Goal: Task Accomplishment & Management: Use online tool/utility

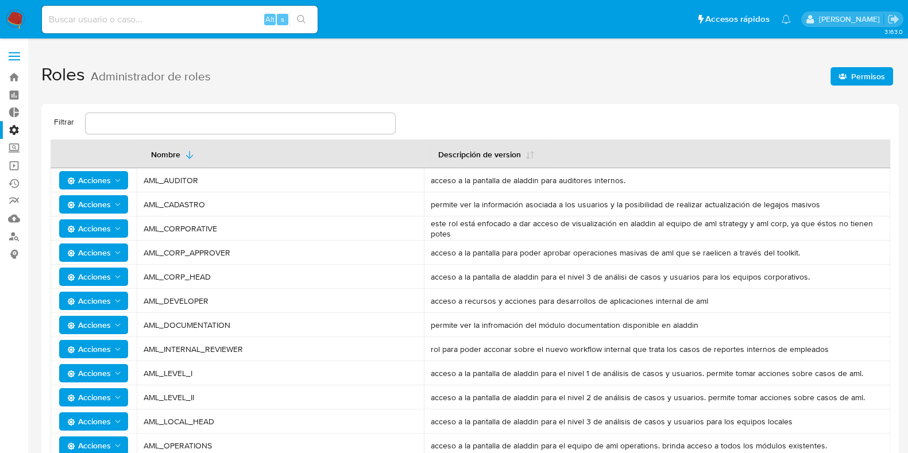
click at [875, 76] on span "Permisos" at bounding box center [868, 76] width 34 height 18
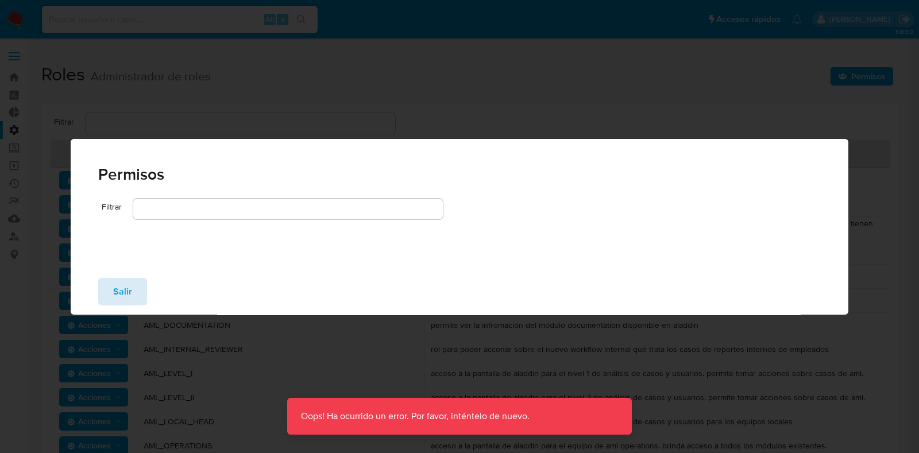
click at [140, 281] on button "Salir" at bounding box center [122, 292] width 49 height 28
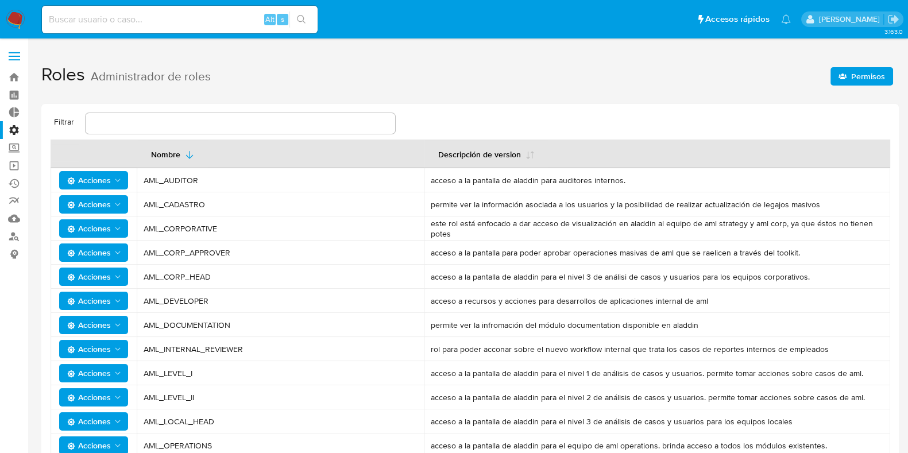
click at [13, 128] on label "Administración" at bounding box center [68, 130] width 137 height 18
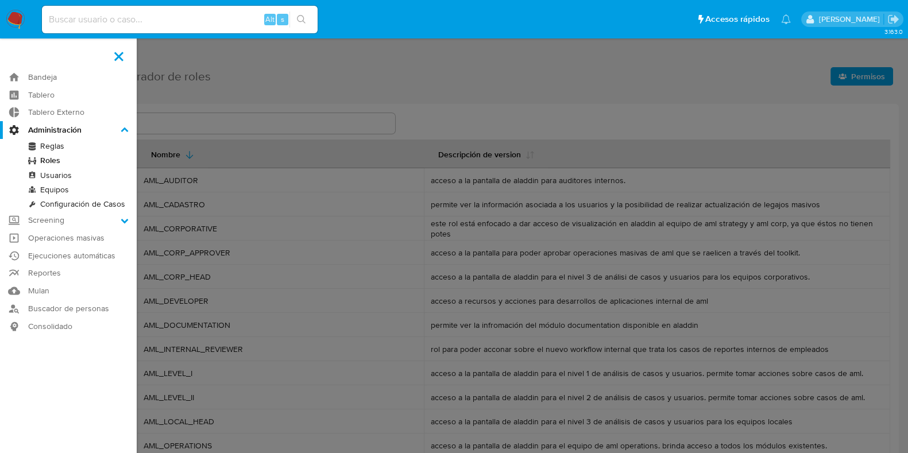
click at [0, 0] on input "Administración" at bounding box center [0, 0] width 0 height 0
click at [70, 157] on link "Roles" at bounding box center [68, 160] width 137 height 14
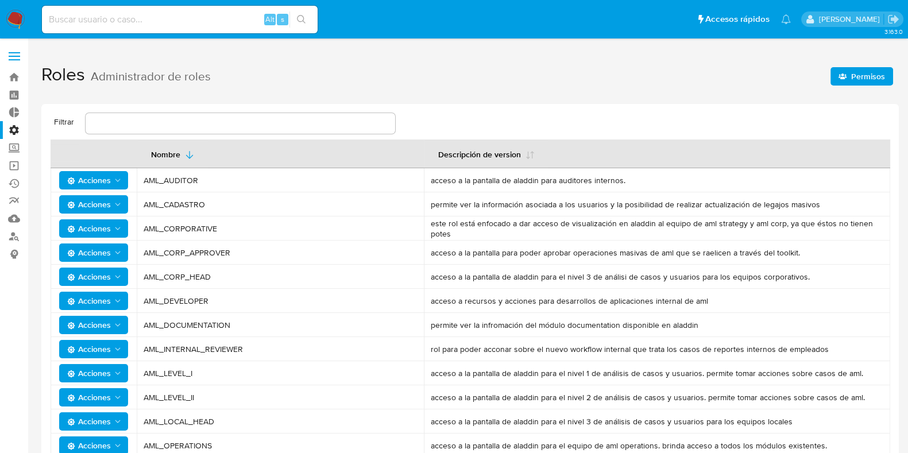
click at [854, 74] on span "Permisos" at bounding box center [868, 76] width 34 height 18
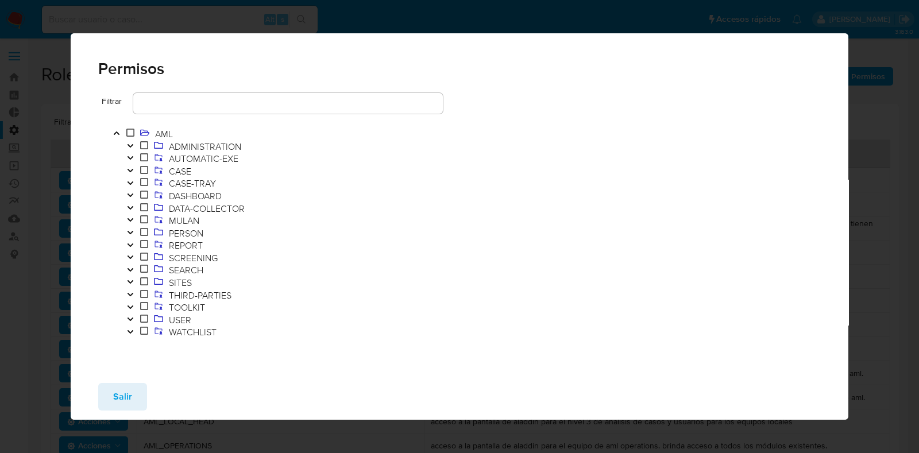
click at [129, 303] on button "Toggle" at bounding box center [131, 308] width 14 height 13
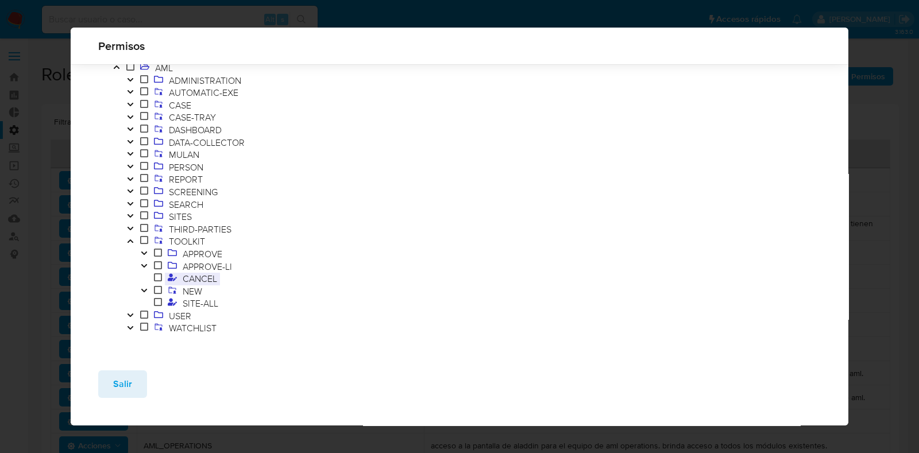
scroll to position [48, 0]
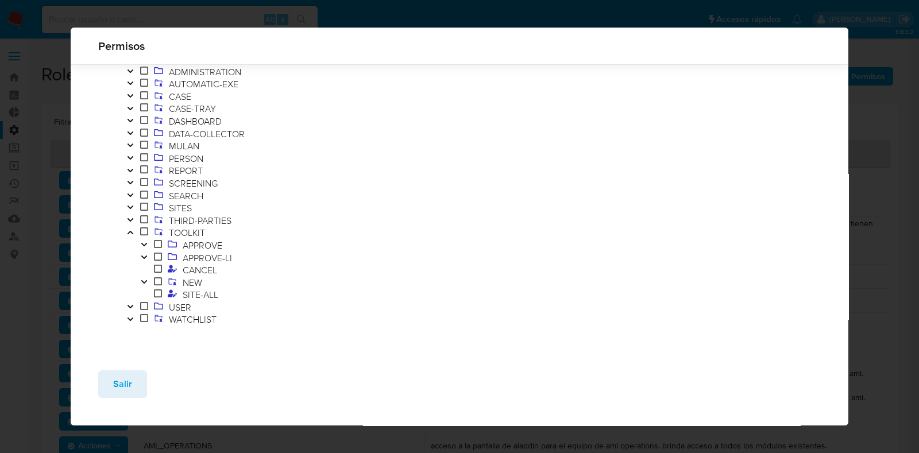
click at [144, 245] on icon "Toggle" at bounding box center [144, 244] width 6 height 3
click at [145, 278] on icon "Toggle" at bounding box center [144, 280] width 8 height 7
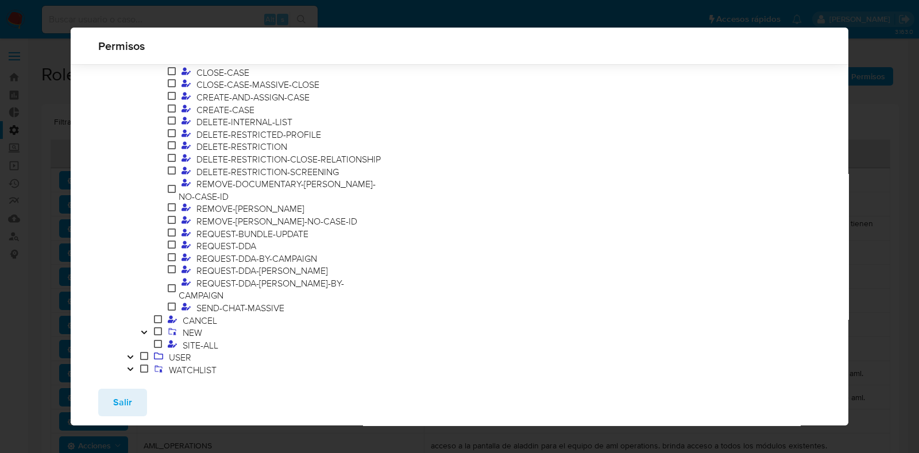
scroll to position [36, 0]
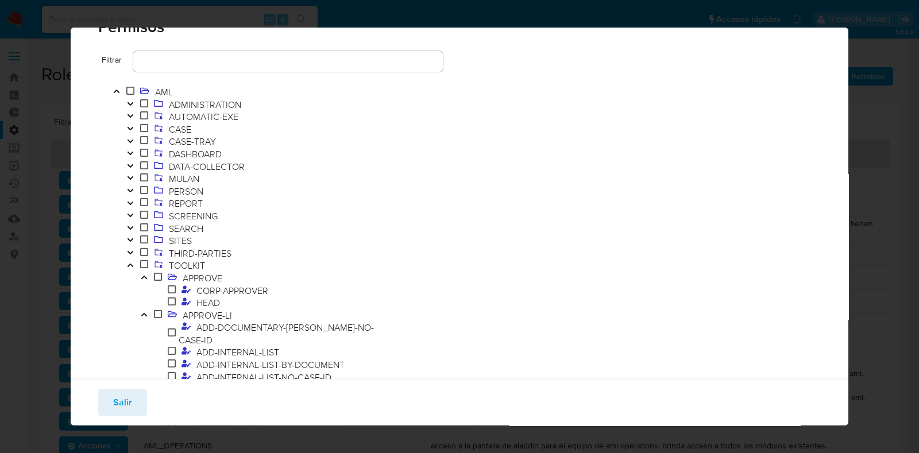
click at [143, 317] on icon "Toggle" at bounding box center [144, 314] width 6 height 3
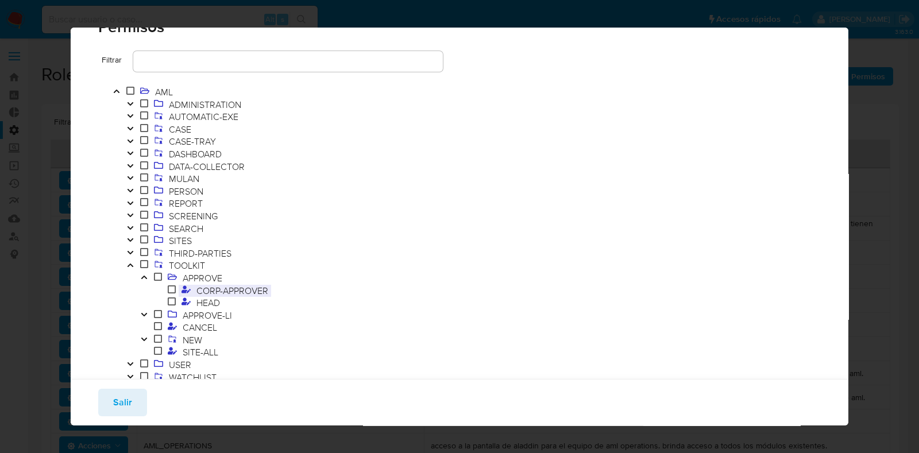
click at [206, 293] on span "CORP-APPROVER" at bounding box center [233, 290] width 78 height 13
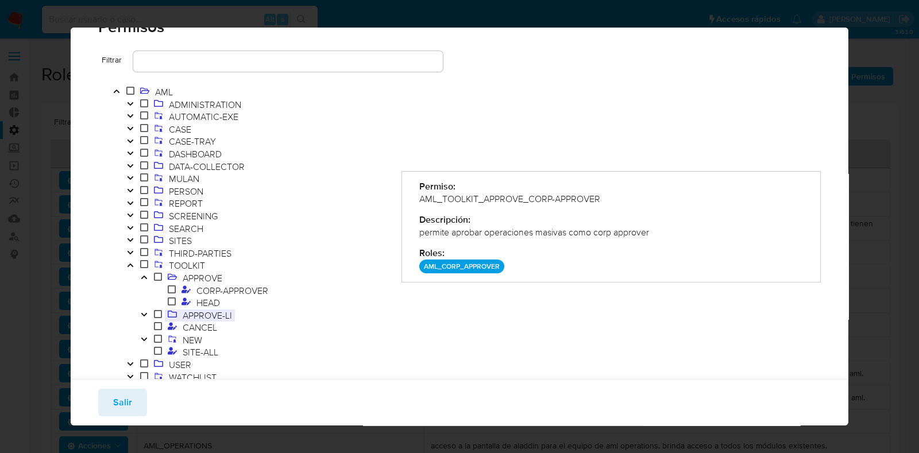
scroll to position [55, 0]
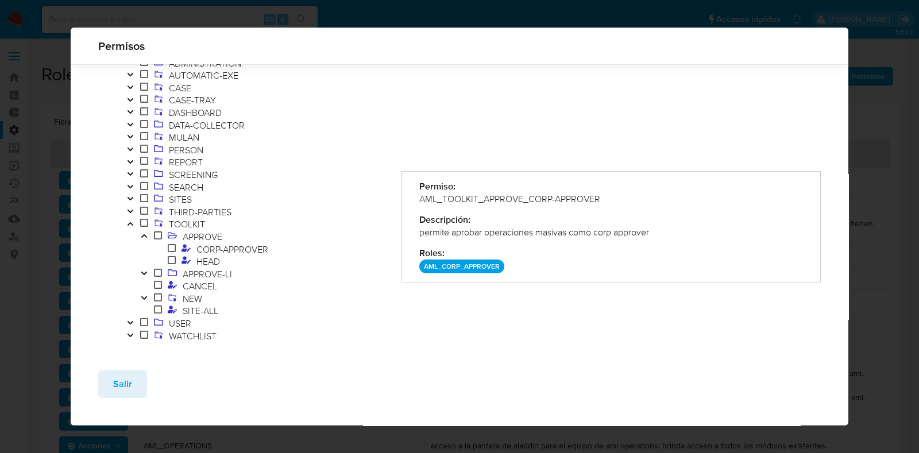
click at [142, 273] on icon "Toggle" at bounding box center [144, 273] width 8 height 7
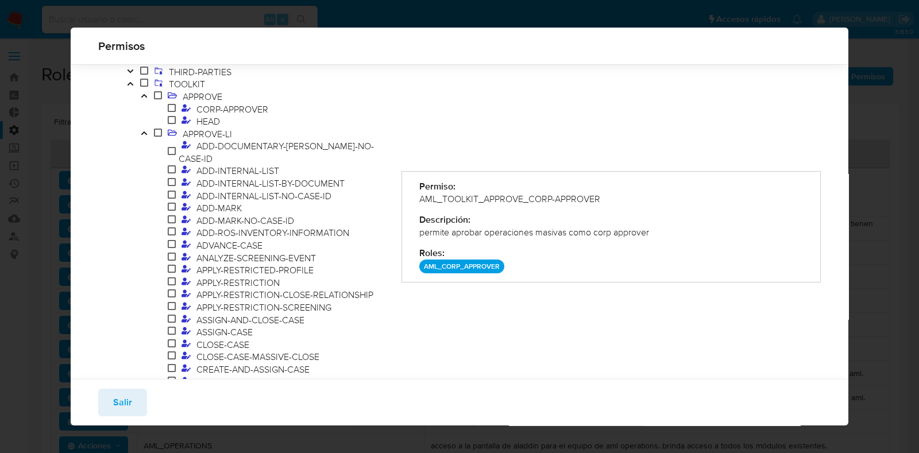
scroll to position [198, 0]
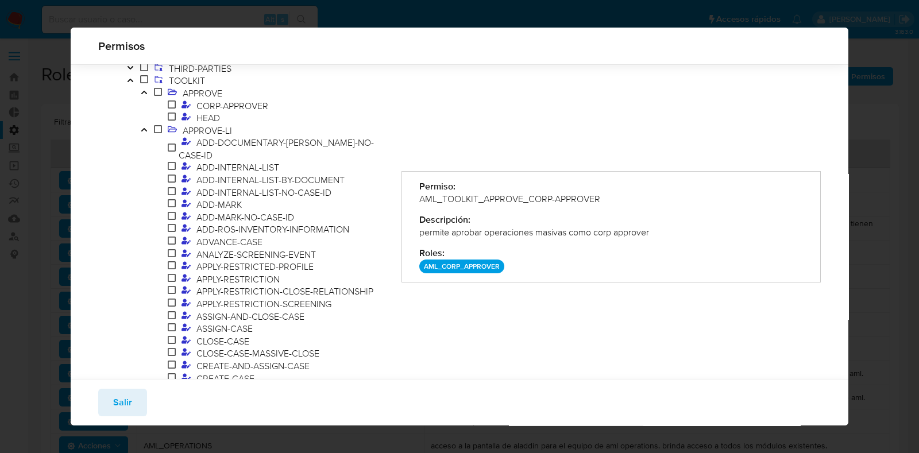
click at [142, 133] on icon "Toggle" at bounding box center [144, 129] width 8 height 7
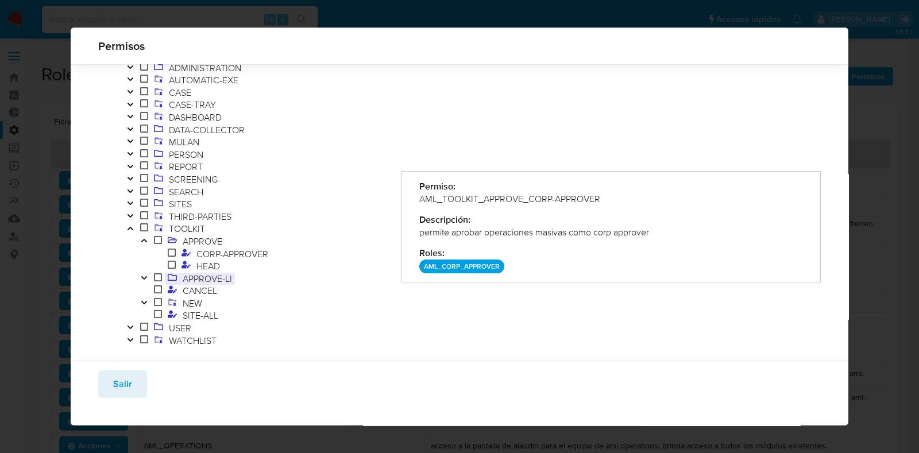
scroll to position [55, 0]
click at [146, 298] on icon "Toggle" at bounding box center [144, 298] width 8 height 7
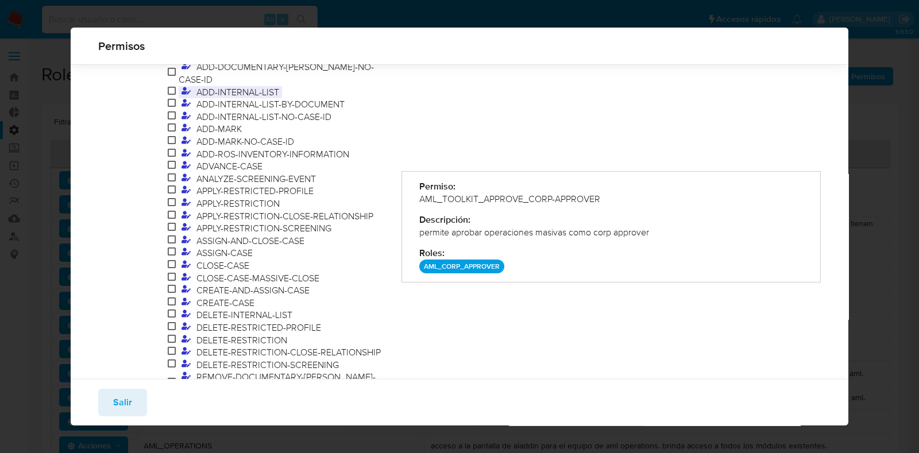
scroll to position [126, 0]
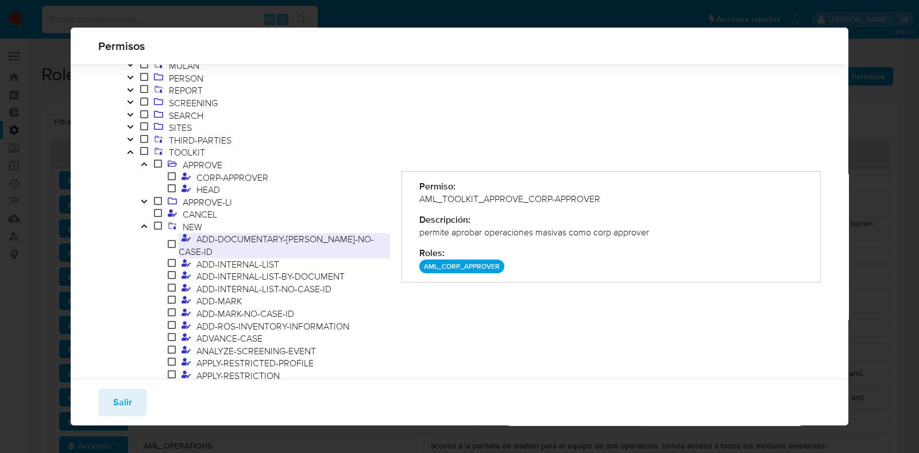
click at [227, 238] on span "ADD-DOCUMENTARY-MARK-NO-CASE-ID" at bounding box center [276, 245] width 195 height 25
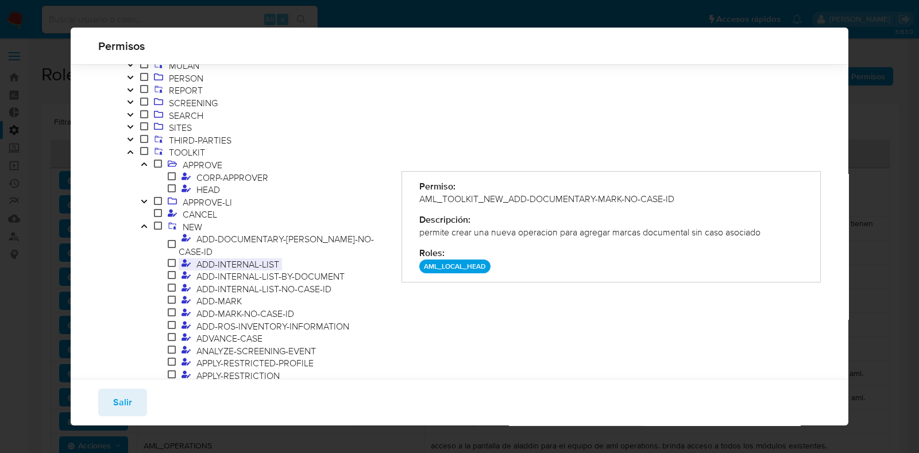
click at [244, 258] on span "ADD-INTERNAL-LIST" at bounding box center [238, 264] width 88 height 13
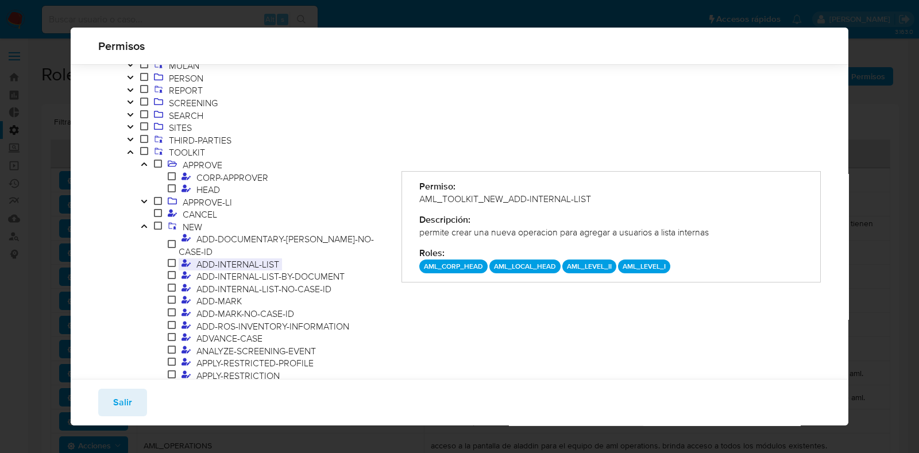
click at [237, 258] on span "ADD-INTERNAL-LIST" at bounding box center [238, 264] width 88 height 13
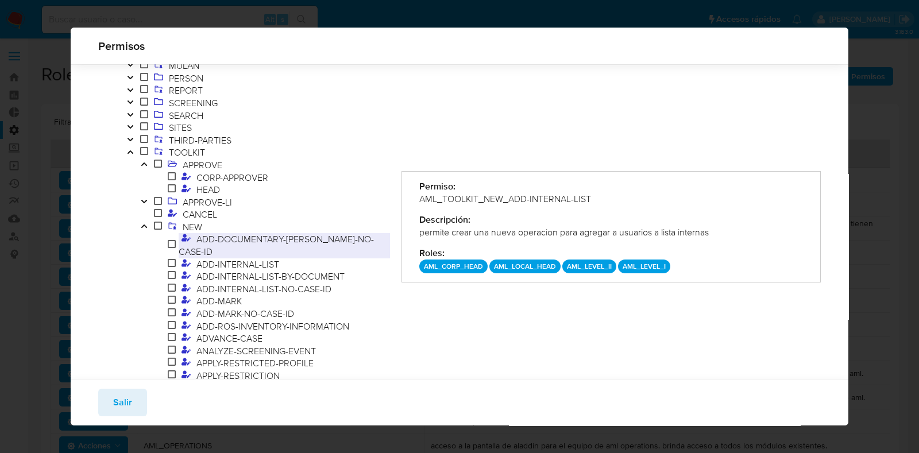
click at [238, 243] on span "ADD-DOCUMENTARY-MARK-NO-CASE-ID" at bounding box center [276, 245] width 195 height 25
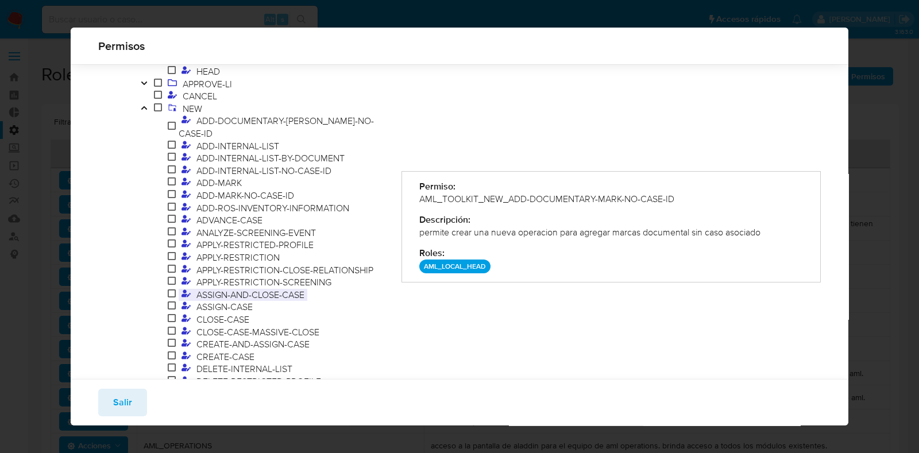
scroll to position [180, 0]
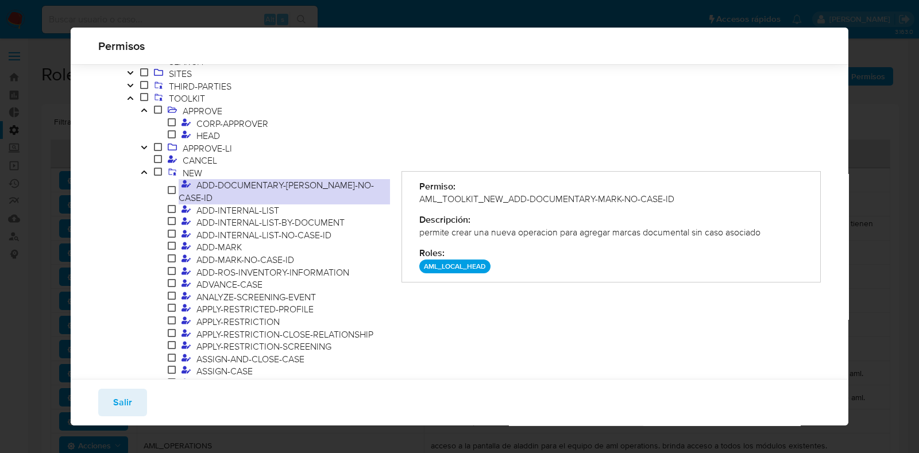
click at [297, 183] on span "ADD-DOCUMENTARY-MARK-NO-CASE-ID" at bounding box center [276, 191] width 195 height 25
click at [196, 124] on span "CORP-APPROVER" at bounding box center [233, 123] width 78 height 13
click at [170, 119] on icon at bounding box center [172, 122] width 8 height 9
click at [194, 125] on span "CORP-APPROVER" at bounding box center [233, 123] width 78 height 13
click at [213, 137] on span "HEAD" at bounding box center [208, 135] width 29 height 13
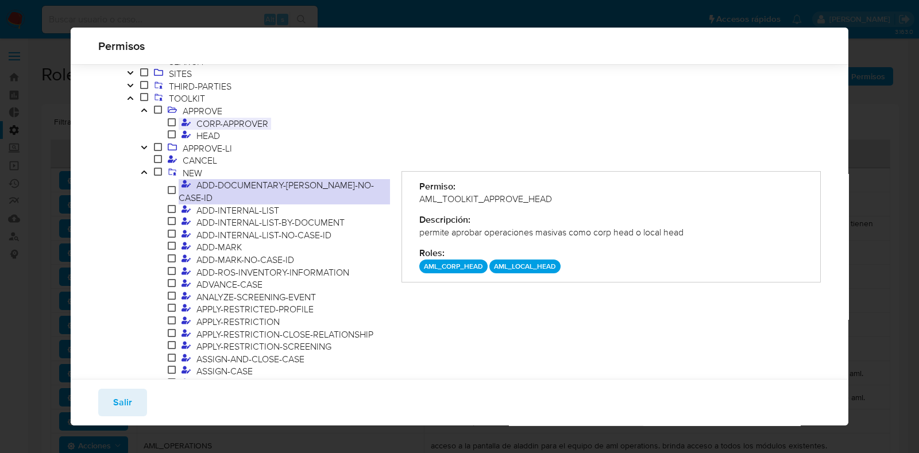
click at [212, 122] on span "CORP-APPROVER" at bounding box center [233, 123] width 78 height 13
click at [146, 146] on icon "Toggle" at bounding box center [144, 147] width 8 height 7
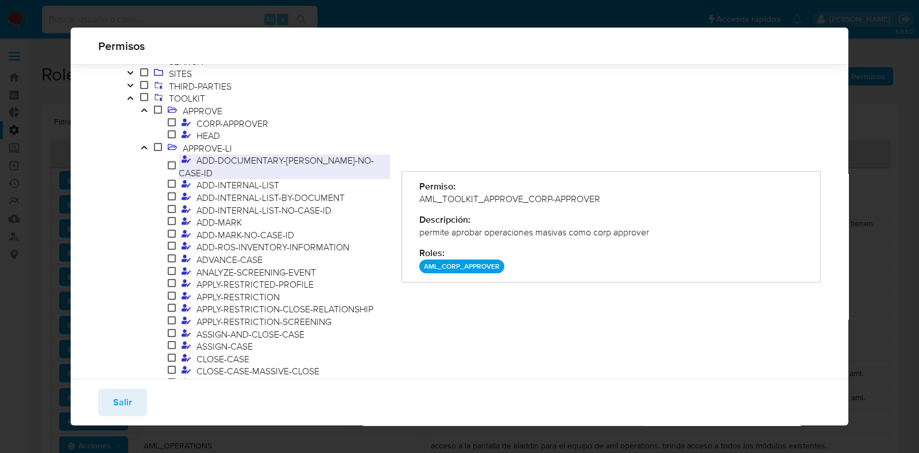
click at [234, 159] on span "ADD-DOCUMENTARY-MARK-NO-CASE-ID" at bounding box center [276, 166] width 195 height 25
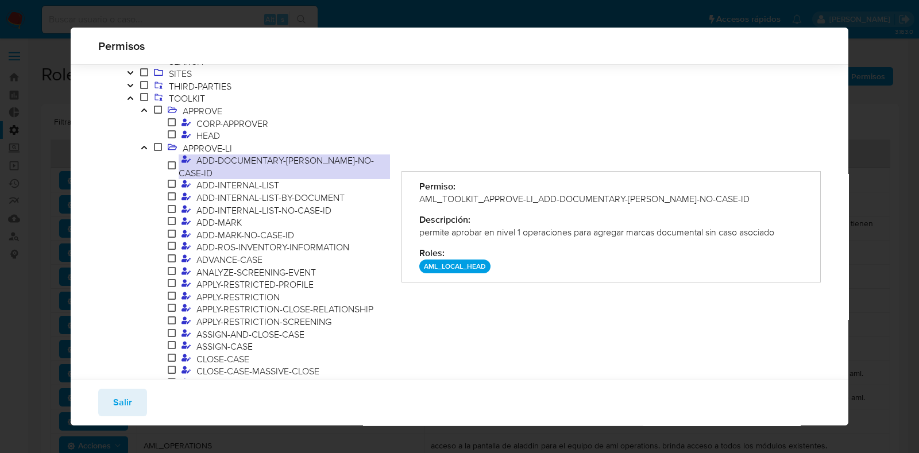
click at [146, 149] on icon "Toggle" at bounding box center [144, 147] width 6 height 3
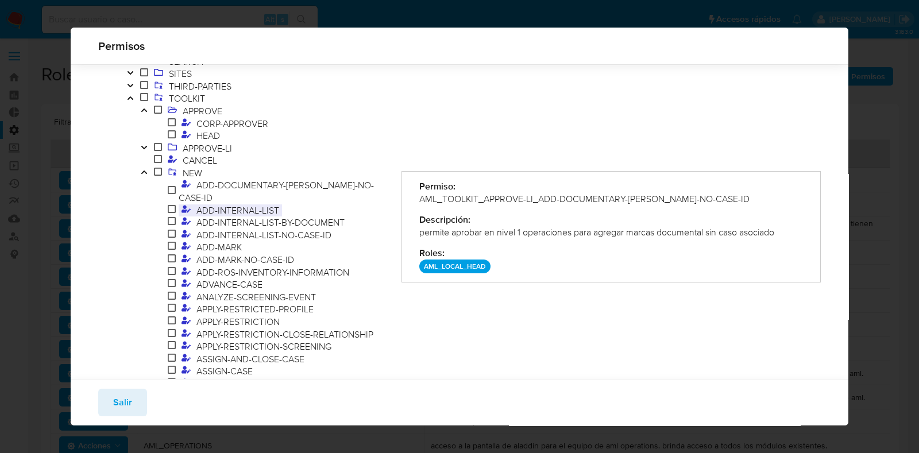
click at [240, 204] on span "ADD-INTERNAL-LIST" at bounding box center [238, 210] width 88 height 13
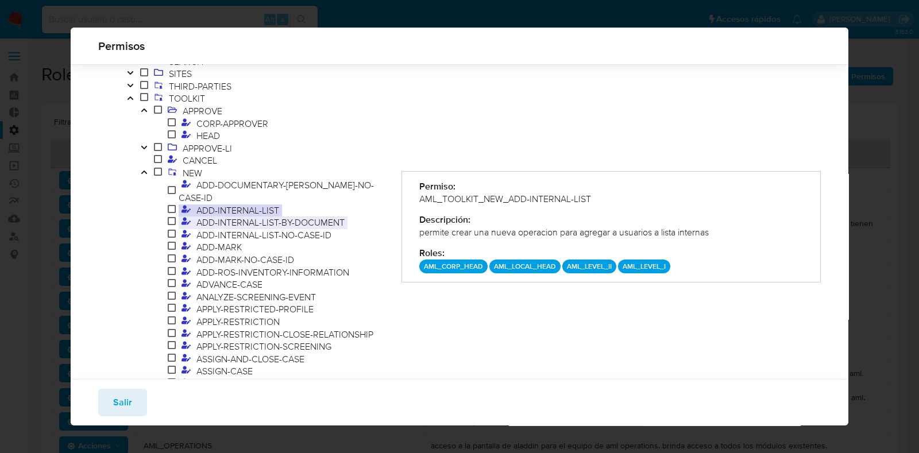
click at [288, 216] on span "ADD-INTERNAL-LIST-BY-DOCUMENT" at bounding box center [271, 222] width 154 height 13
click at [247, 229] on span "ADD-INTERNAL-LIST-NO-CASE-ID" at bounding box center [264, 235] width 141 height 13
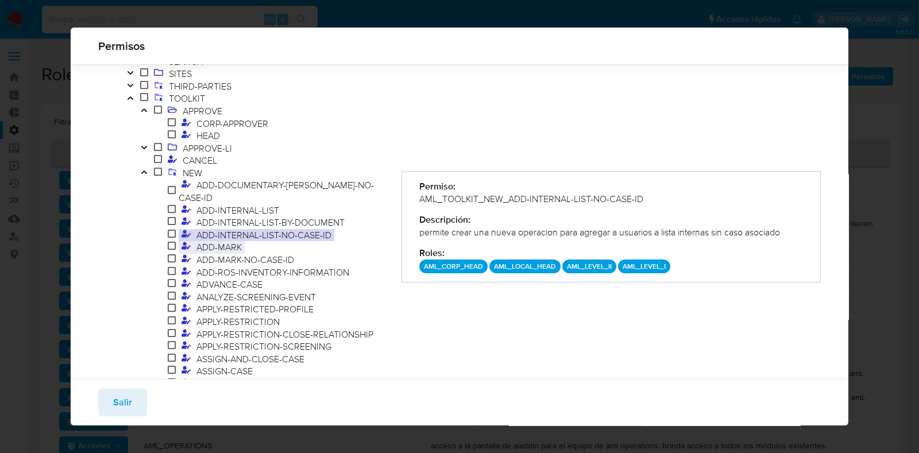
click at [234, 241] on span "ADD-MARK" at bounding box center [219, 247] width 51 height 13
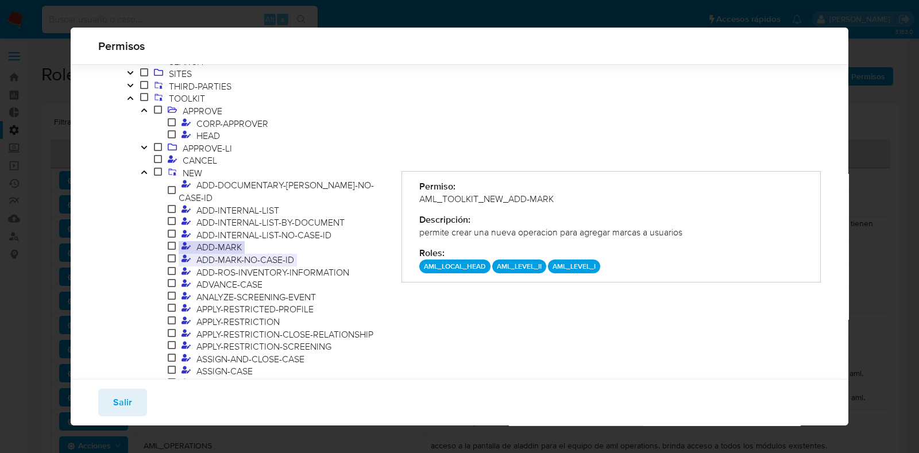
click at [242, 253] on span "ADD-MARK-NO-CASE-ID" at bounding box center [245, 259] width 103 height 13
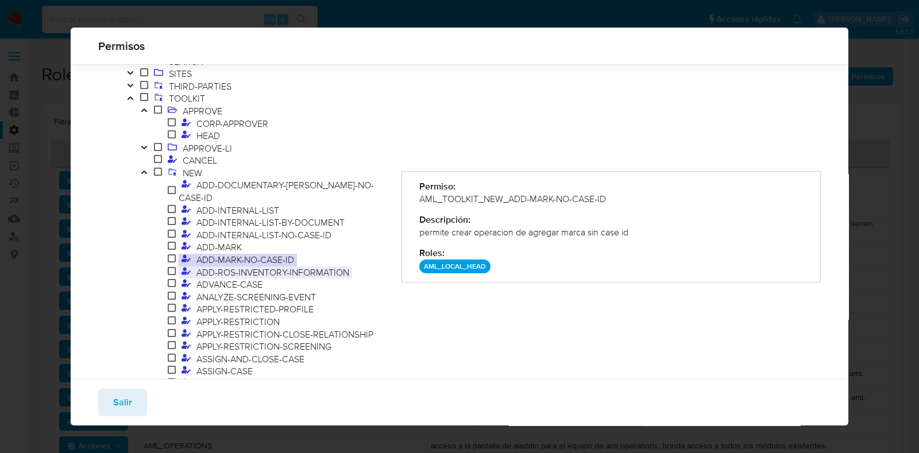
click at [254, 266] on span "ADD-ROS-INVENTORY-INFORMATION" at bounding box center [273, 272] width 159 height 13
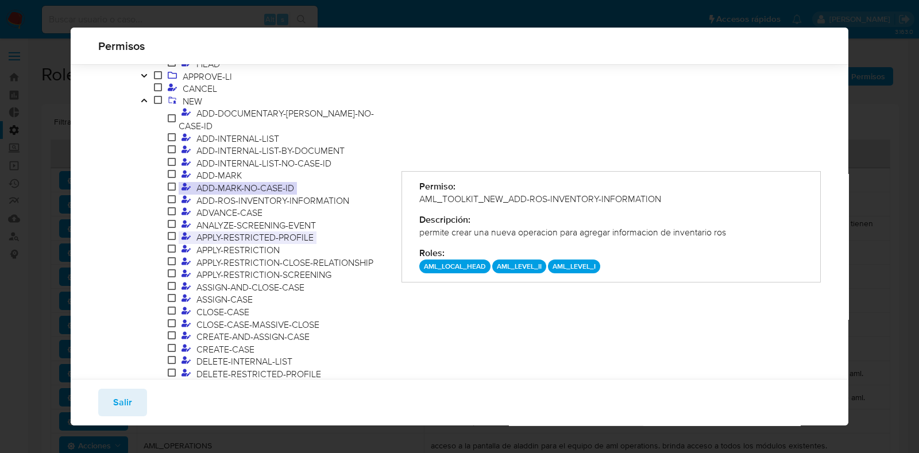
scroll to position [324, 0]
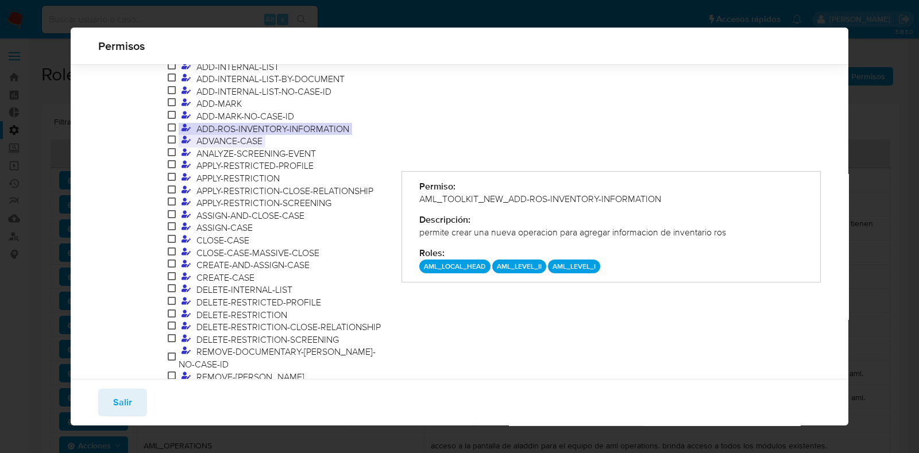
click at [240, 134] on span "ADVANCE-CASE" at bounding box center [230, 140] width 72 height 13
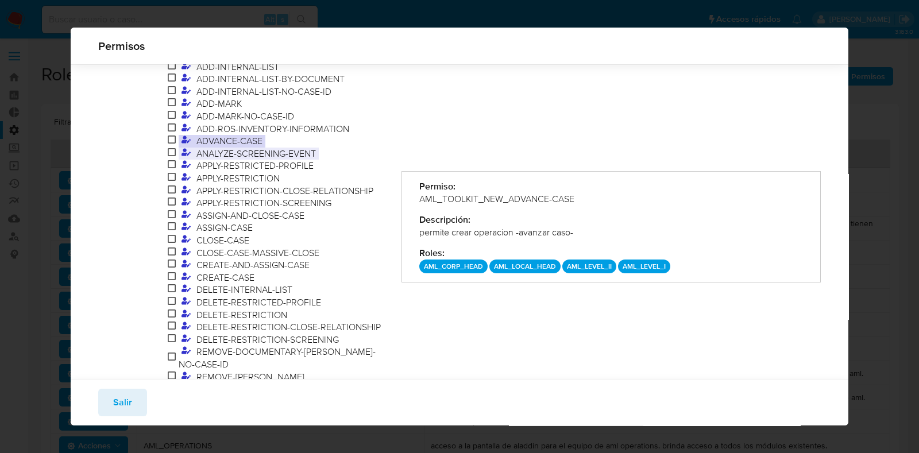
click at [237, 147] on span "ANALYZE-SCREENING-EVENT" at bounding box center [256, 153] width 125 height 13
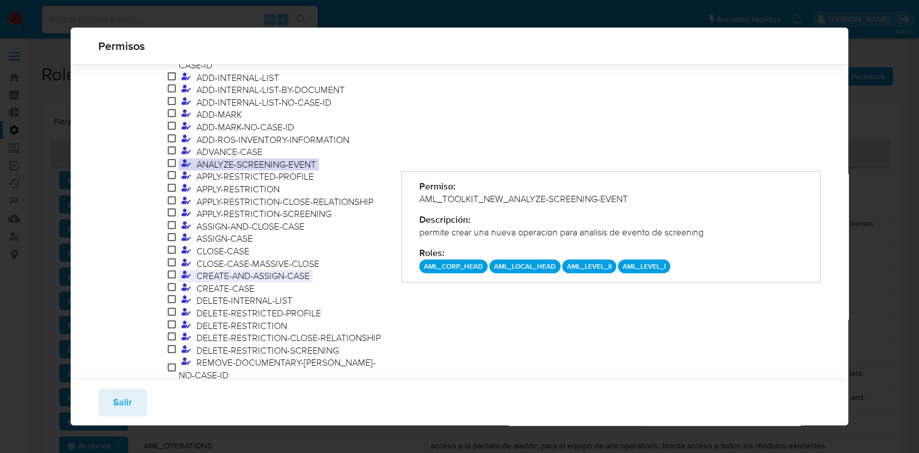
scroll to position [269, 0]
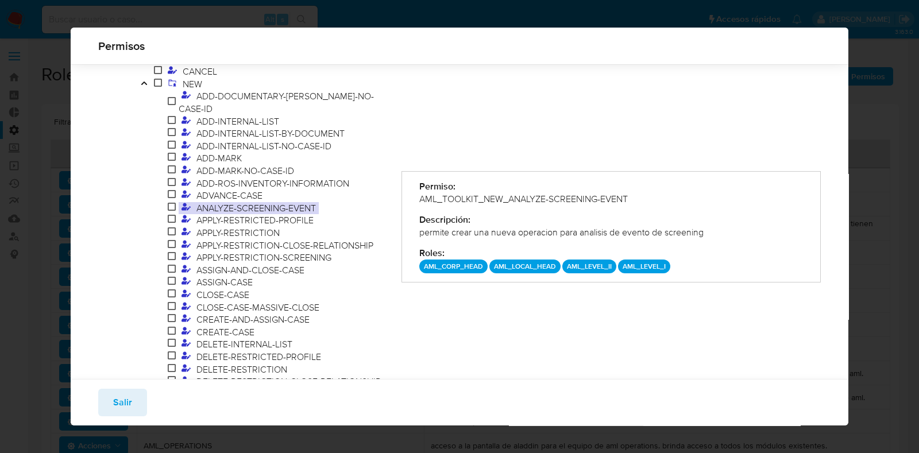
click at [286, 202] on span "ANALYZE-SCREENING-EVENT" at bounding box center [256, 208] width 125 height 13
click at [271, 214] on span "APPLY-RESTRICTED-PROFILE" at bounding box center [255, 220] width 123 height 13
click at [238, 226] on span "APPLY-RESTRICTION" at bounding box center [238, 232] width 89 height 13
click at [246, 214] on span "APPLY-RESTRICTED-PROFILE" at bounding box center [255, 220] width 123 height 13
click at [246, 226] on span "APPLY-RESTRICTION" at bounding box center [238, 232] width 89 height 13
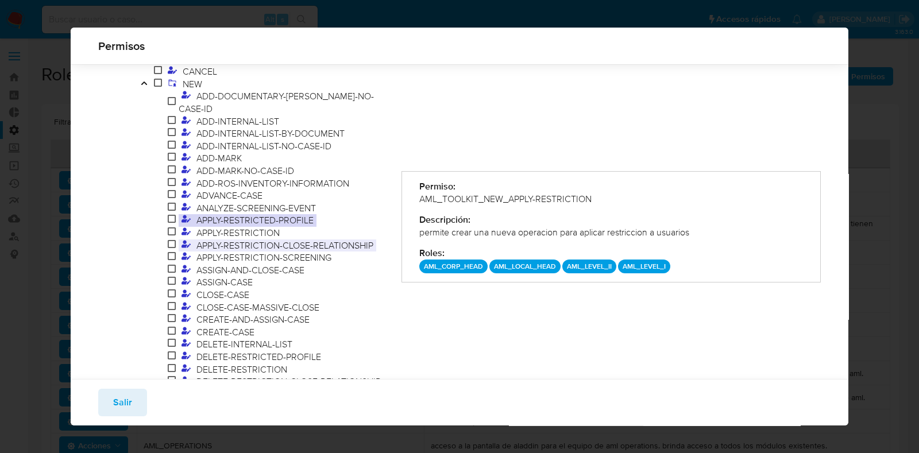
click at [254, 239] on span "APPLY-RESTRICTION-CLOSE-RELATIONSHIP" at bounding box center [285, 245] width 183 height 13
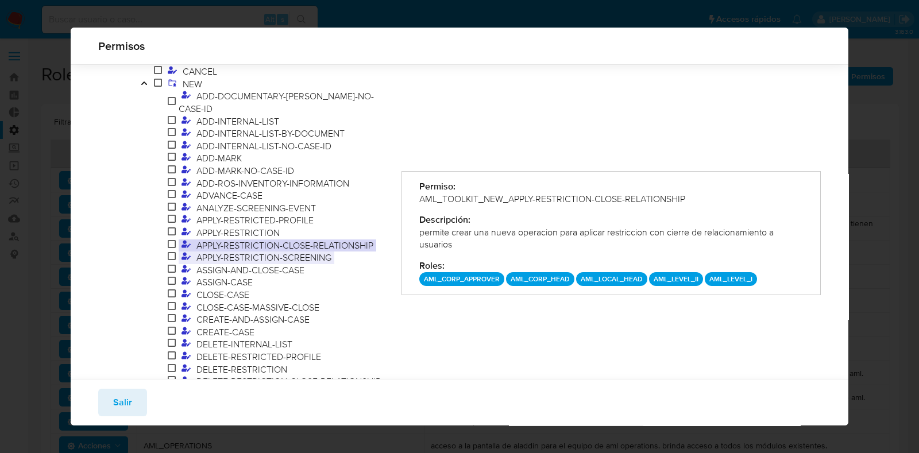
click at [290, 251] on span "APPLY-RESTRICTION-SCREENING" at bounding box center [264, 257] width 141 height 13
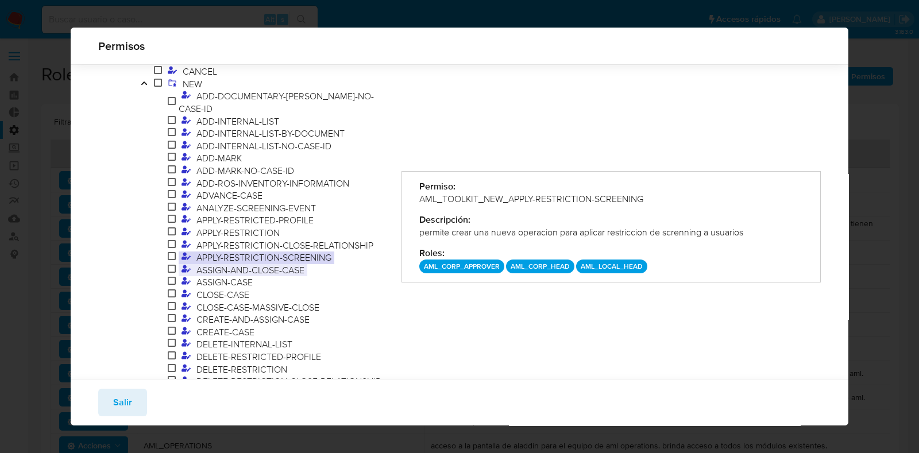
click at [257, 264] on span "ASSIGN-AND-CLOSE-CASE" at bounding box center [251, 270] width 114 height 13
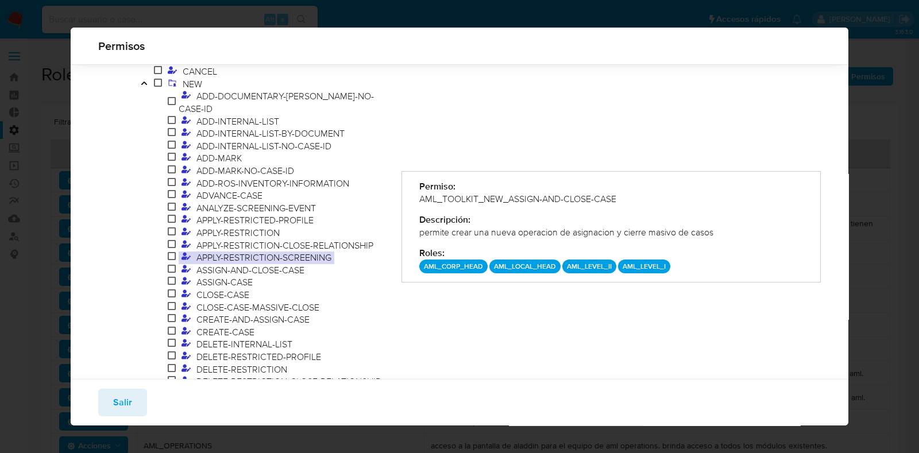
scroll to position [342, 0]
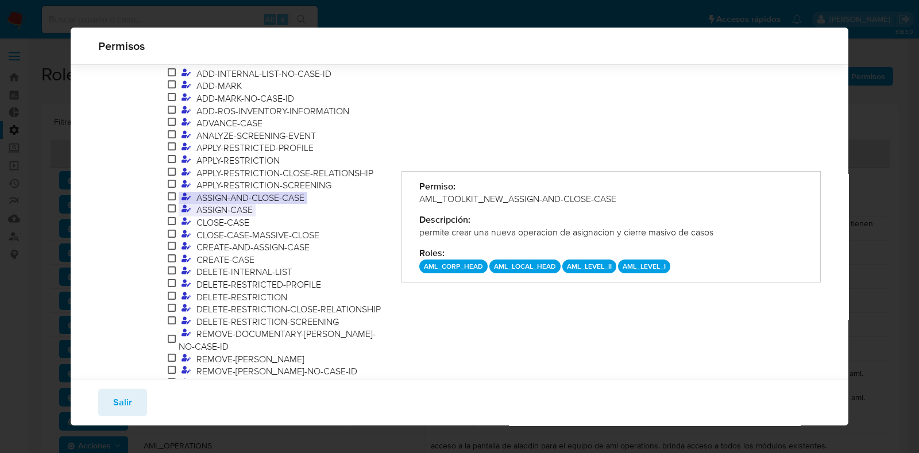
click at [237, 203] on span "ASSIGN-CASE" at bounding box center [225, 209] width 62 height 13
click at [205, 217] on span "CLOSE-CASE" at bounding box center [223, 222] width 59 height 13
click at [227, 216] on span "CLOSE-CASE" at bounding box center [223, 222] width 59 height 13
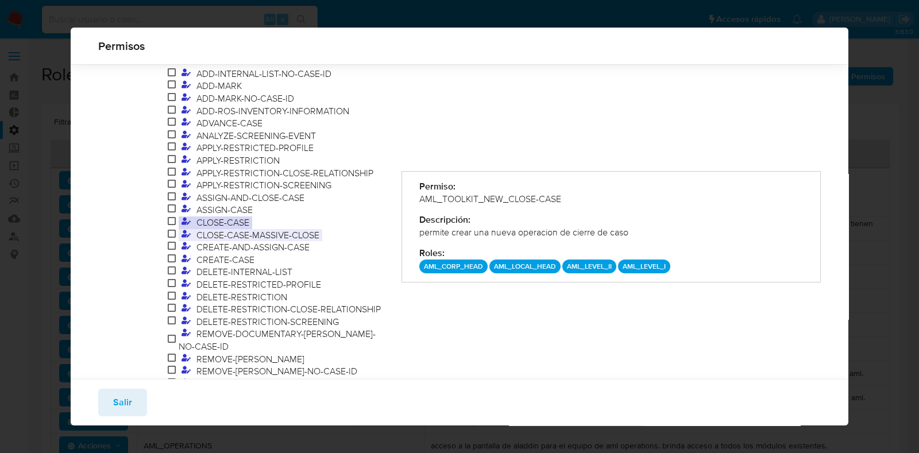
click at [224, 229] on span "CLOSE-CASE-MASSIVE-CLOSE" at bounding box center [258, 235] width 129 height 13
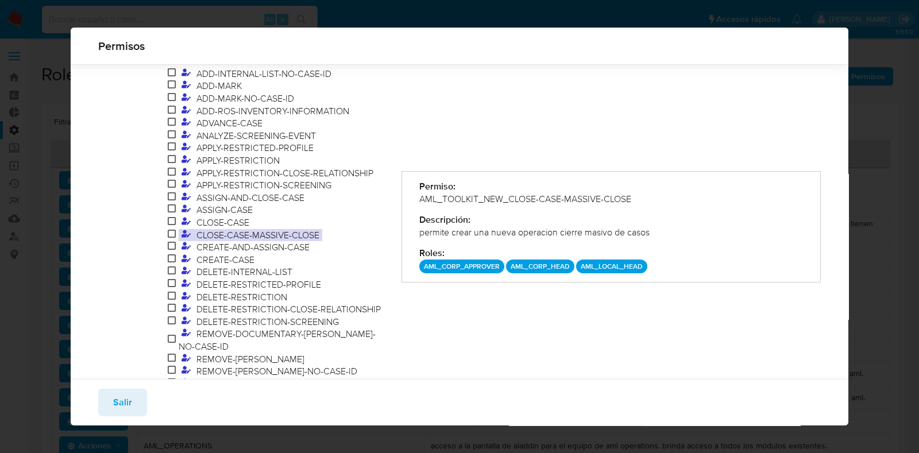
click at [275, 229] on span "CLOSE-CASE-MASSIVE-CLOSE" at bounding box center [258, 235] width 129 height 13
click at [254, 241] on span "CREATE-AND-ASSIGN-CASE" at bounding box center [253, 247] width 119 height 13
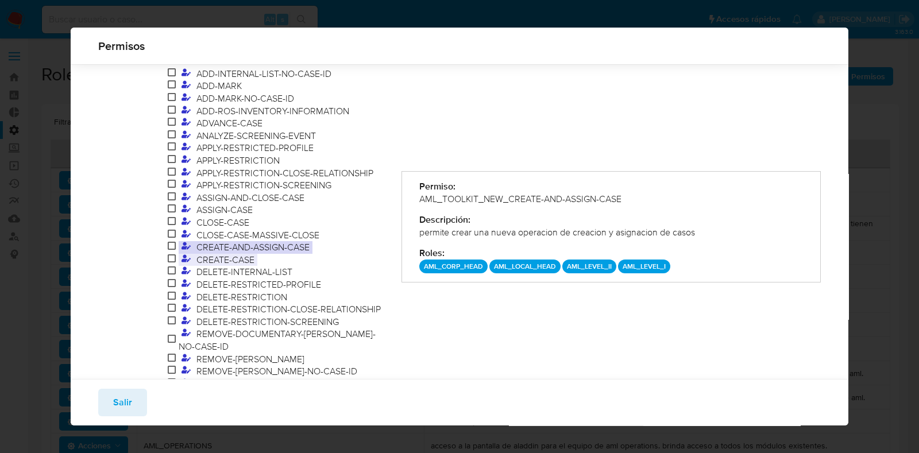
click at [243, 253] on span "CREATE-CASE" at bounding box center [226, 259] width 64 height 13
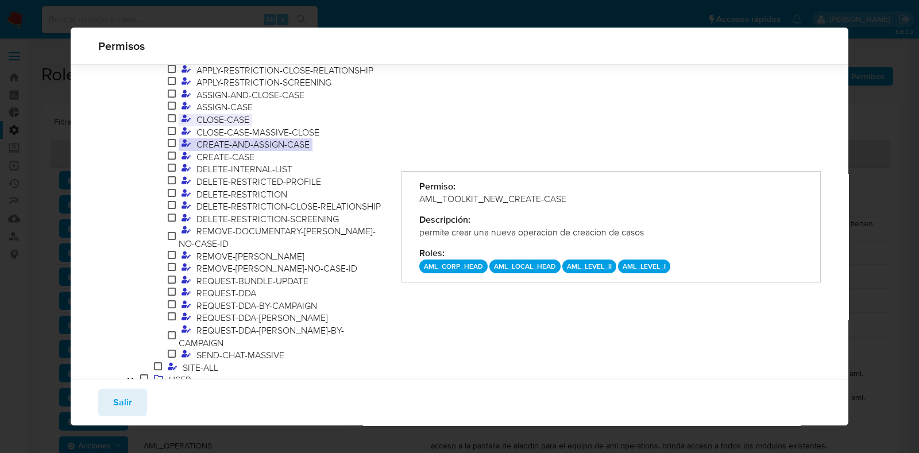
scroll to position [467, 0]
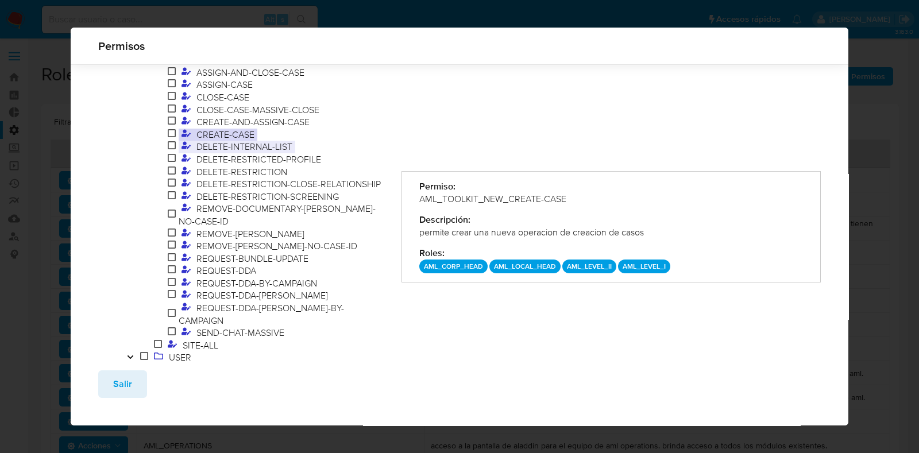
click at [244, 140] on span "DELETE-INTERNAL-LIST" at bounding box center [245, 146] width 102 height 13
click at [266, 153] on span "DELETE-RESTRICTED-PROFILE" at bounding box center [259, 159] width 130 height 13
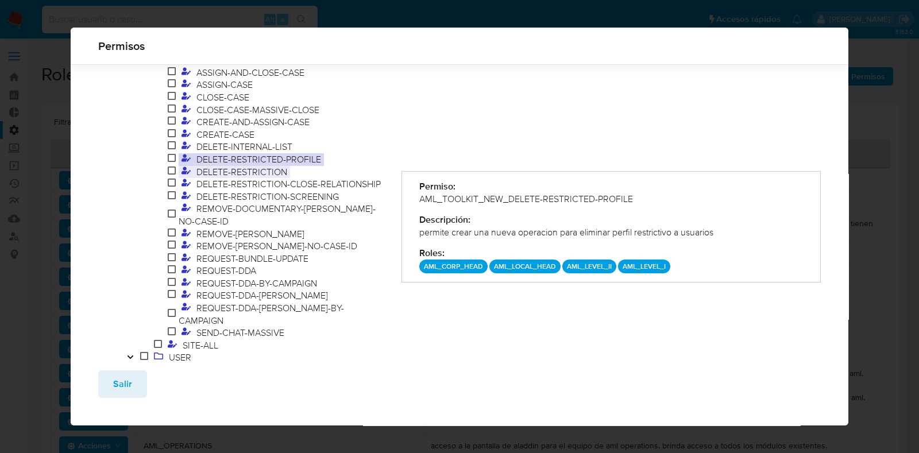
click at [237, 165] on span "DELETE-RESTRICTION" at bounding box center [242, 171] width 97 height 13
click at [248, 178] on span "DELETE-RESTRICTION-CLOSE-RELATIONSHIP" at bounding box center [289, 184] width 190 height 13
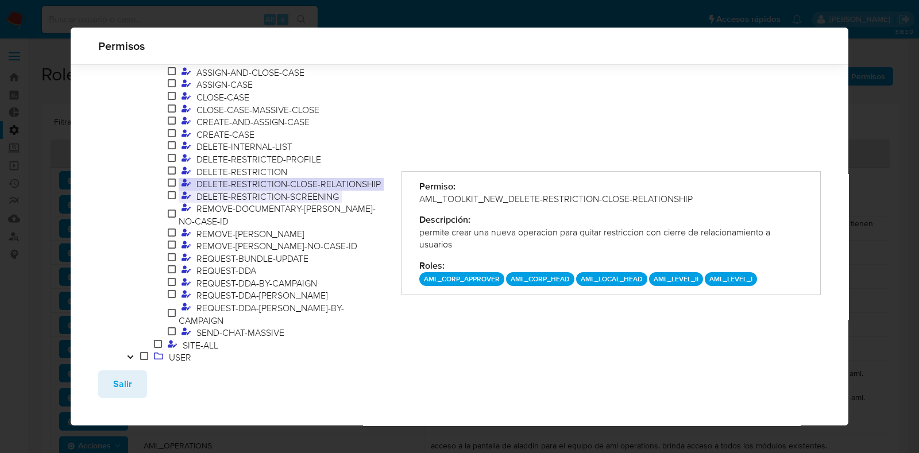
click at [236, 190] on span "DELETE-RESTRICTION-SCREENING" at bounding box center [268, 196] width 148 height 13
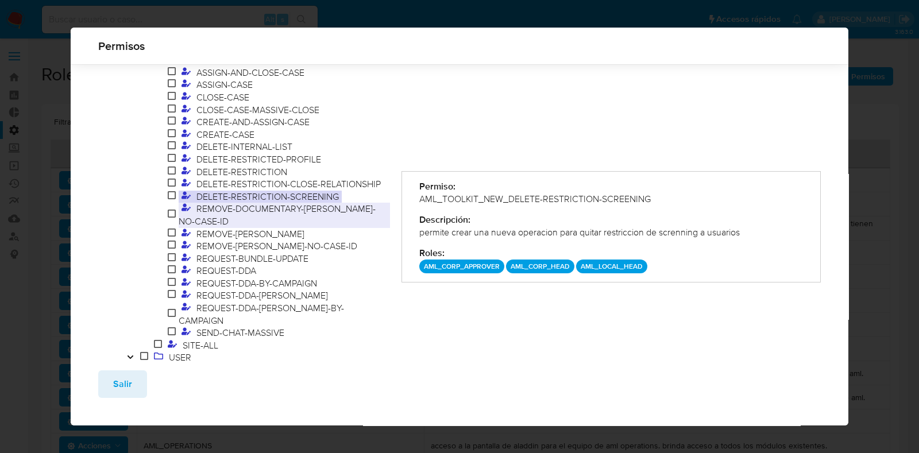
click at [272, 202] on span "REMOVE-DOCUMENTARY-MARK-NO-CASE-ID" at bounding box center [277, 214] width 197 height 25
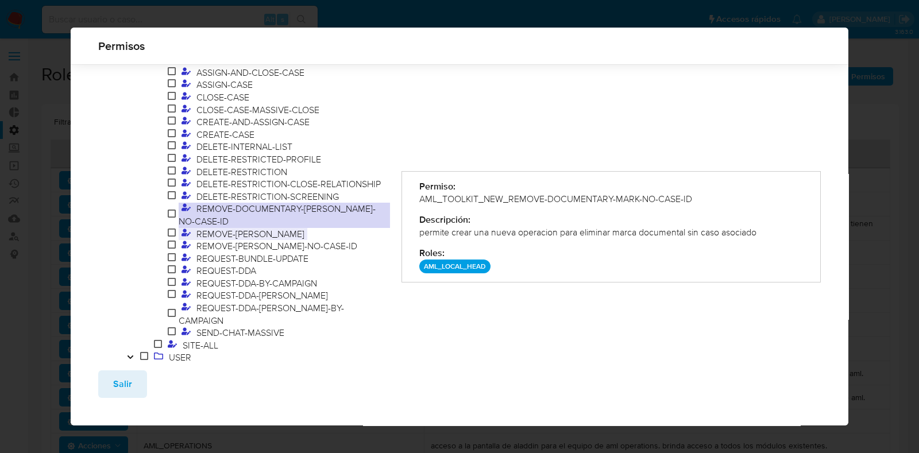
click at [240, 227] on span "REMOVE-MARK" at bounding box center [251, 233] width 114 height 13
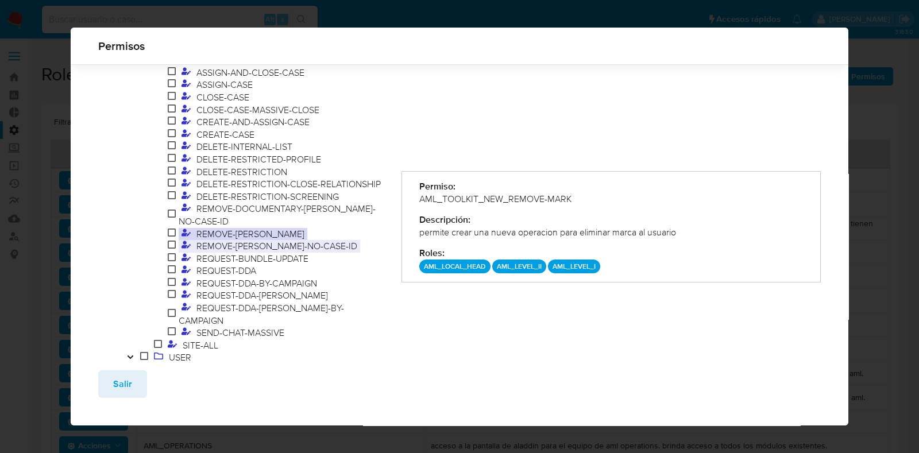
click at [247, 240] on span "REMOVE-MARK-NO-CASE-ID" at bounding box center [277, 246] width 167 height 13
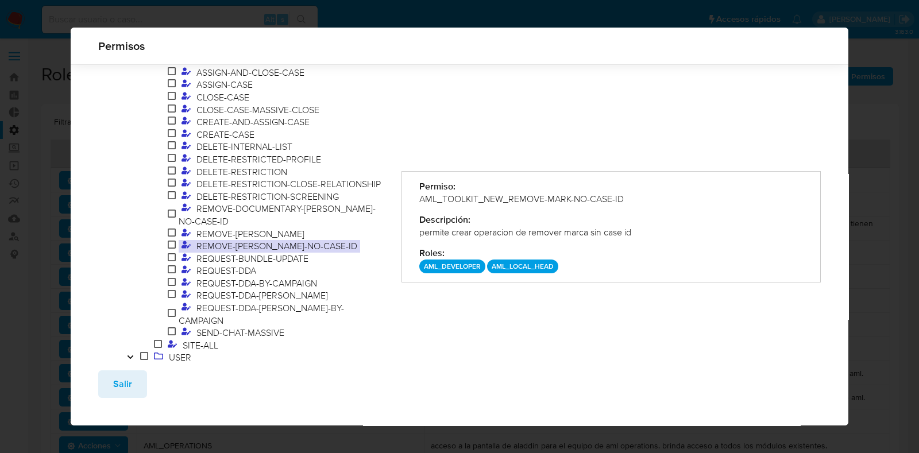
click at [273, 240] on span "REMOVE-MARK-NO-CASE-ID" at bounding box center [277, 246] width 167 height 13
click at [273, 252] on span "REQUEST-BUNDLE-UPDATE" at bounding box center [253, 258] width 118 height 13
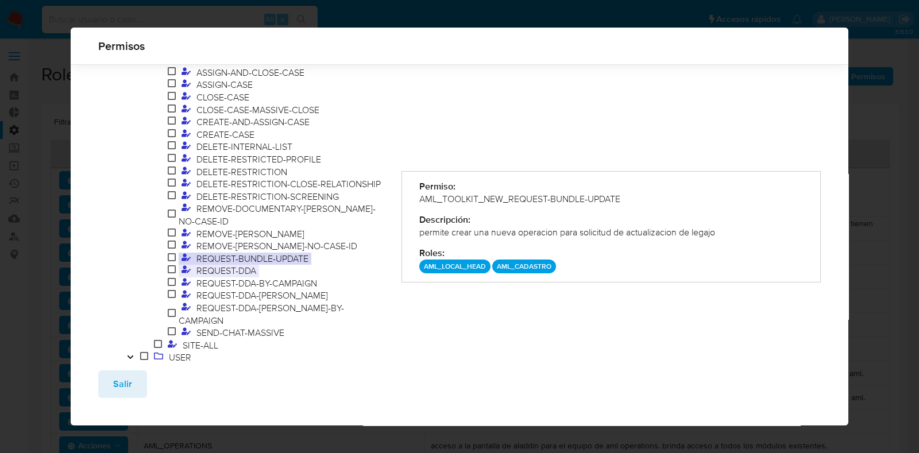
click at [254, 264] on span "REQUEST-DDA" at bounding box center [226, 270] width 65 height 13
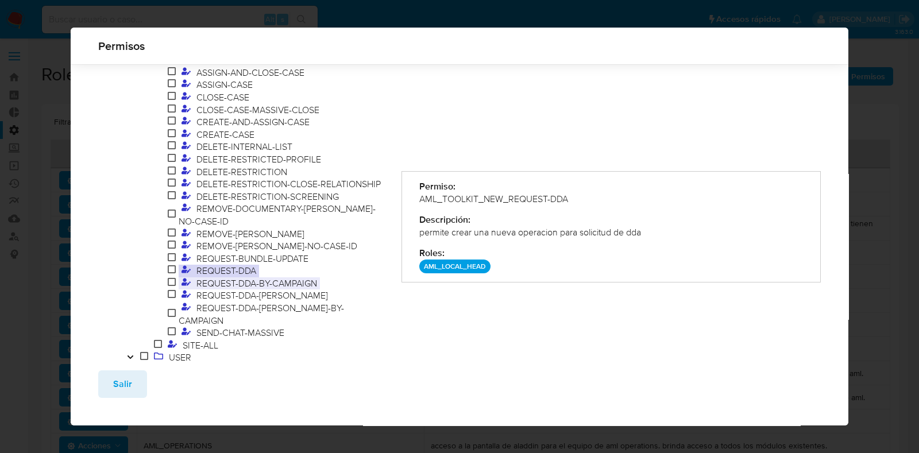
click at [256, 277] on span "REQUEST-DDA-BY-CAMPAIGN" at bounding box center [257, 283] width 126 height 13
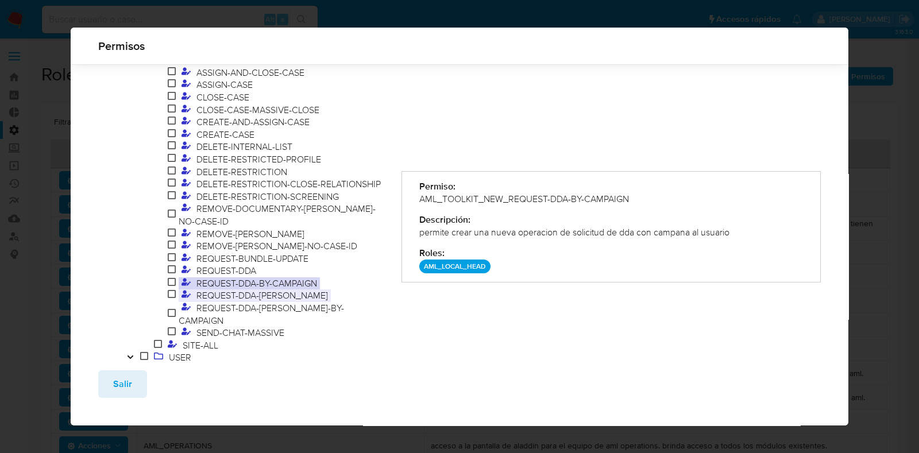
click at [257, 289] on span "REQUEST-DDA-VERDI" at bounding box center [262, 295] width 137 height 13
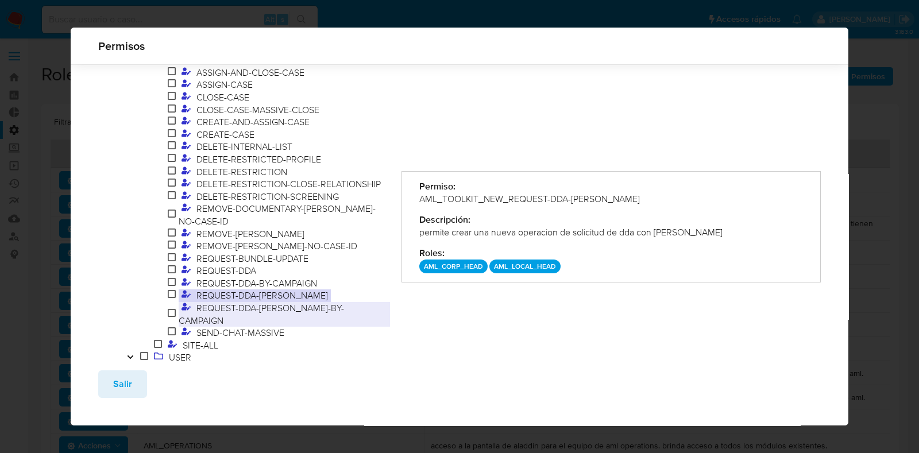
click at [295, 302] on span "REQUEST-DDA-VERDI-BY-CAMPAIGN" at bounding box center [261, 314] width 165 height 25
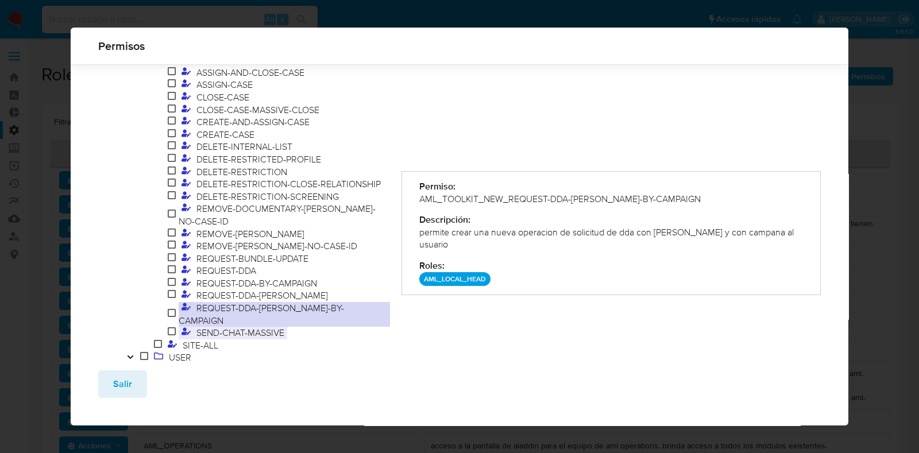
click at [265, 326] on span "SEND-CHAT-MASSIVE" at bounding box center [241, 332] width 94 height 13
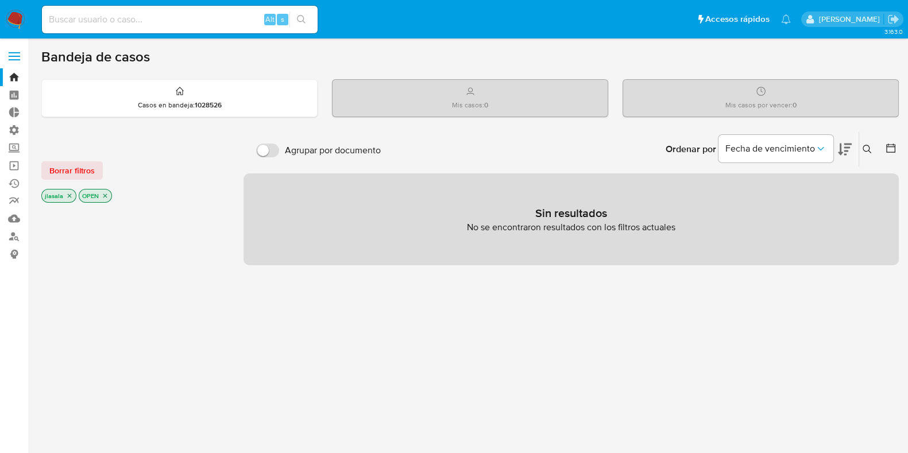
click at [15, 56] on span at bounding box center [14, 57] width 11 height 2
click at [0, 0] on input "checkbox" at bounding box center [0, 0] width 0 height 0
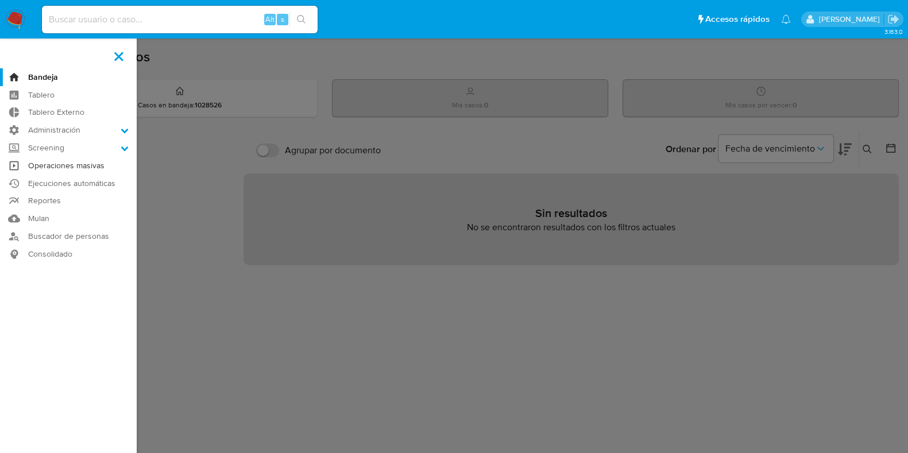
click at [70, 165] on link "Operaciones masivas" at bounding box center [68, 166] width 137 height 18
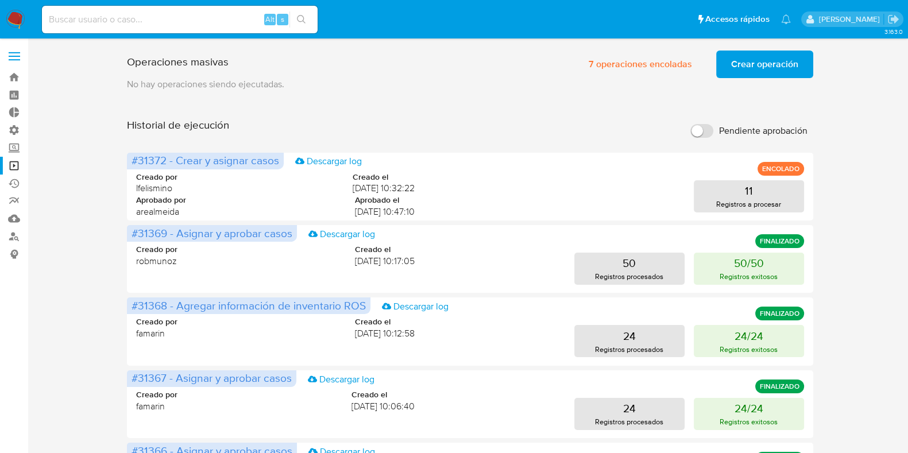
click at [762, 67] on span "Crear operación" at bounding box center [764, 64] width 67 height 25
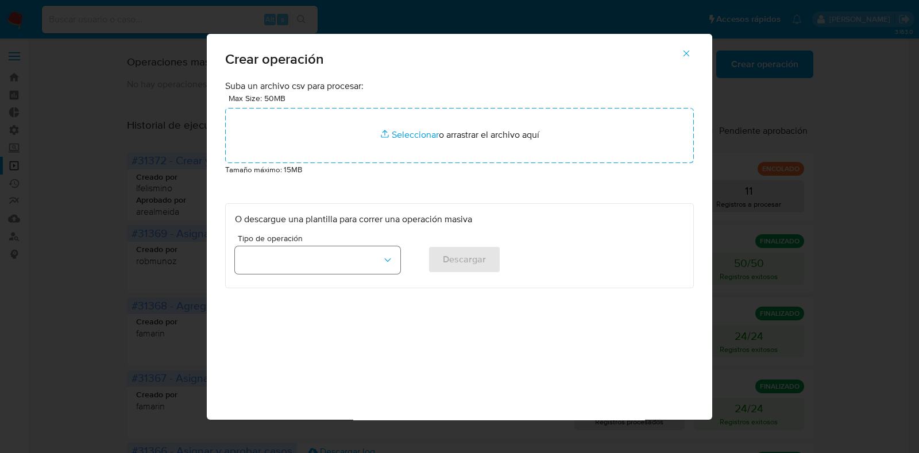
click at [353, 251] on button "button" at bounding box center [317, 260] width 165 height 28
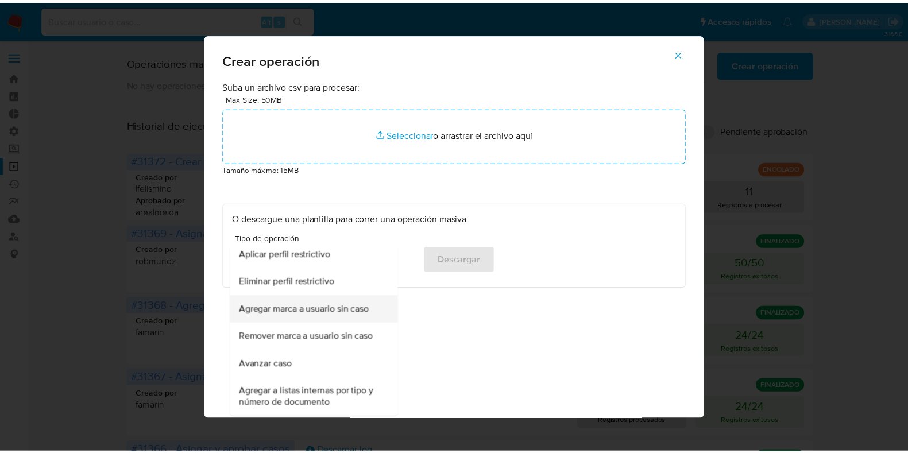
scroll to position [785, 0]
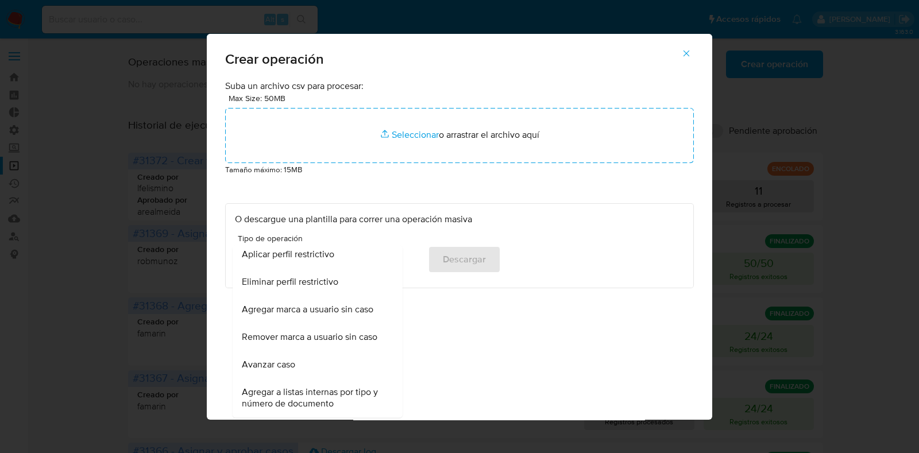
click at [683, 55] on icon "button" at bounding box center [686, 53] width 10 height 10
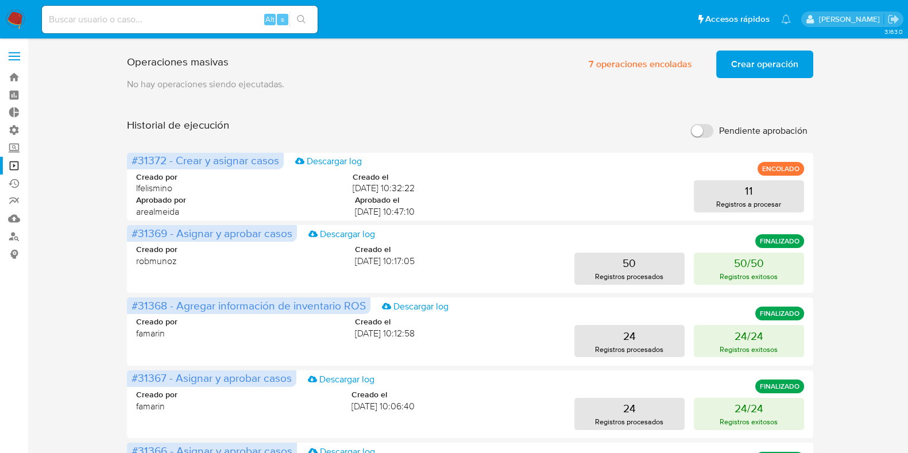
click at [13, 57] on label at bounding box center [14, 56] width 29 height 24
click at [0, 0] on input "checkbox" at bounding box center [0, 0] width 0 height 0
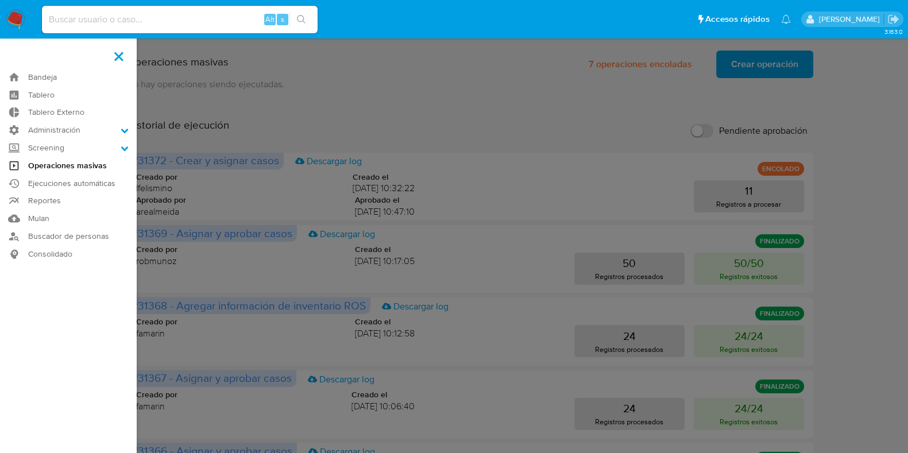
click at [105, 167] on link "Operaciones masivas" at bounding box center [68, 166] width 137 height 18
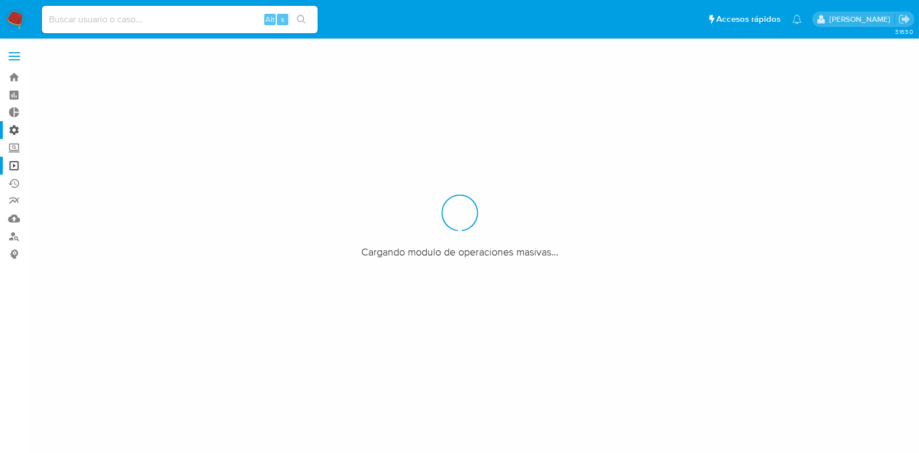
click at [17, 131] on label "Administración" at bounding box center [68, 130] width 137 height 18
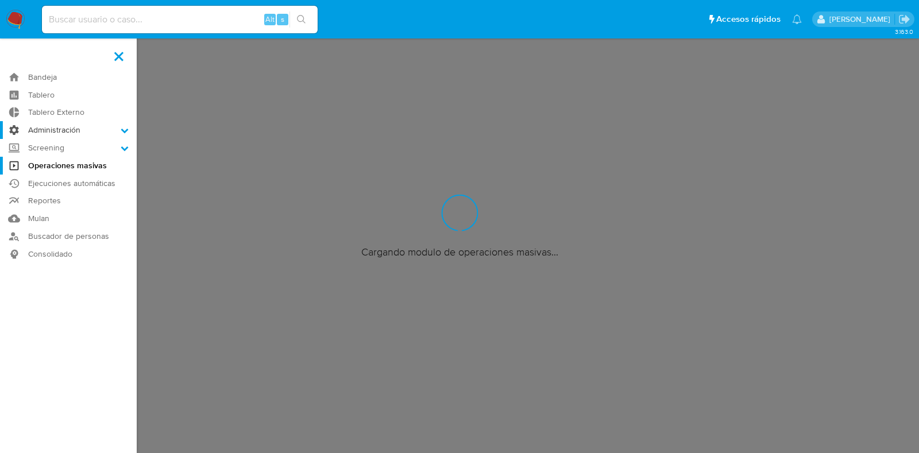
click at [0, 0] on input "Administración" at bounding box center [0, 0] width 0 height 0
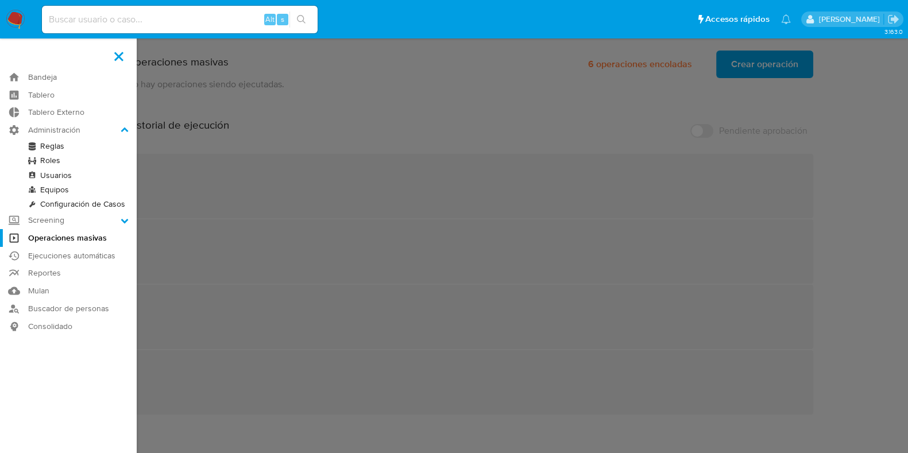
click at [59, 163] on link "Roles" at bounding box center [68, 160] width 137 height 14
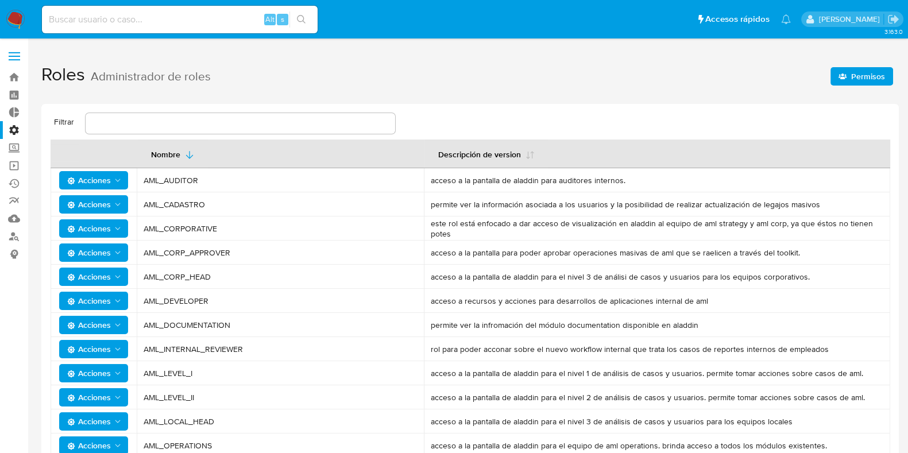
click at [850, 79] on span "Permisos" at bounding box center [862, 76] width 47 height 16
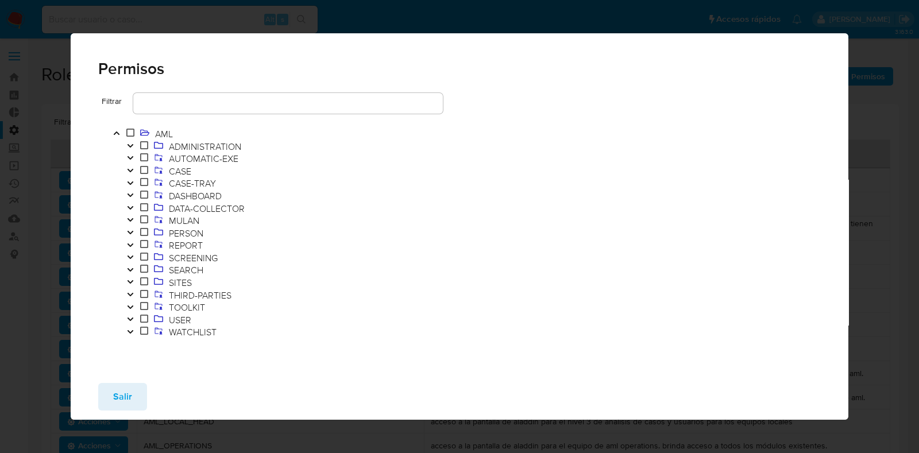
click at [130, 309] on icon "Toggle" at bounding box center [130, 307] width 8 height 7
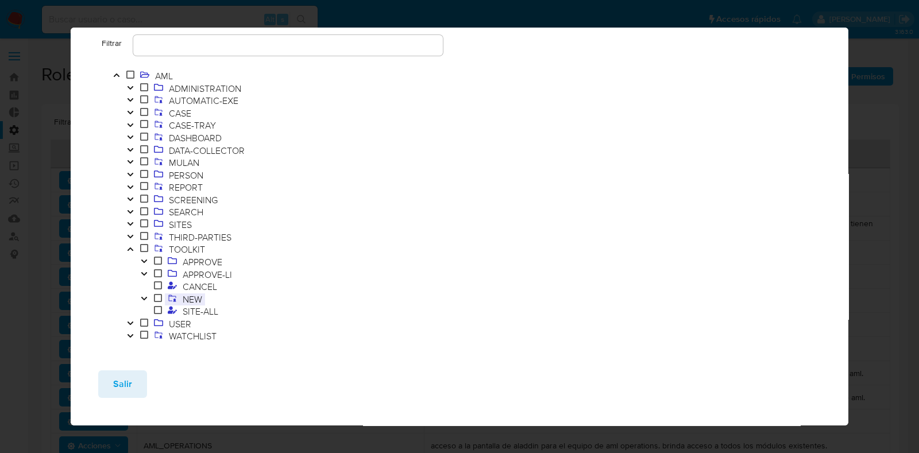
scroll to position [53, 0]
click at [148, 297] on icon "Toggle" at bounding box center [144, 298] width 8 height 7
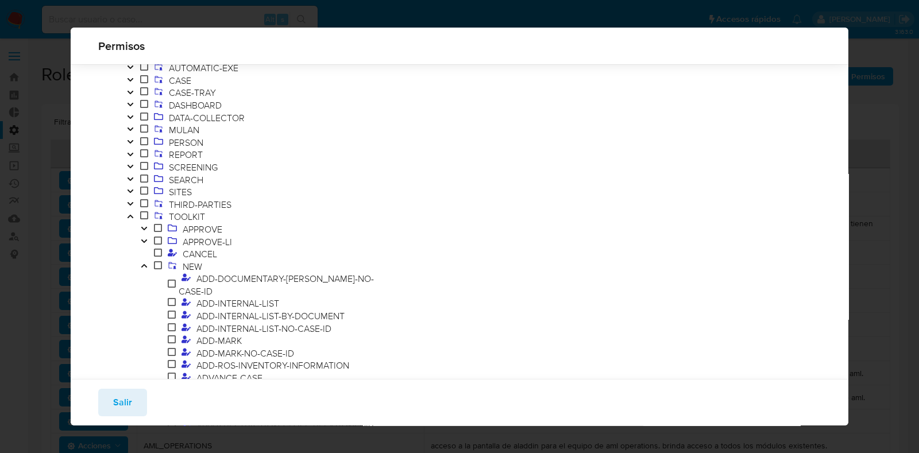
scroll to position [192, 0]
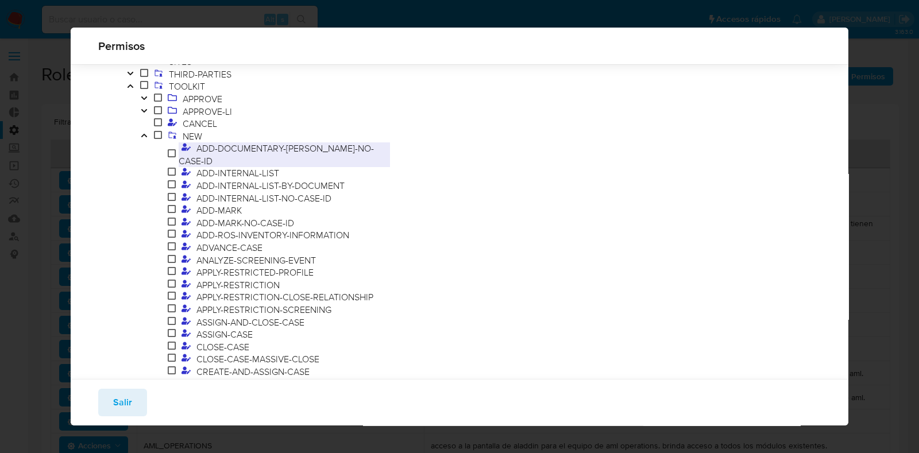
click at [271, 151] on span "ADD-DOCUMENTARY-MARK-NO-CASE-ID" at bounding box center [276, 154] width 195 height 25
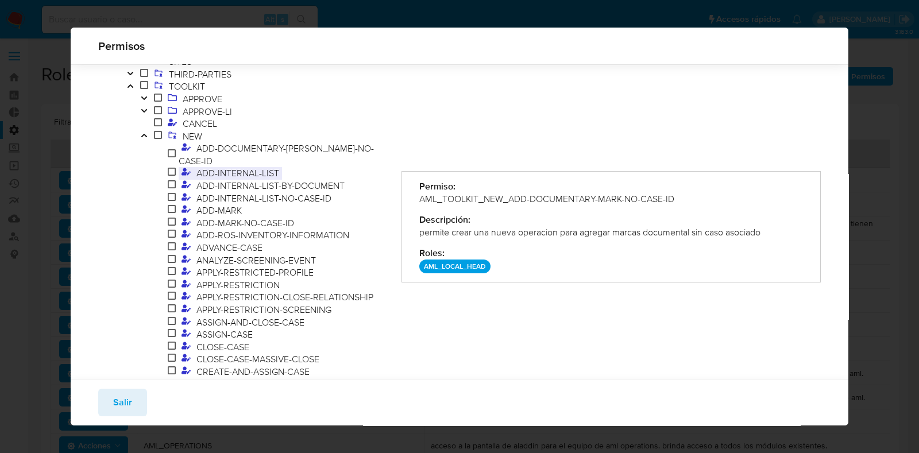
click at [259, 167] on span "ADD-INTERNAL-LIST" at bounding box center [238, 173] width 88 height 13
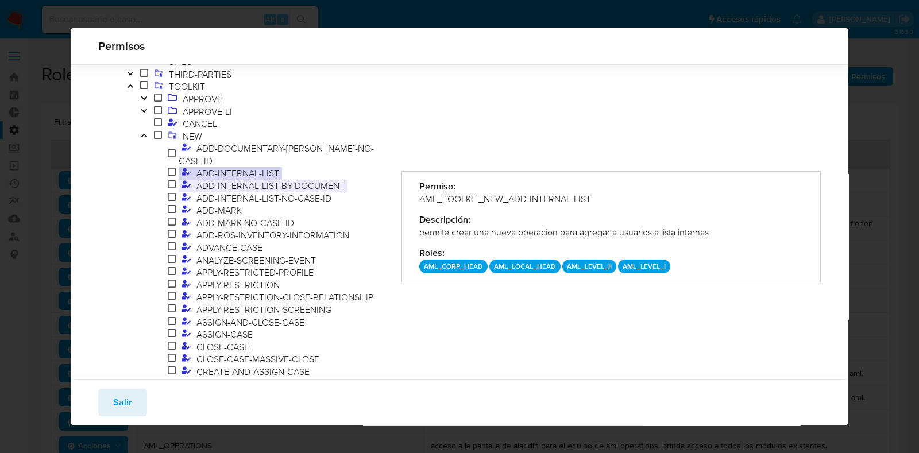
click at [230, 179] on span "ADD-INTERNAL-LIST-BY-DOCUMENT" at bounding box center [271, 185] width 154 height 13
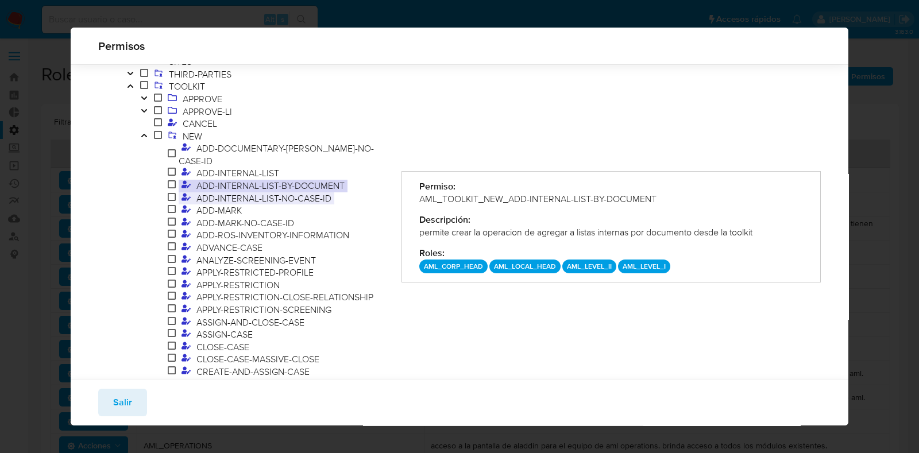
click at [252, 192] on span "ADD-INTERNAL-LIST-NO-CASE-ID" at bounding box center [264, 198] width 141 height 13
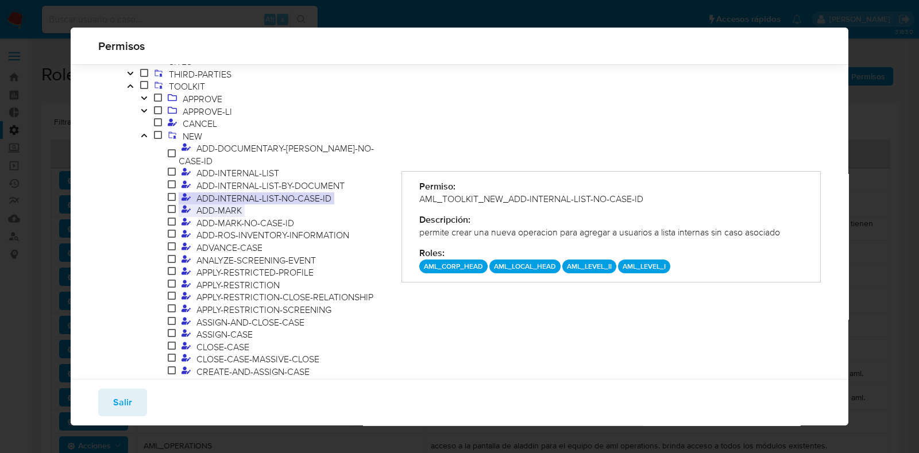
click at [218, 204] on span "ADD-MARK" at bounding box center [219, 210] width 51 height 13
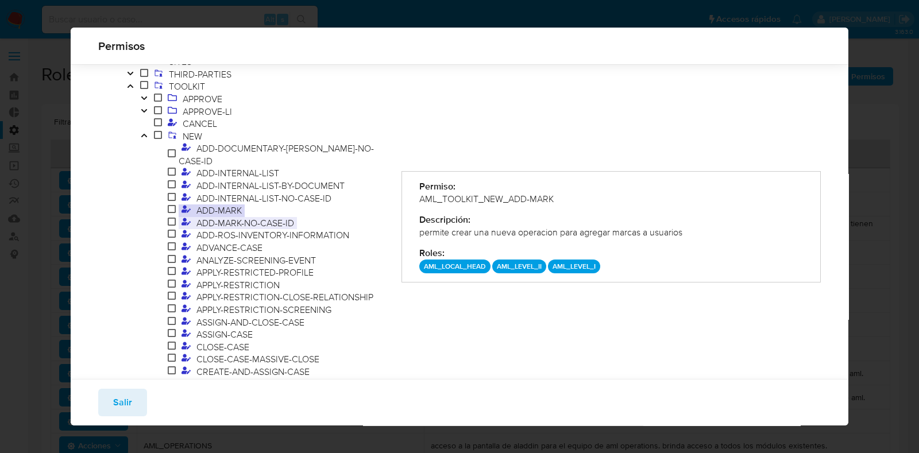
click at [264, 217] on span "ADD-MARK-NO-CASE-ID" at bounding box center [245, 223] width 103 height 13
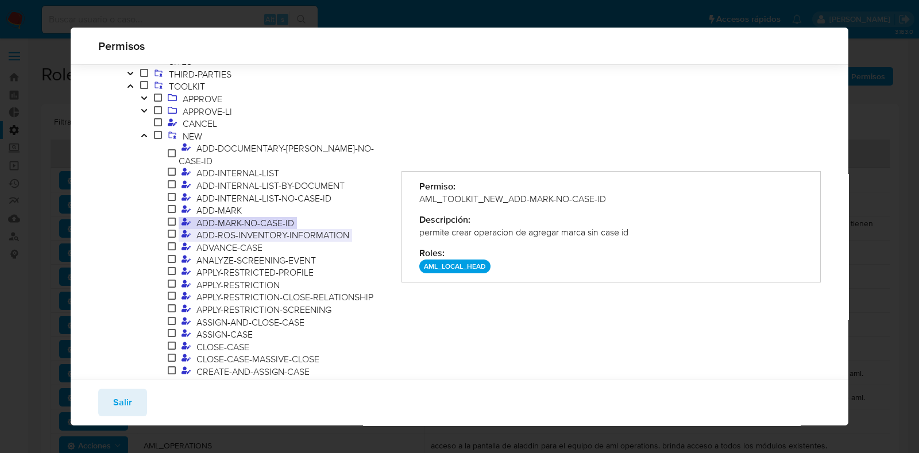
click at [260, 229] on span "ADD-ROS-INVENTORY-INFORMATION" at bounding box center [273, 235] width 159 height 13
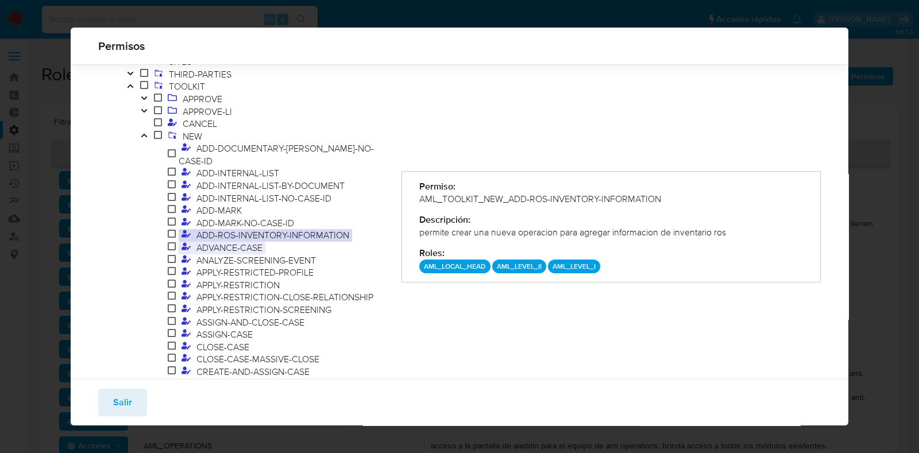
click at [228, 241] on span "ADVANCE-CASE" at bounding box center [230, 247] width 72 height 13
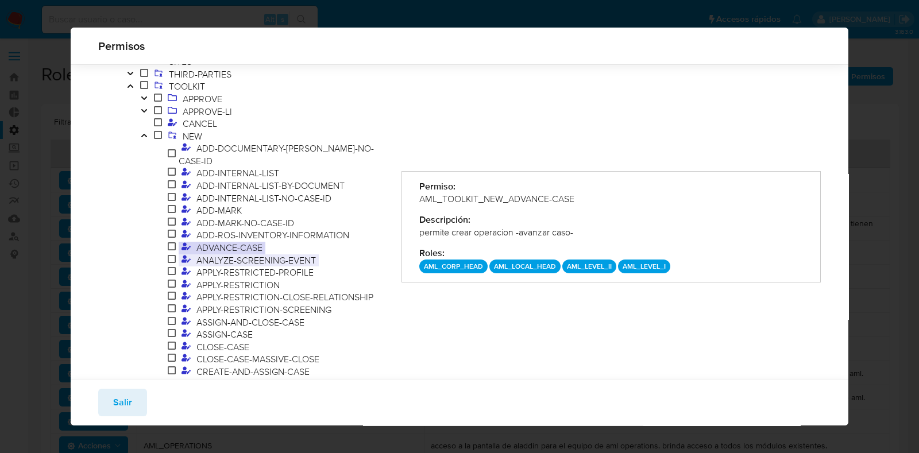
click at [237, 254] on span "ANALYZE-SCREENING-EVENT" at bounding box center [256, 260] width 125 height 13
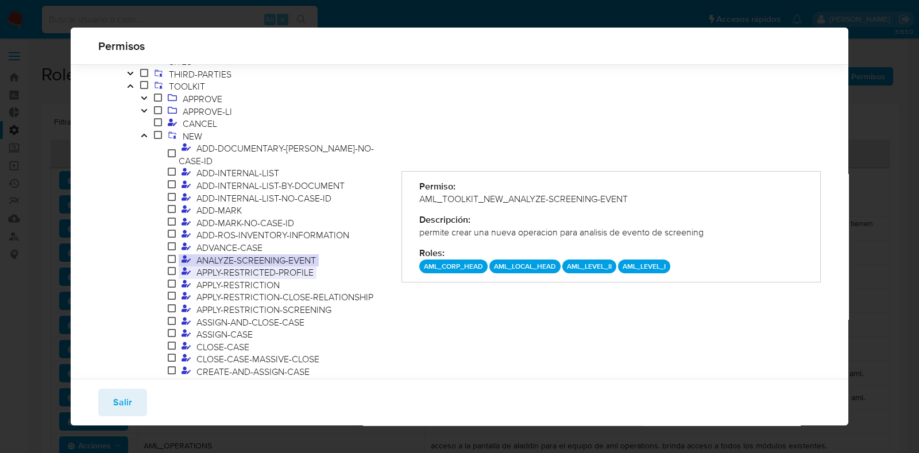
click at [259, 266] on span "APPLY-RESTRICTED-PROFILE" at bounding box center [255, 272] width 123 height 13
click at [251, 279] on span "APPLY-RESTRICTION" at bounding box center [238, 285] width 89 height 13
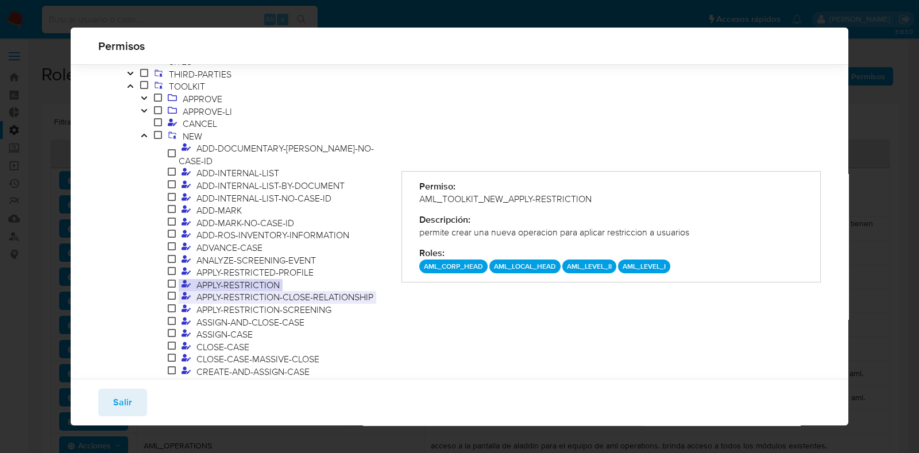
click at [273, 291] on span "APPLY-RESTRICTION-CLOSE-RELATIONSHIP" at bounding box center [285, 297] width 183 height 13
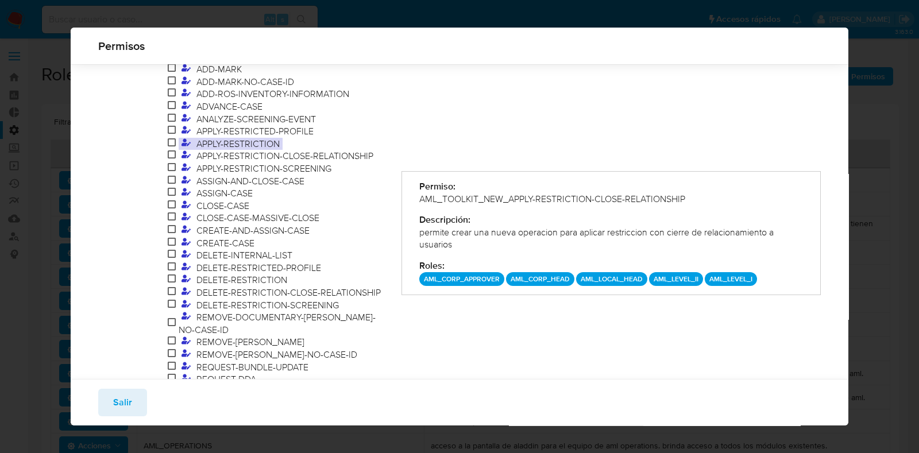
scroll to position [336, 0]
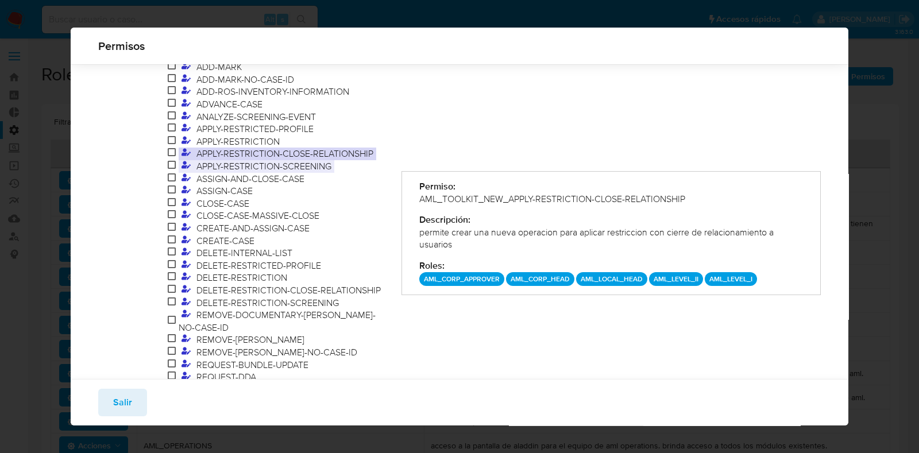
click at [246, 160] on span "APPLY-RESTRICTION-SCREENING" at bounding box center [264, 166] width 141 height 13
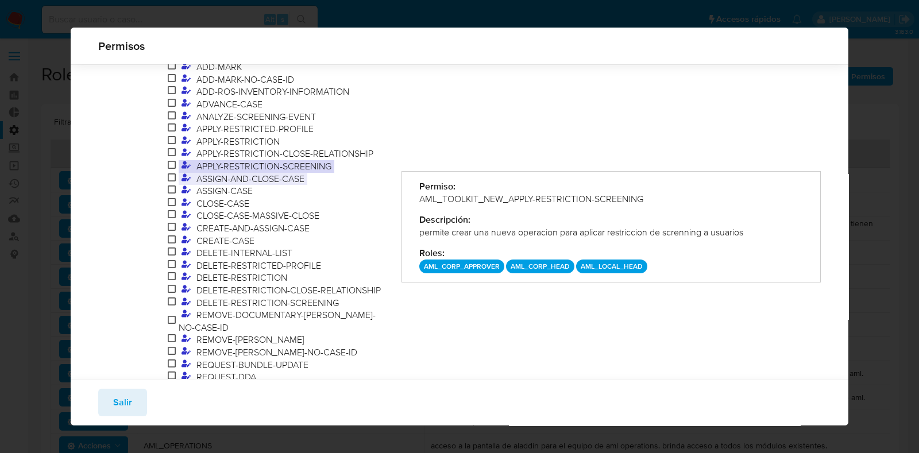
click at [243, 172] on span "ASSIGN-AND-CLOSE-CASE" at bounding box center [251, 178] width 114 height 13
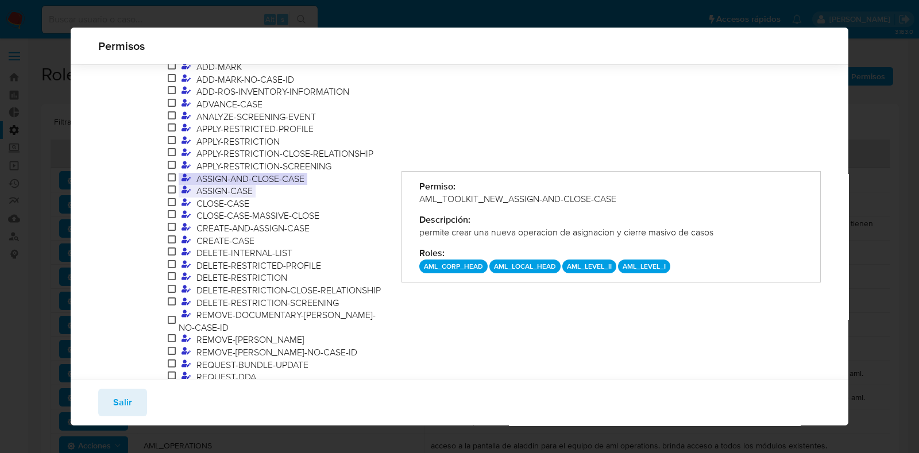
click at [226, 184] on span "ASSIGN-CASE" at bounding box center [225, 190] width 62 height 13
click at [256, 209] on span "CLOSE-CASE-MASSIVE-CLOSE" at bounding box center [258, 215] width 129 height 13
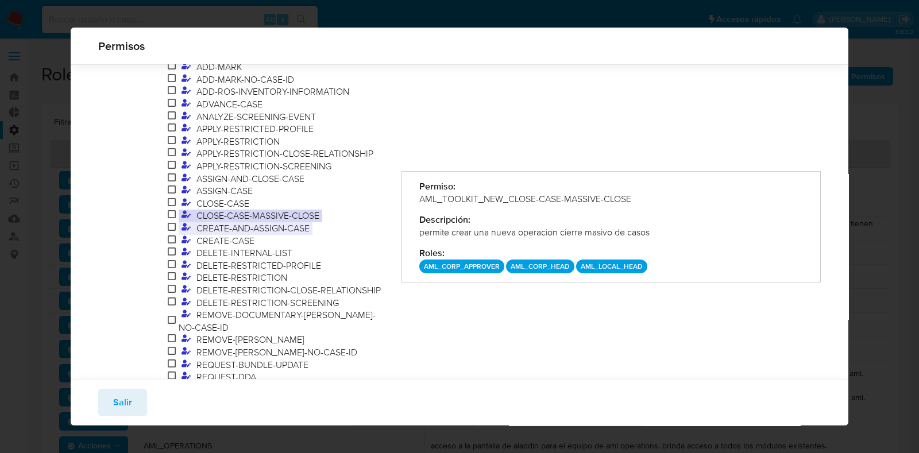
click at [230, 222] on span "CREATE-AND-ASSIGN-CASE" at bounding box center [253, 228] width 119 height 13
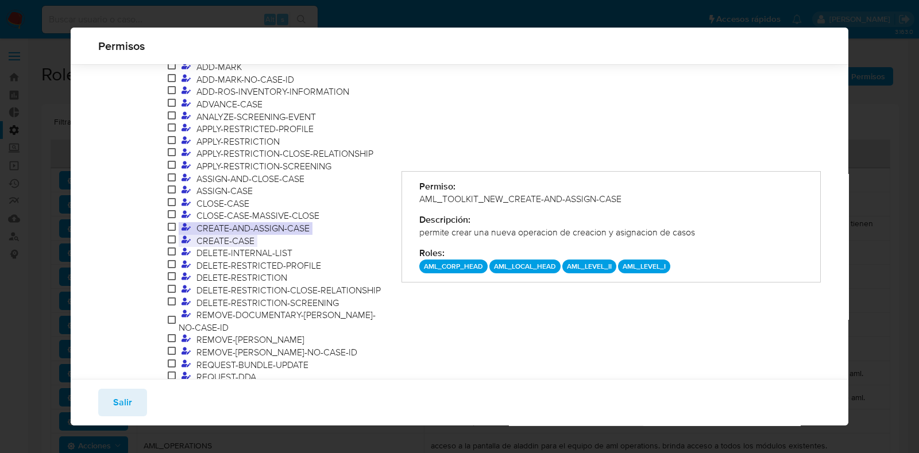
click at [243, 234] on span "CREATE-CASE" at bounding box center [226, 240] width 64 height 13
click at [245, 246] on span "DELETE-INTERNAL-LIST" at bounding box center [245, 252] width 102 height 13
click at [241, 259] on span "DELETE-RESTRICTED-PROFILE" at bounding box center [259, 265] width 130 height 13
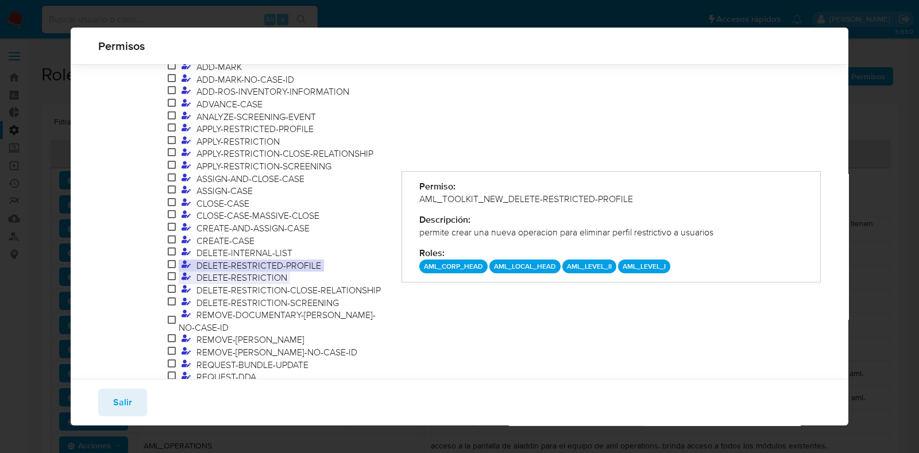
click at [246, 271] on span "DELETE-RESTRICTION" at bounding box center [242, 277] width 97 height 13
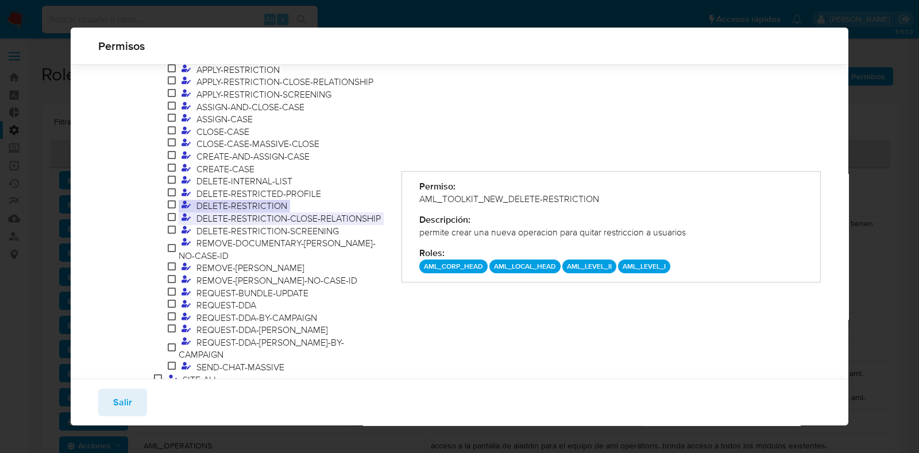
click at [273, 212] on span "DELETE-RESTRICTION-CLOSE-RELATIONSHIP" at bounding box center [289, 218] width 190 height 13
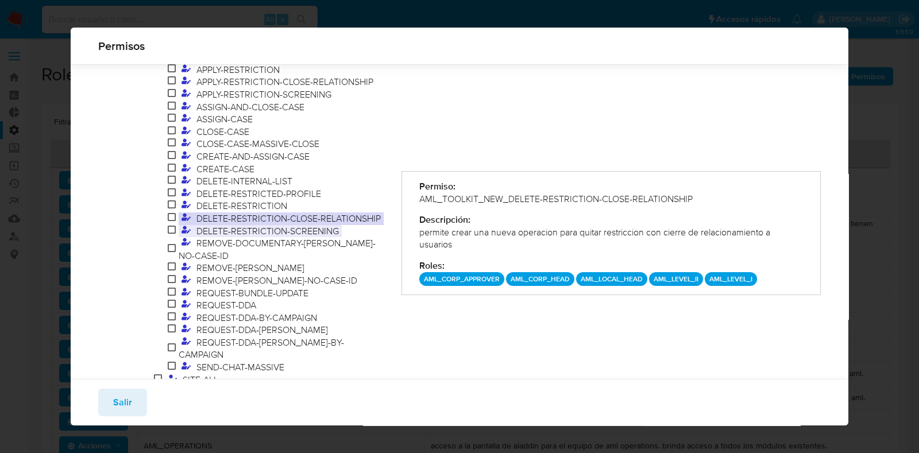
click at [257, 225] on span "DELETE-RESTRICTION-SCREENING" at bounding box center [268, 231] width 148 height 13
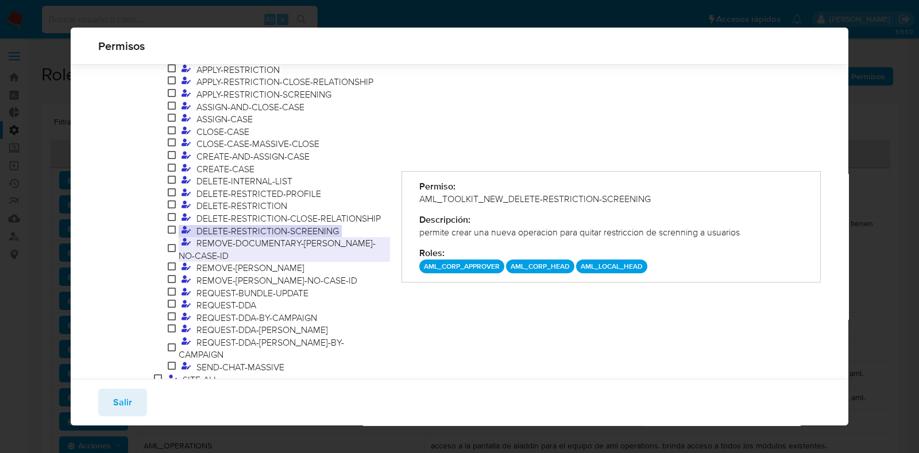
click at [266, 237] on span "REMOVE-DOCUMENTARY-MARK-NO-CASE-ID" at bounding box center [277, 249] width 197 height 25
click at [309, 237] on span "REMOVE-DOCUMENTARY-MARK-NO-CASE-ID" at bounding box center [277, 249] width 197 height 25
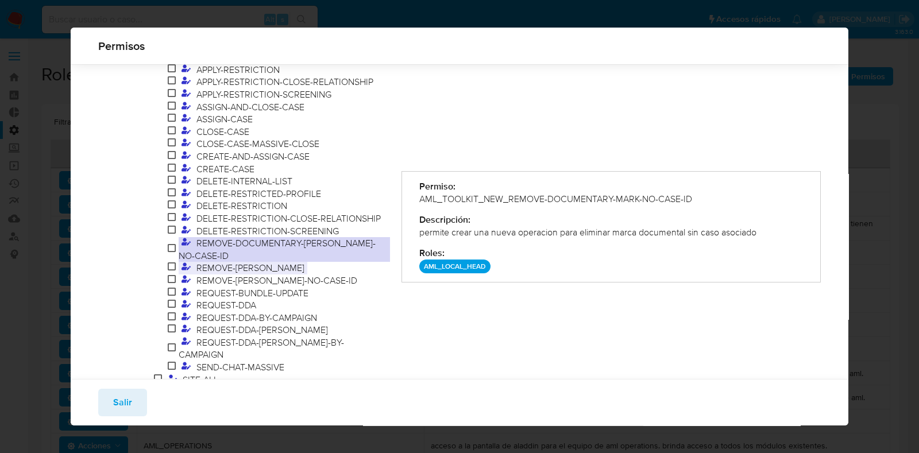
click at [242, 261] on span "REMOVE-MARK" at bounding box center [251, 267] width 114 height 13
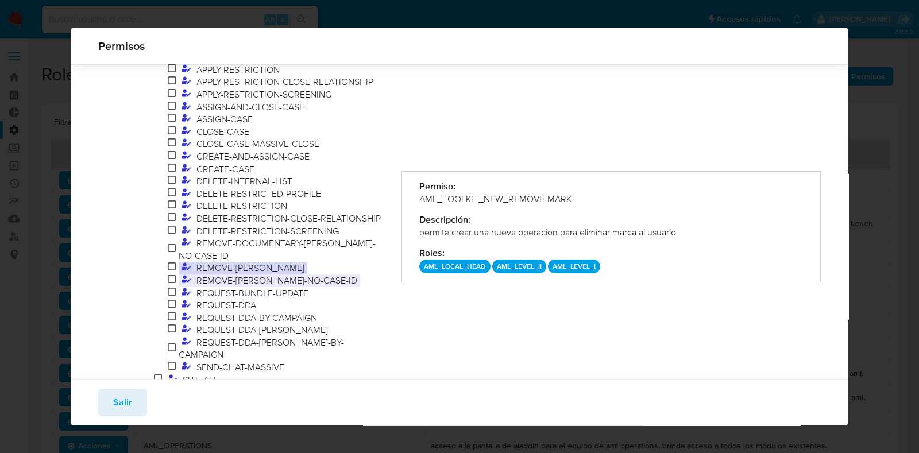
click at [286, 274] on span "REMOVE-MARK-NO-CASE-ID" at bounding box center [277, 280] width 167 height 13
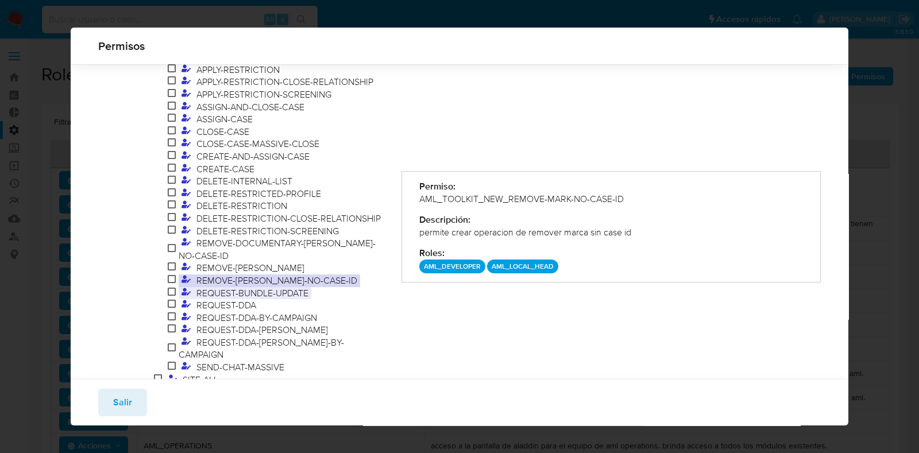
click at [242, 287] on span "REQUEST-BUNDLE-UPDATE" at bounding box center [253, 293] width 118 height 13
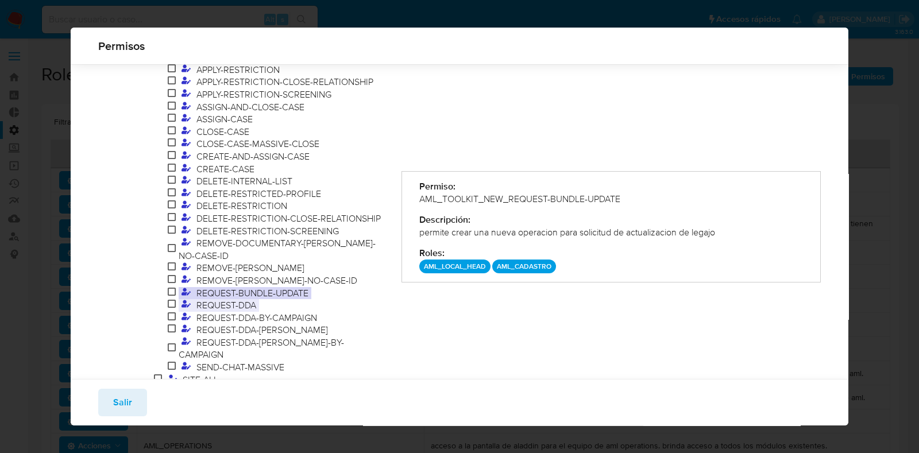
click at [237, 299] on span "REQUEST-DDA" at bounding box center [226, 305] width 65 height 13
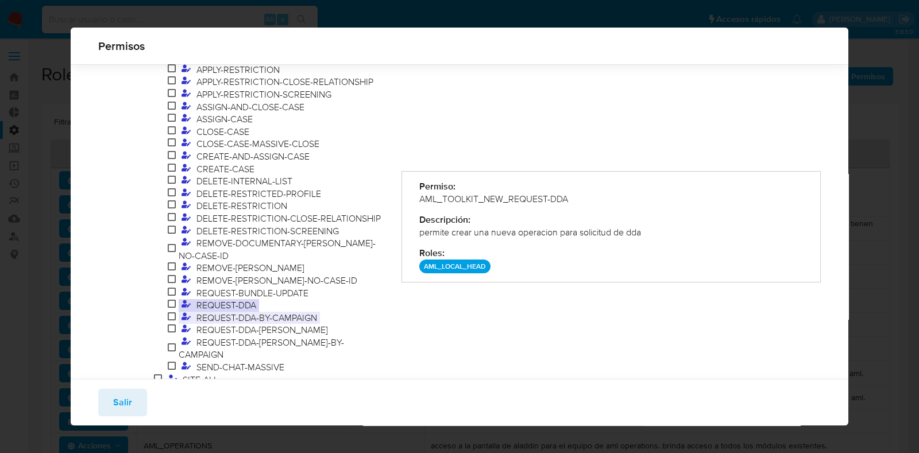
click at [279, 311] on span "REQUEST-DDA-BY-CAMPAIGN" at bounding box center [257, 317] width 126 height 13
click at [280, 323] on span "REQUEST-DDA-VERDI" at bounding box center [262, 329] width 137 height 13
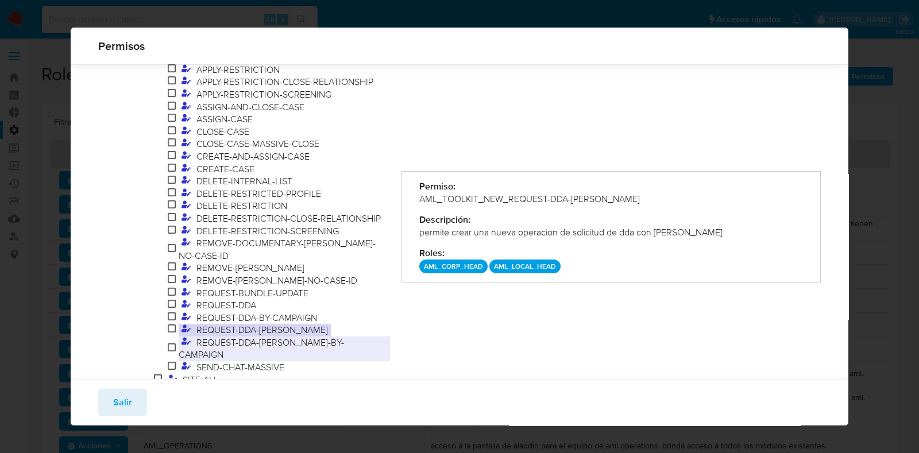
click at [266, 336] on span "REQUEST-DDA-VERDI-BY-CAMPAIGN" at bounding box center [261, 348] width 165 height 25
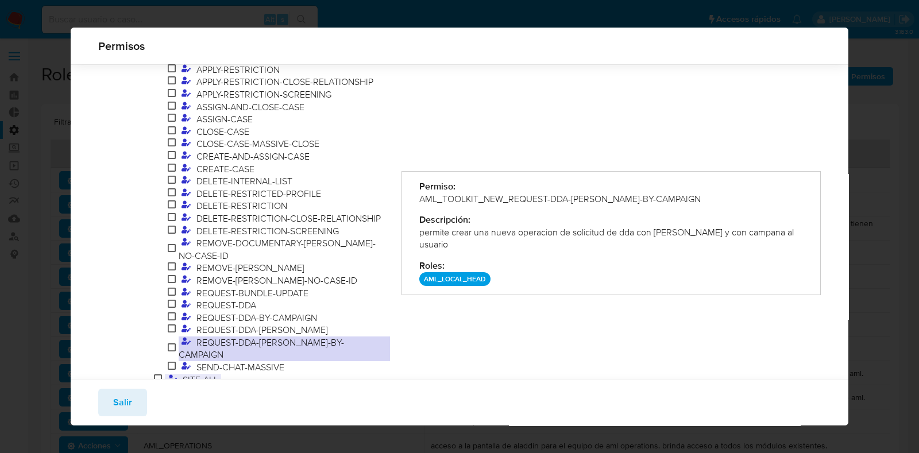
click at [204, 373] on span "SITE-ALL" at bounding box center [200, 379] width 41 height 13
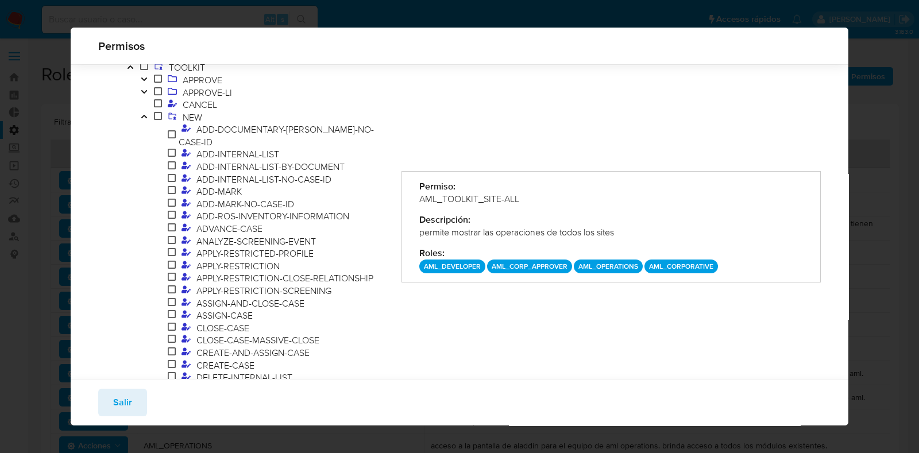
scroll to position [192, 0]
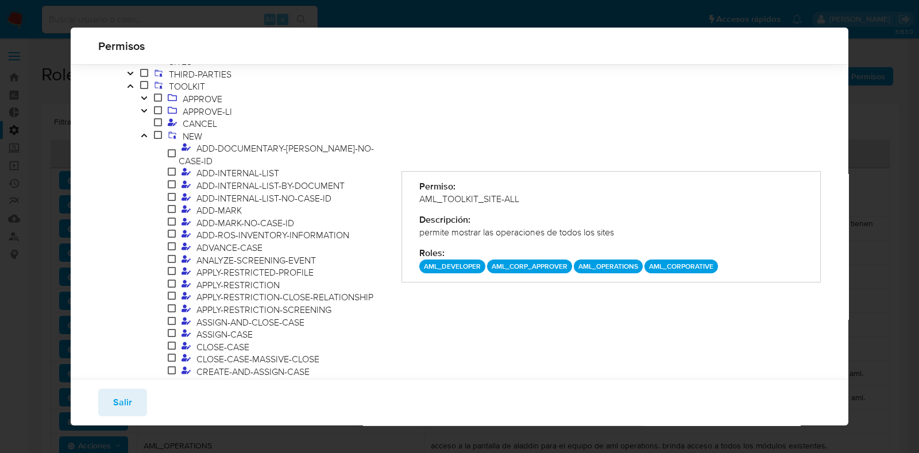
click at [145, 138] on icon "Toggle" at bounding box center [144, 135] width 8 height 7
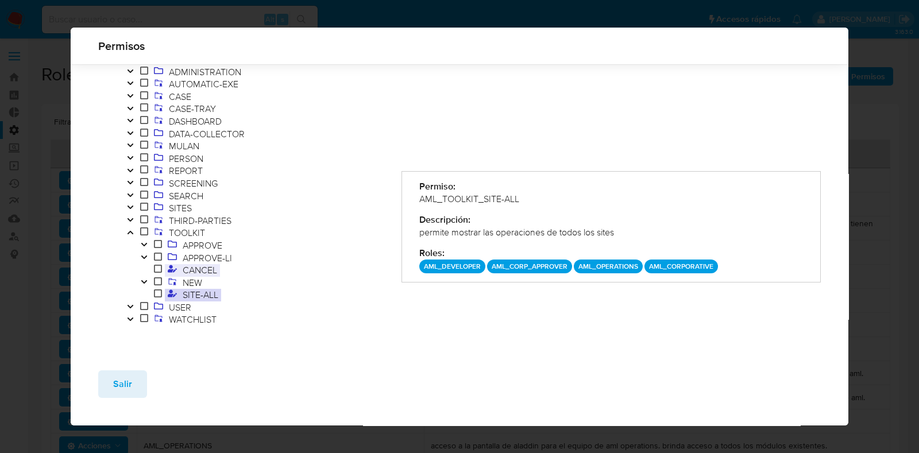
click at [182, 270] on span "CANCEL" at bounding box center [200, 270] width 40 height 13
click at [146, 256] on icon "Toggle" at bounding box center [144, 257] width 6 height 3
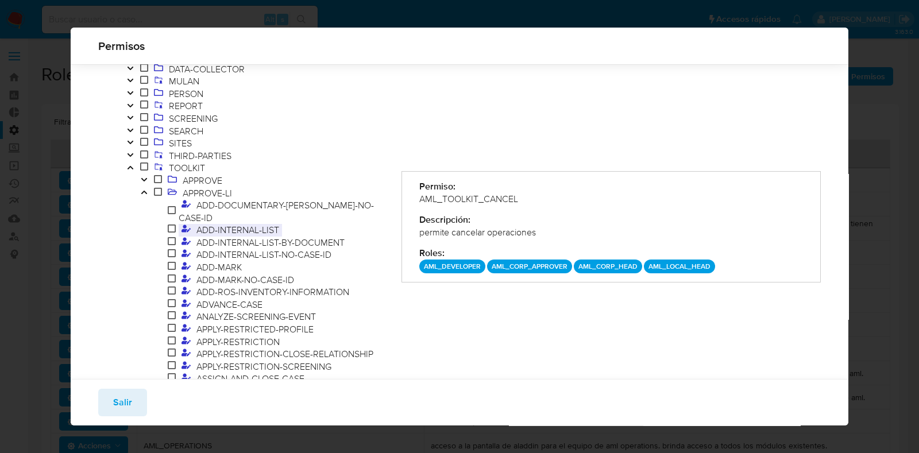
scroll to position [191, 0]
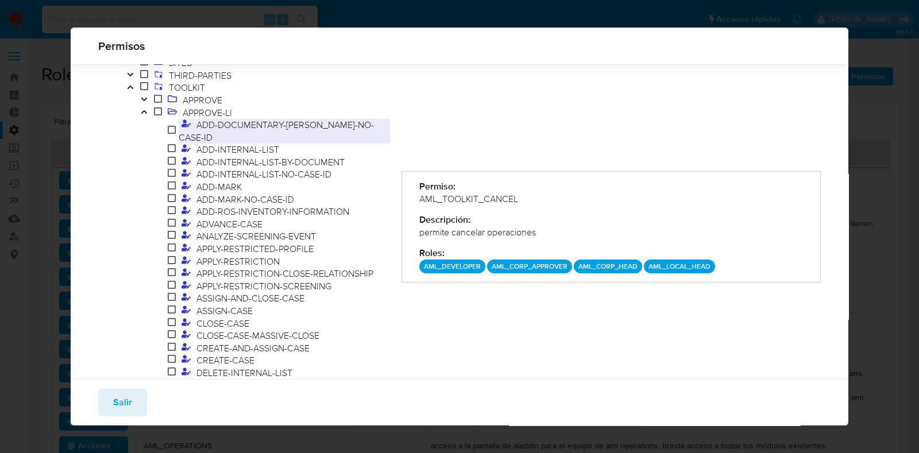
click at [299, 126] on span "ADD-DOCUMENTARY-MARK-NO-CASE-ID" at bounding box center [276, 130] width 195 height 25
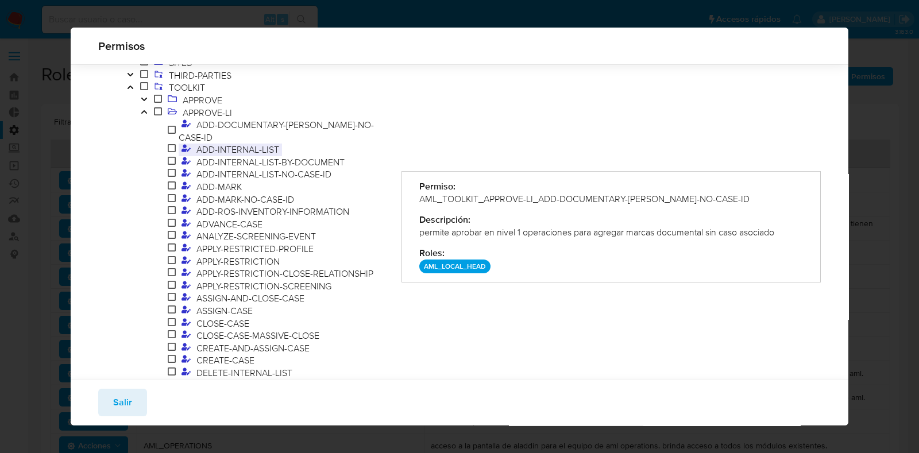
click at [273, 143] on span "ADD-INTERNAL-LIST" at bounding box center [238, 149] width 88 height 13
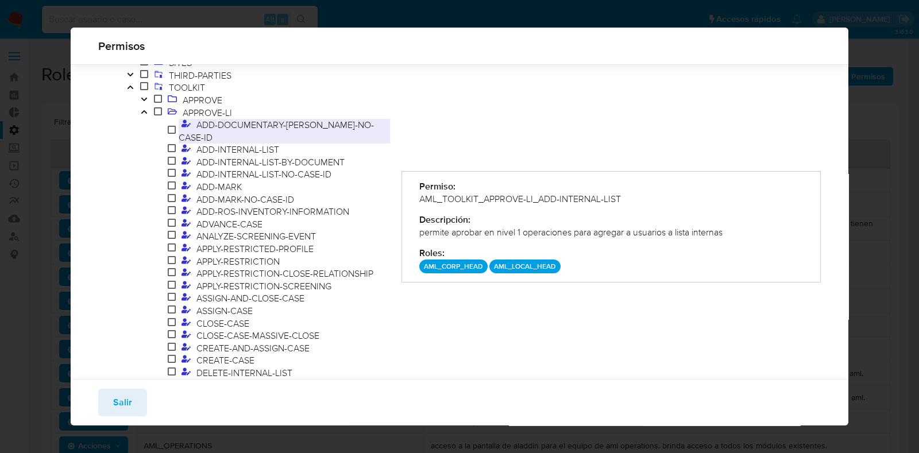
click at [274, 124] on span "ADD-DOCUMENTARY-MARK-NO-CASE-ID" at bounding box center [276, 130] width 195 height 25
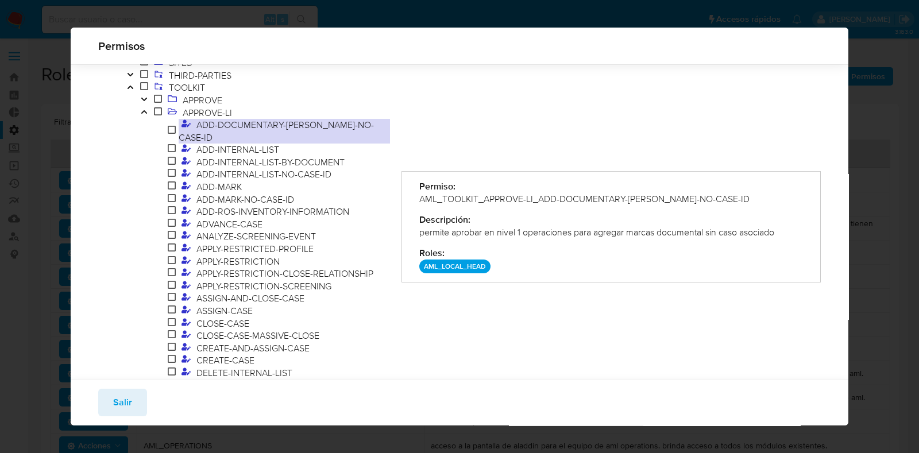
click at [260, 127] on span "ADD-DOCUMENTARY-MARK-NO-CASE-ID" at bounding box center [276, 130] width 195 height 25
click at [253, 143] on span "ADD-INTERNAL-LIST" at bounding box center [238, 149] width 88 height 13
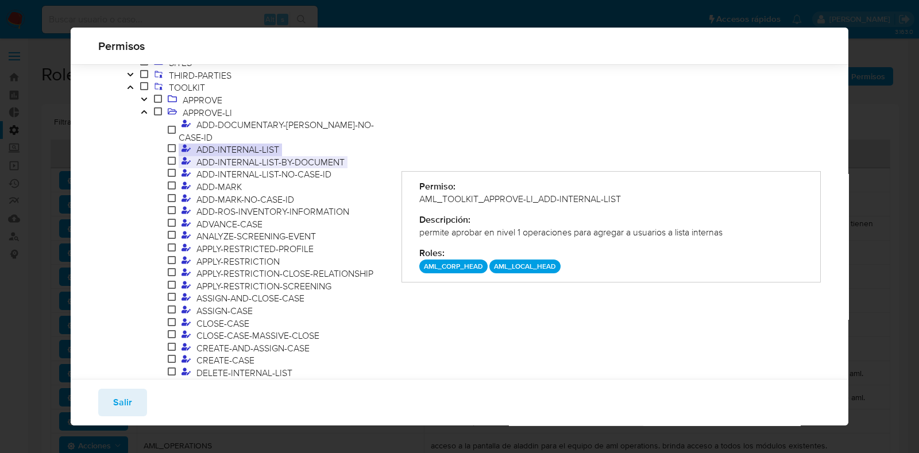
click at [249, 156] on span "ADD-INTERNAL-LIST-BY-DOCUMENT" at bounding box center [271, 162] width 154 height 13
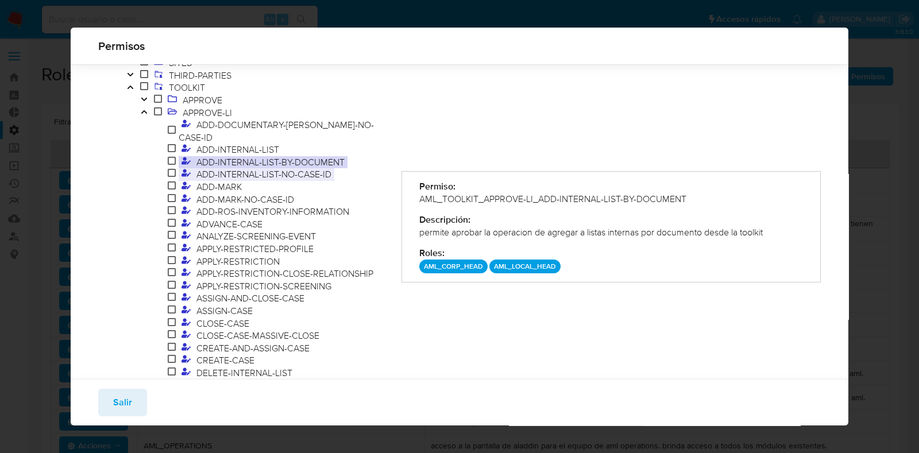
click at [268, 168] on span "ADD-INTERNAL-LIST-NO-CASE-ID" at bounding box center [264, 174] width 141 height 13
click at [231, 180] on span "ADD-MARK" at bounding box center [219, 186] width 51 height 13
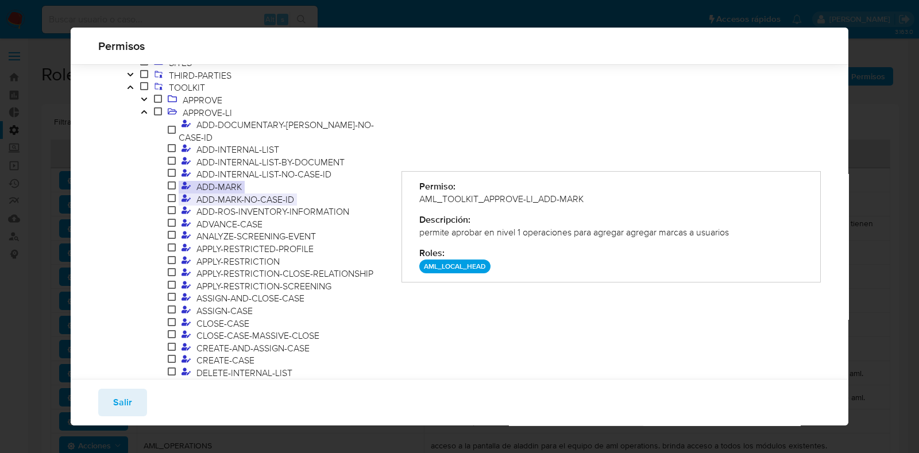
click at [236, 193] on span "ADD-MARK-NO-CASE-ID" at bounding box center [245, 199] width 103 height 13
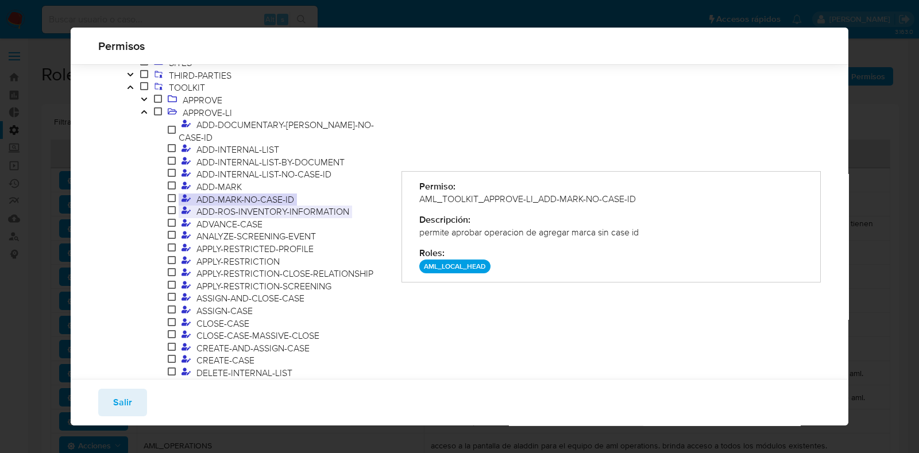
click at [269, 218] on span "ADVANCE-CASE" at bounding box center [270, 224] width 239 height 13
click at [280, 205] on span "ADD-ROS-INVENTORY-INFORMATION" at bounding box center [273, 211] width 159 height 13
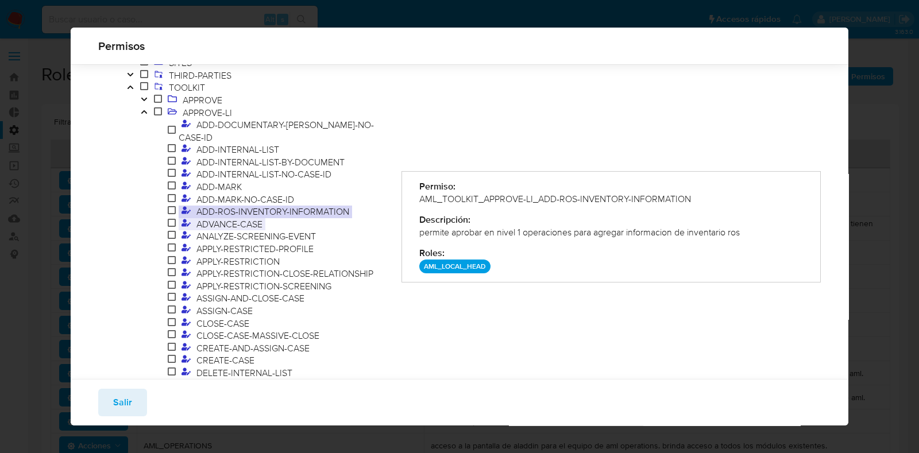
click at [256, 218] on span "ADVANCE-CASE" at bounding box center [230, 224] width 72 height 13
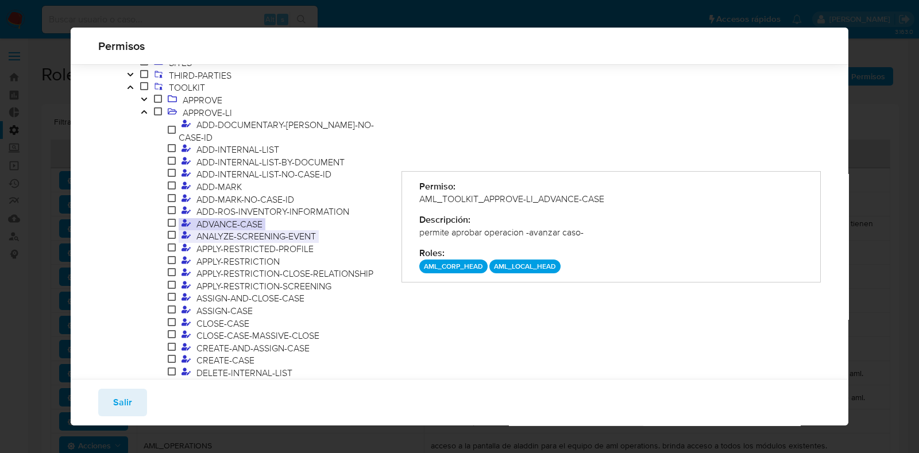
click at [224, 230] on span "ANALYZE-SCREENING-EVENT" at bounding box center [256, 236] width 125 height 13
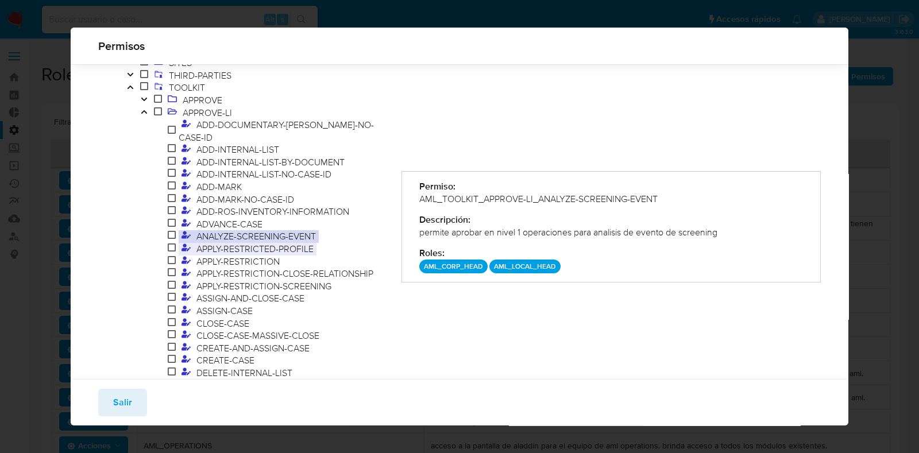
click at [241, 242] on span "APPLY-RESTRICTED-PROFILE" at bounding box center [255, 248] width 123 height 13
click at [241, 255] on span "APPLY-RESTRICTION" at bounding box center [238, 261] width 89 height 13
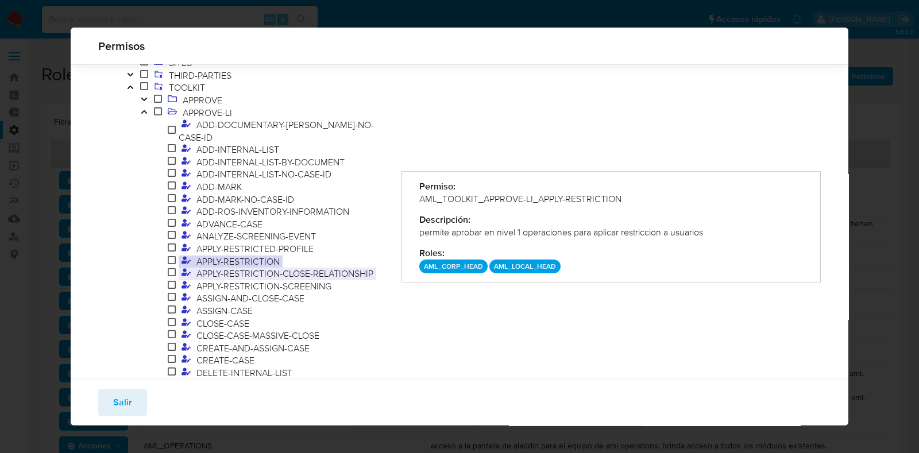
click at [268, 267] on span "APPLY-RESTRICTION-CLOSE-RELATIONSHIP" at bounding box center [285, 273] width 183 height 13
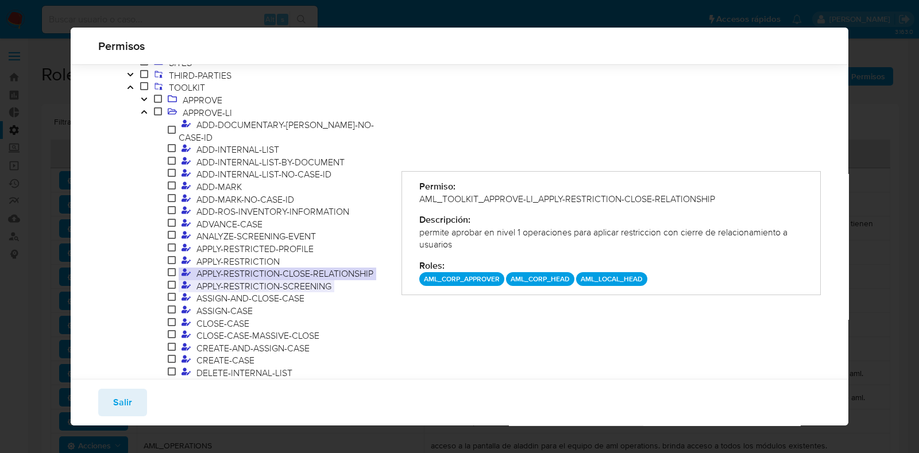
click at [286, 280] on span "APPLY-RESTRICTION-SCREENING" at bounding box center [264, 286] width 141 height 13
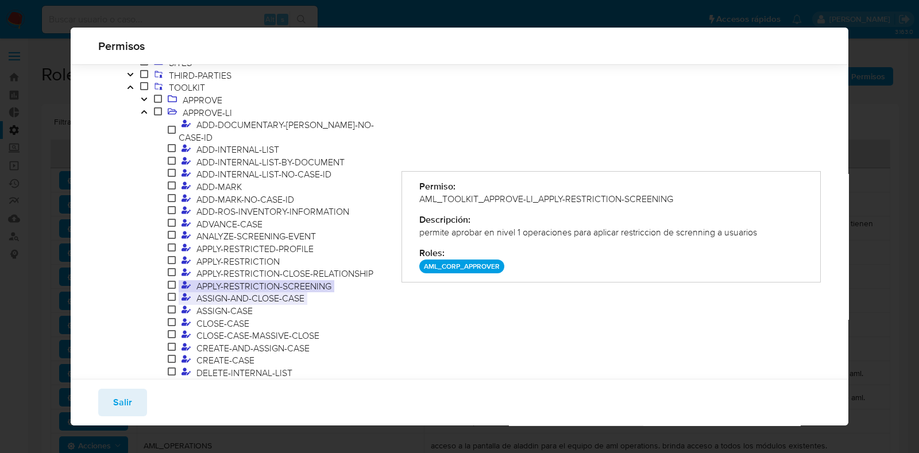
click at [247, 292] on span "ASSIGN-AND-CLOSE-CASE" at bounding box center [251, 298] width 114 height 13
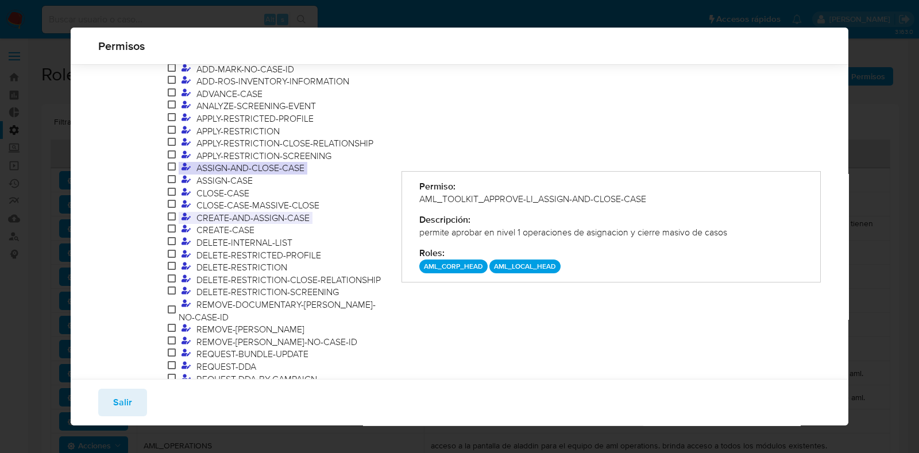
scroll to position [335, 0]
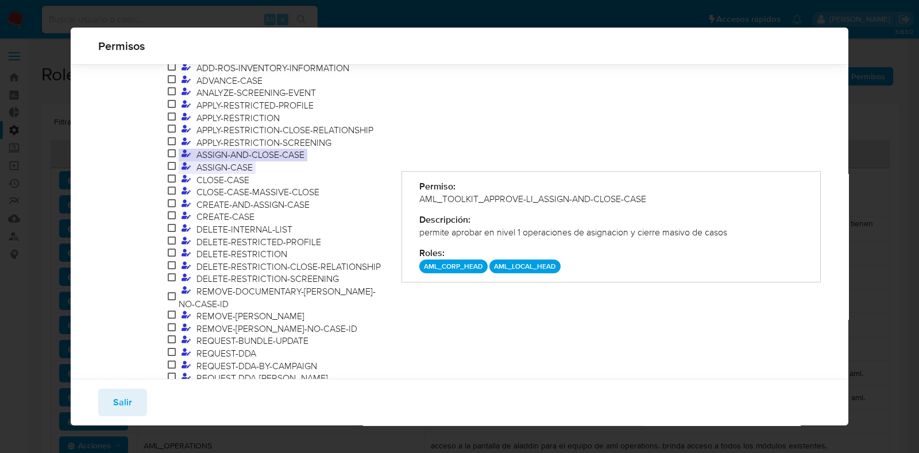
click at [250, 161] on span "ASSIGN-CASE" at bounding box center [225, 167] width 62 height 13
click at [221, 173] on span "CLOSE-CASE" at bounding box center [223, 179] width 59 height 13
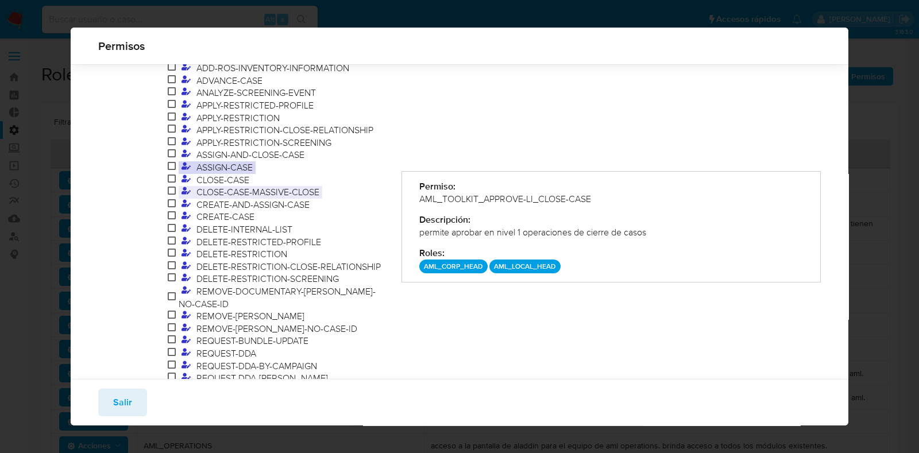
click at [242, 187] on span "CLOSE-CASE-MASSIVE-CLOSE" at bounding box center [258, 192] width 129 height 13
click at [254, 198] on span "CREATE-AND-ASSIGN-CASE" at bounding box center [253, 204] width 119 height 13
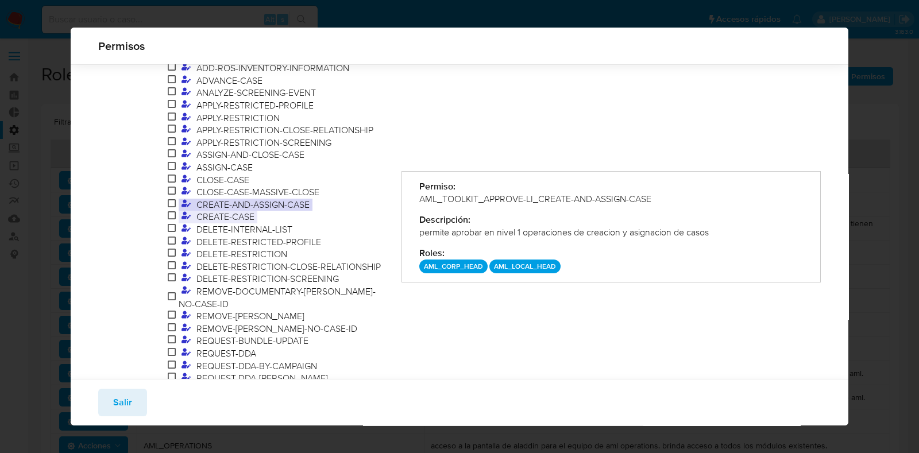
click at [221, 210] on span "CREATE-CASE" at bounding box center [226, 216] width 64 height 13
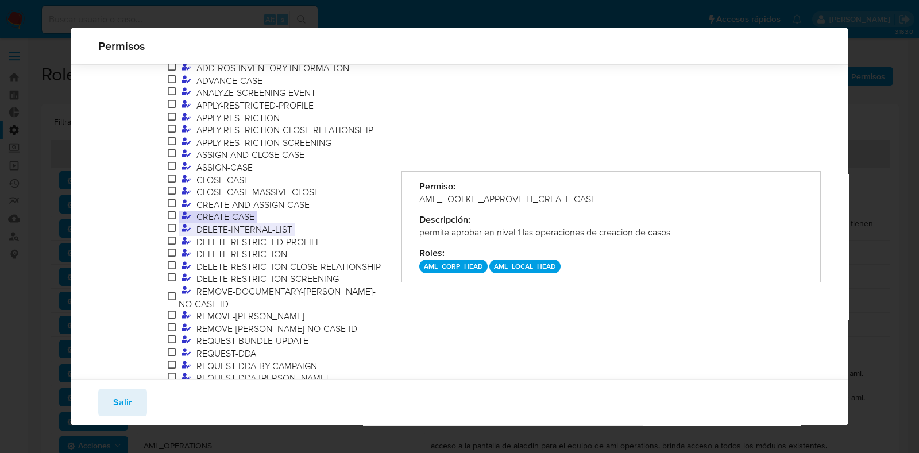
click at [236, 223] on span "DELETE-INTERNAL-LIST" at bounding box center [245, 229] width 102 height 13
click at [232, 236] on span "DELETE-RESTRICTED-PROFILE" at bounding box center [259, 242] width 130 height 13
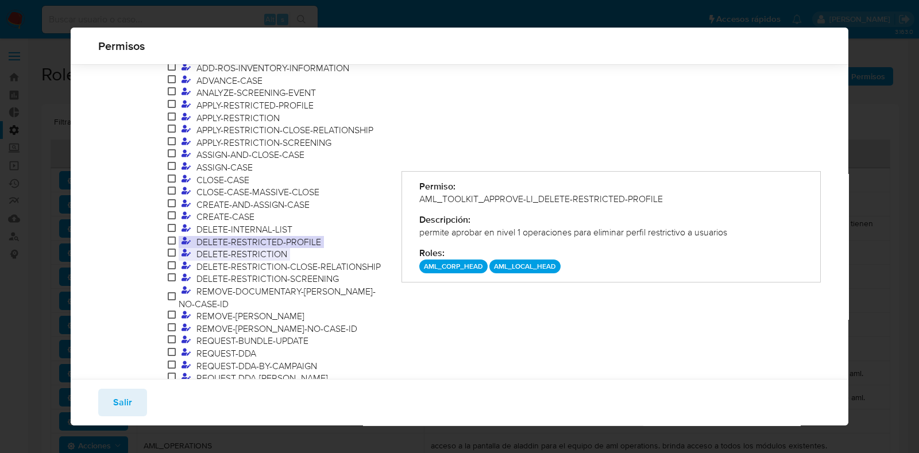
click at [262, 248] on span "DELETE-RESTRICTION" at bounding box center [242, 254] width 97 height 13
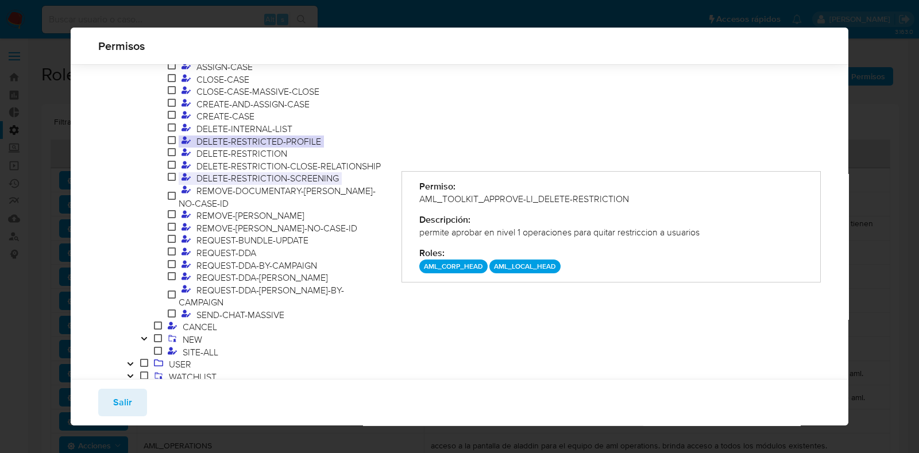
scroll to position [442, 0]
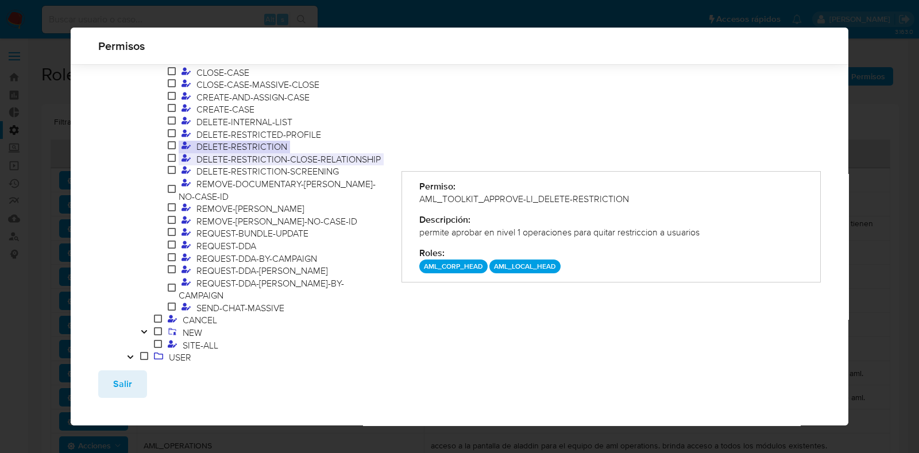
click at [224, 153] on span "DELETE-RESTRICTION-CLOSE-RELATIONSHIP" at bounding box center [289, 159] width 190 height 13
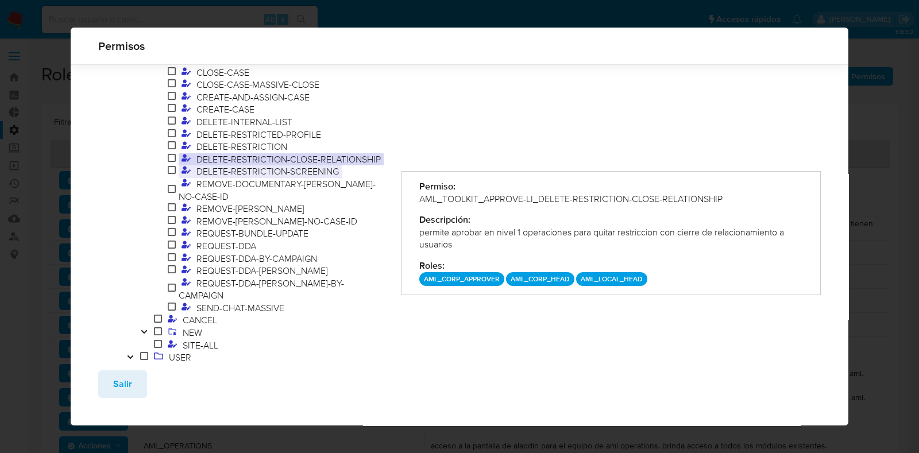
click at [266, 165] on span "DELETE-RESTRICTION-SCREENING" at bounding box center [268, 171] width 148 height 13
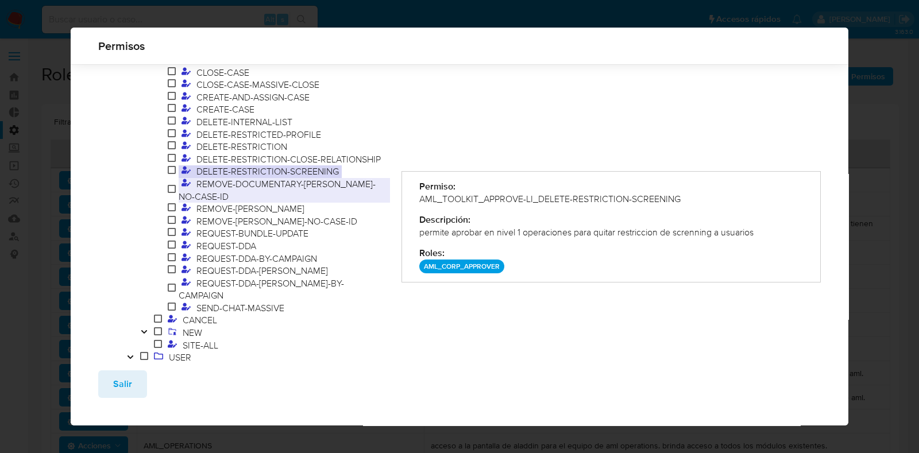
click at [259, 178] on span "REMOVE-DOCUMENTARY-MARK-NO-CASE-ID" at bounding box center [277, 190] width 197 height 25
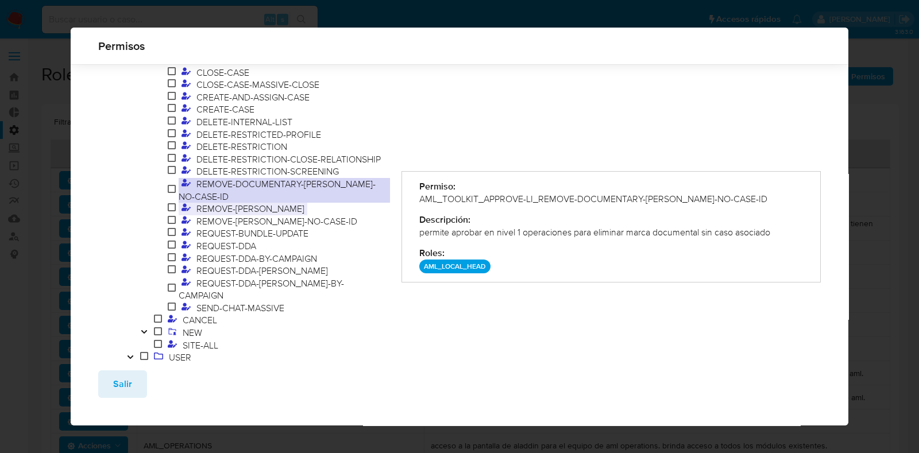
click at [241, 202] on span "REMOVE-MARK" at bounding box center [251, 208] width 114 height 13
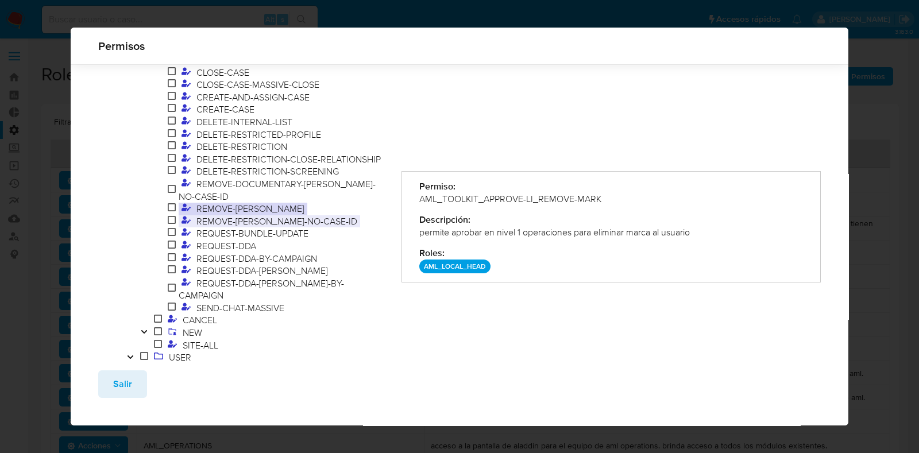
click at [273, 215] on span "REMOVE-MARK-NO-CASE-ID" at bounding box center [277, 221] width 167 height 13
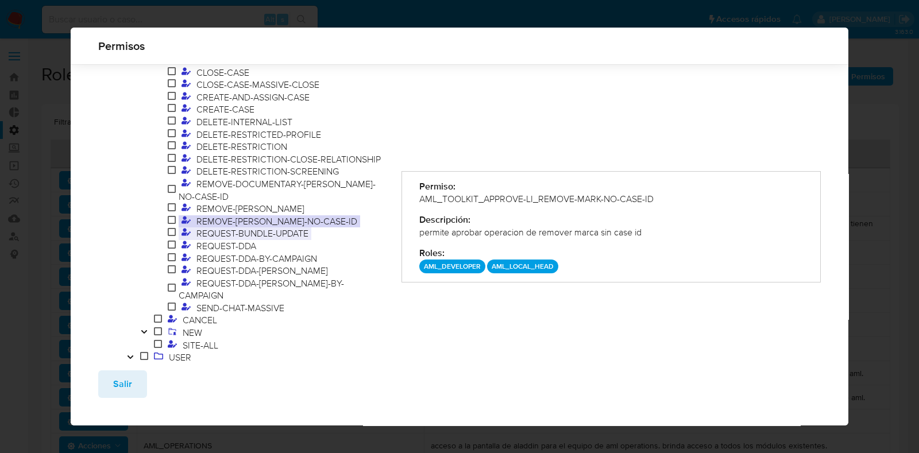
click at [251, 227] on span "REQUEST-BUNDLE-UPDATE" at bounding box center [253, 233] width 118 height 13
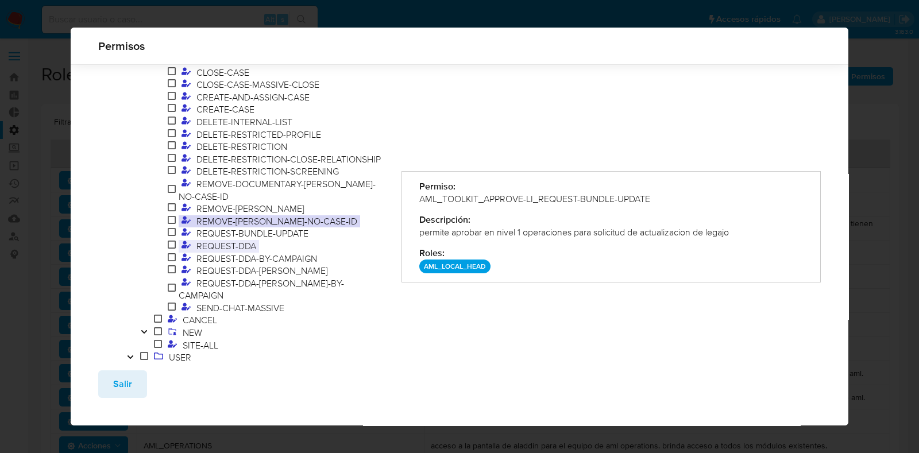
click at [247, 240] on span "REQUEST-DDA" at bounding box center [226, 246] width 65 height 13
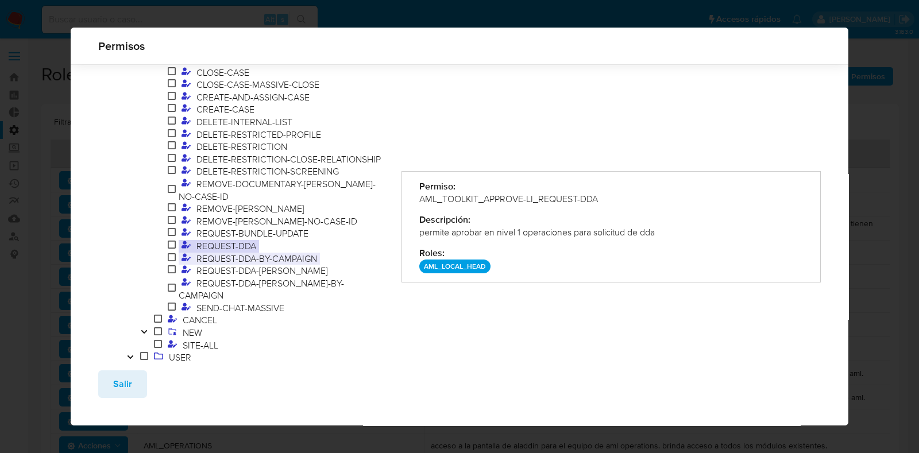
click at [277, 252] on span "REQUEST-DDA-BY-CAMPAIGN" at bounding box center [257, 258] width 126 height 13
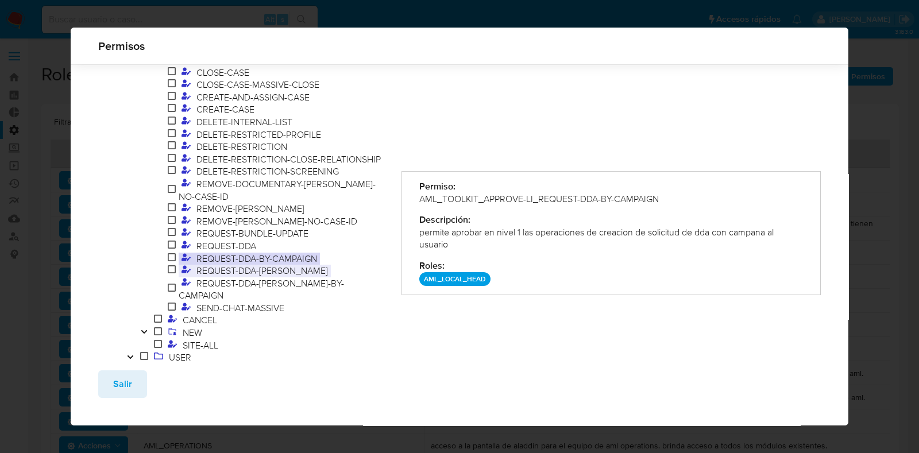
click at [253, 264] on span "REQUEST-DDA-VERDI" at bounding box center [262, 270] width 137 height 13
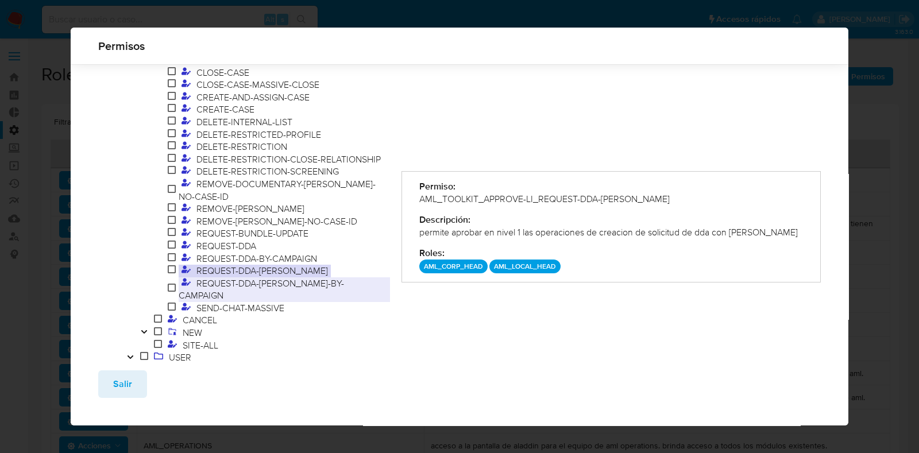
click at [256, 277] on span "REQUEST-DDA-VERDI-BY-CAMPAIGN" at bounding box center [261, 289] width 165 height 25
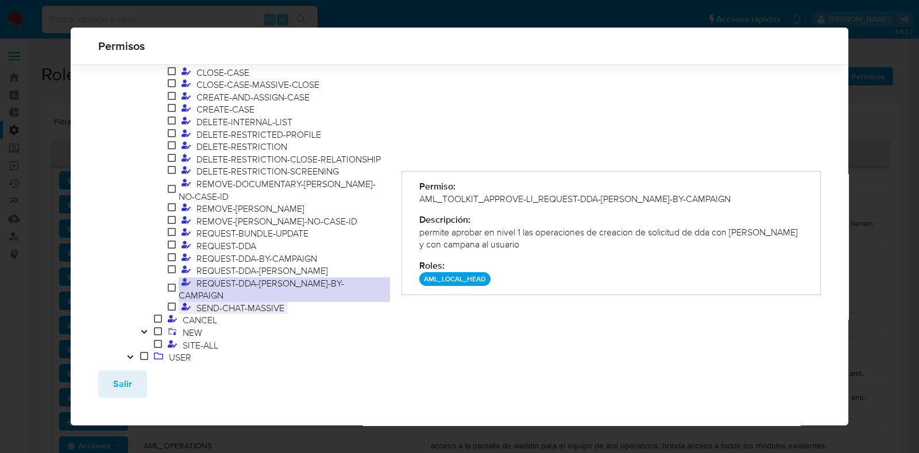
click at [265, 302] on span "SEND-CHAT-MASSIVE" at bounding box center [241, 308] width 94 height 13
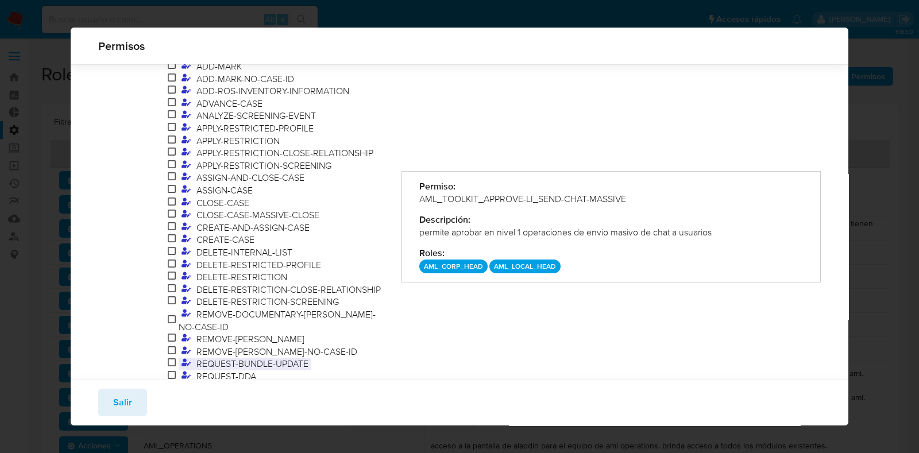
scroll to position [299, 0]
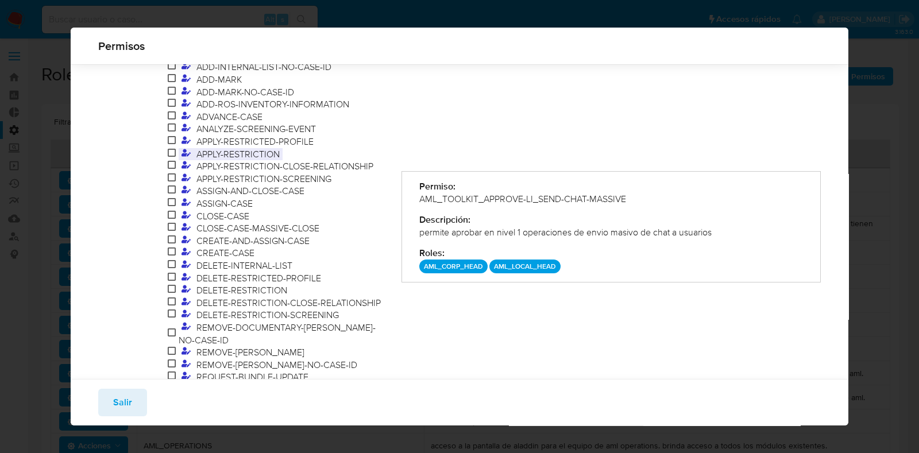
click at [259, 148] on span "APPLY-RESTRICTION" at bounding box center [238, 154] width 89 height 13
click at [258, 184] on span "ASSIGN-AND-CLOSE-CASE" at bounding box center [251, 190] width 114 height 13
click at [252, 148] on span "APPLY-RESTRICTION" at bounding box center [238, 154] width 89 height 13
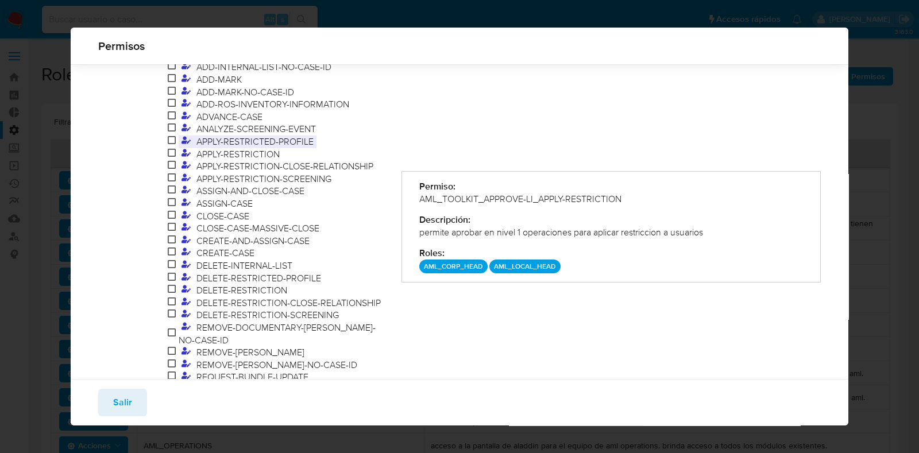
click at [249, 135] on span "APPLY-RESTRICTED-PROFILE" at bounding box center [255, 141] width 123 height 13
click at [249, 148] on span "APPLY-RESTRICTION" at bounding box center [238, 154] width 89 height 13
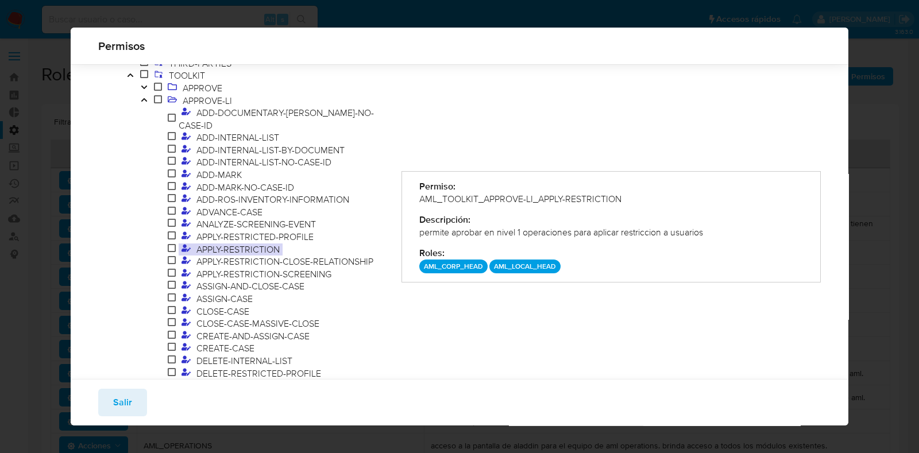
scroll to position [264, 0]
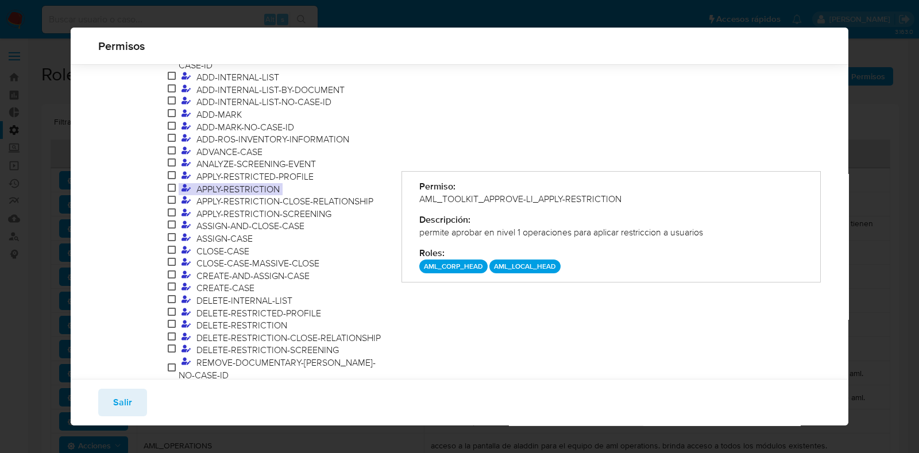
click at [261, 183] on span "APPLY-RESTRICTION" at bounding box center [238, 189] width 89 height 13
click at [292, 207] on span "APPLY-RESTRICTION-SCREENING" at bounding box center [264, 213] width 141 height 13
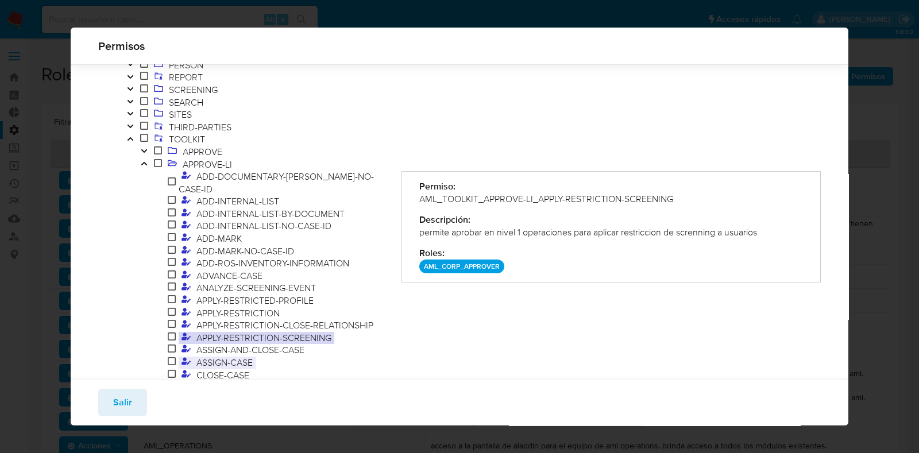
scroll to position [120, 0]
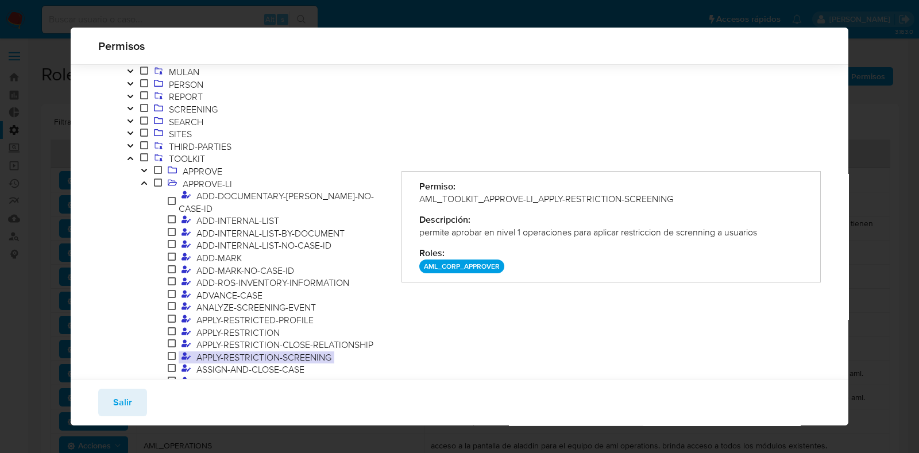
click at [144, 182] on icon "Toggle" at bounding box center [144, 183] width 8 height 7
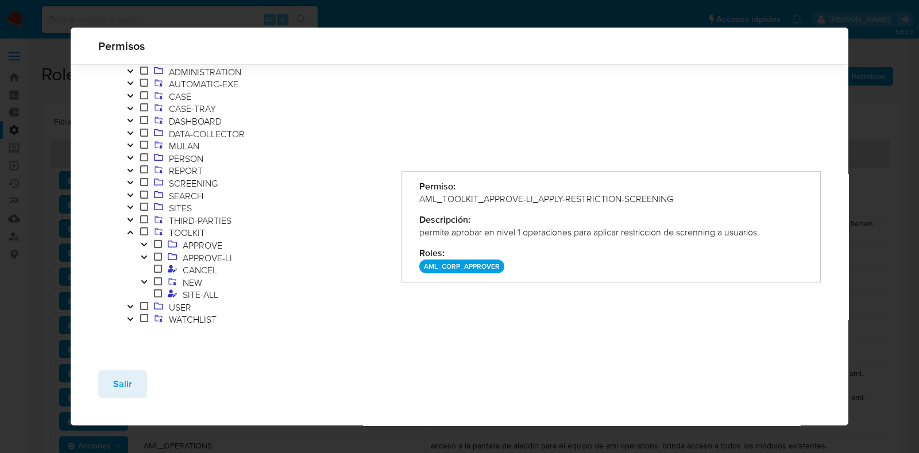
click at [141, 244] on icon "Toggle" at bounding box center [144, 244] width 8 height 7
click at [146, 279] on icon "Toggle" at bounding box center [144, 280] width 8 height 7
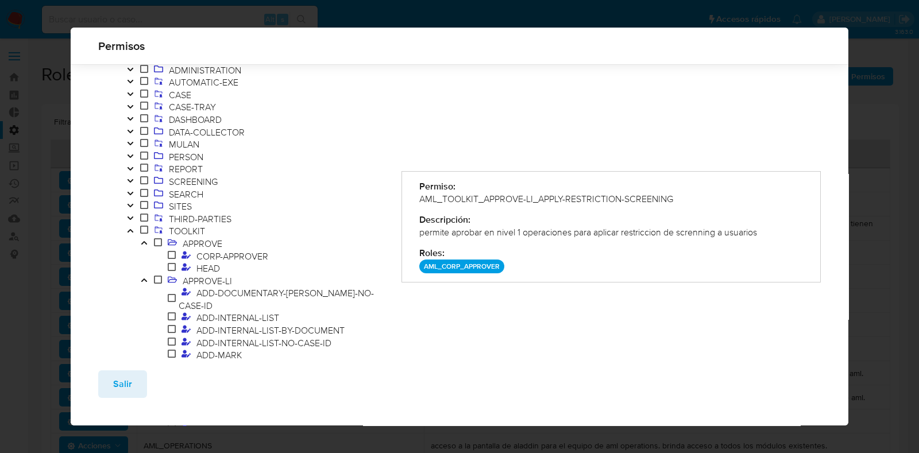
click at [146, 279] on icon "Toggle" at bounding box center [144, 280] width 8 height 7
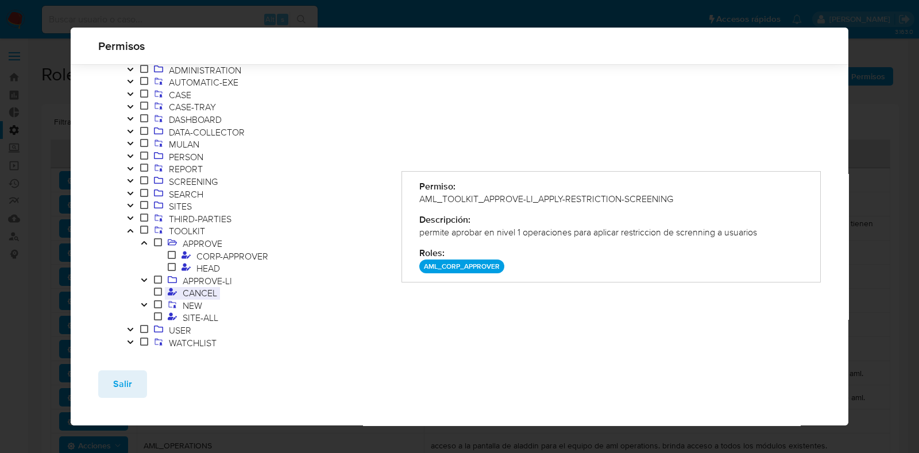
click at [193, 297] on span "CANCEL" at bounding box center [200, 293] width 40 height 13
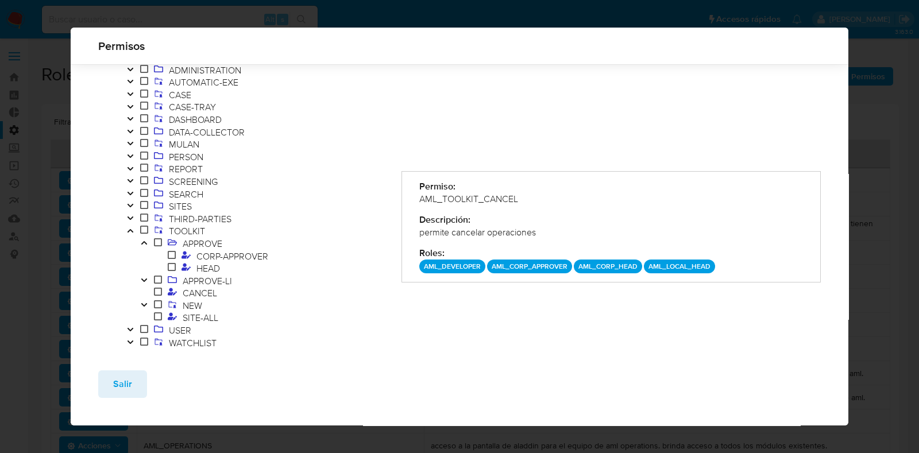
click at [141, 280] on icon "Toggle" at bounding box center [144, 280] width 8 height 7
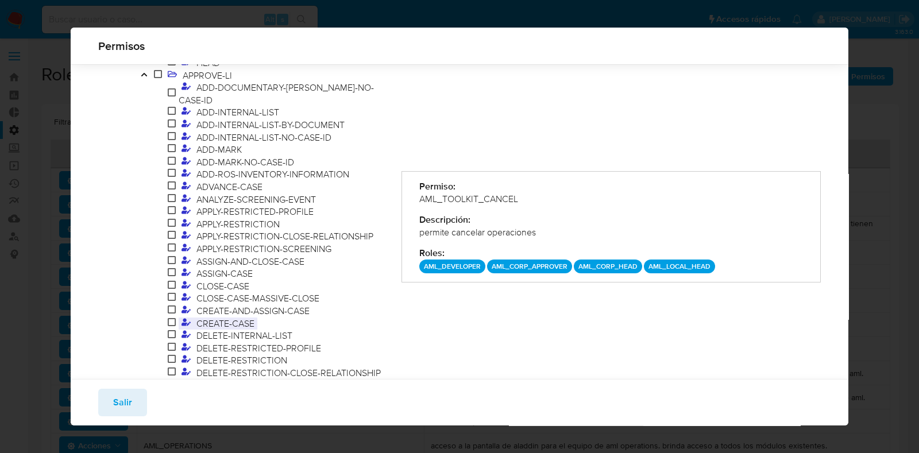
scroll to position [263, 0]
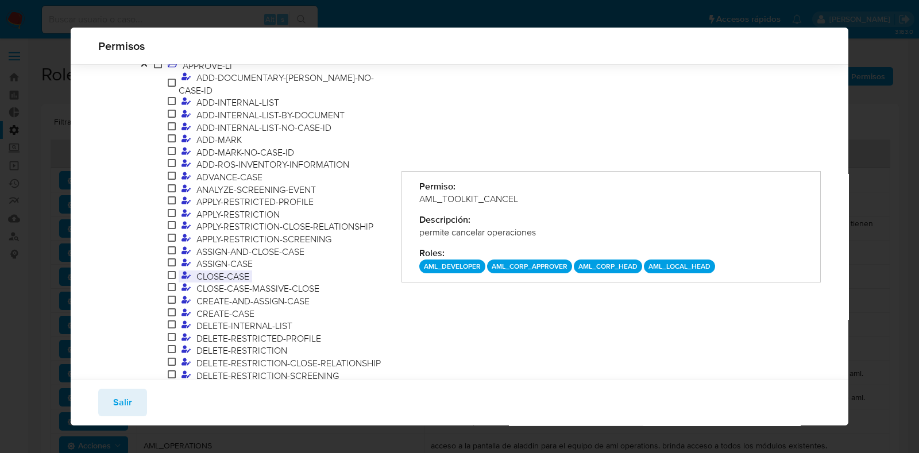
click at [241, 270] on span "CLOSE-CASE" at bounding box center [223, 276] width 59 height 13
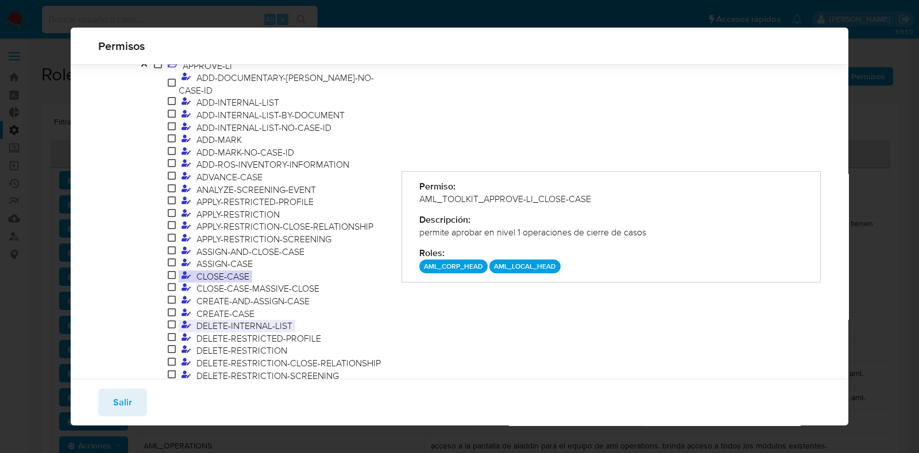
scroll to position [191, 0]
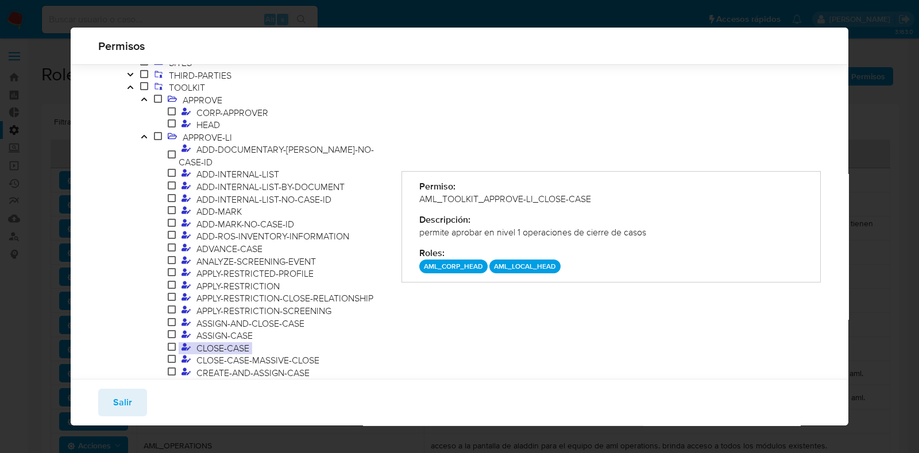
click at [143, 137] on icon "Toggle" at bounding box center [144, 136] width 8 height 7
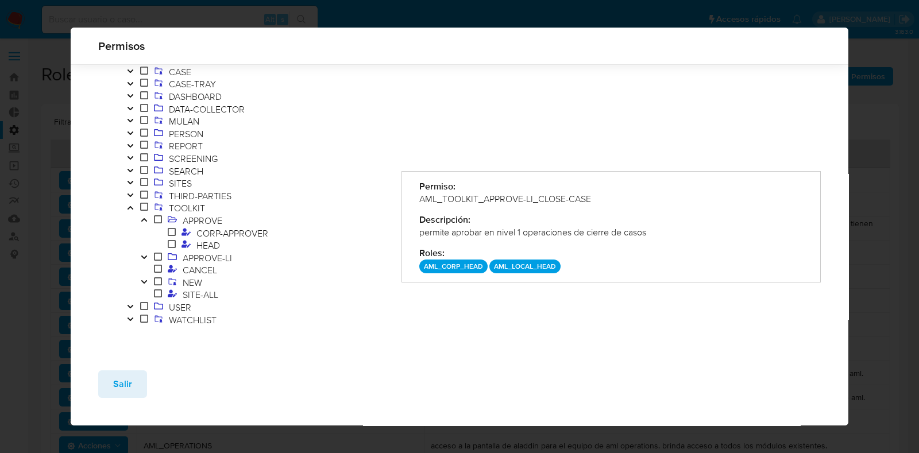
scroll to position [72, 0]
click at [144, 277] on button "Toggle" at bounding box center [144, 283] width 14 height 13
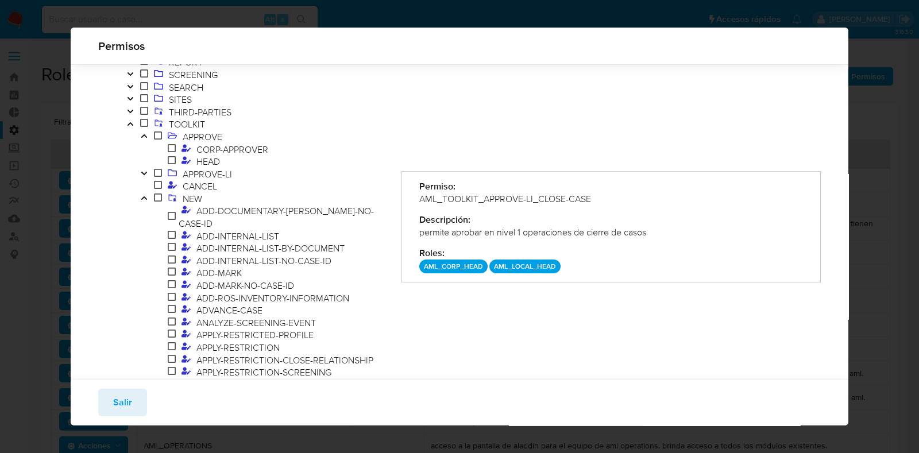
scroll to position [288, 0]
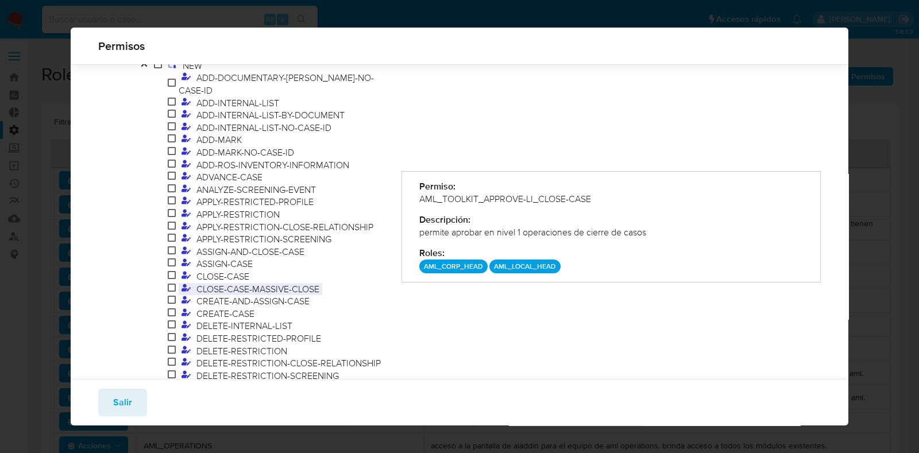
click at [226, 283] on span "CLOSE-CASE-MASSIVE-CLOSE" at bounding box center [258, 289] width 129 height 13
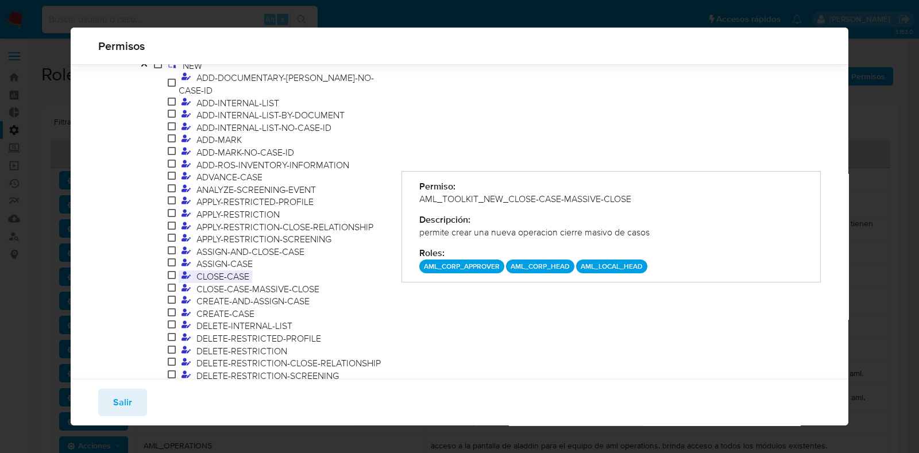
click at [224, 270] on span "CLOSE-CASE" at bounding box center [223, 276] width 59 height 13
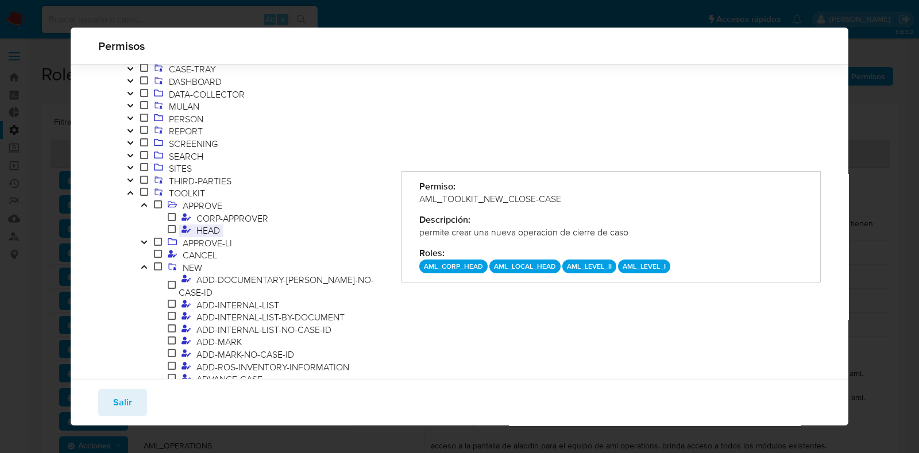
scroll to position [72, 0]
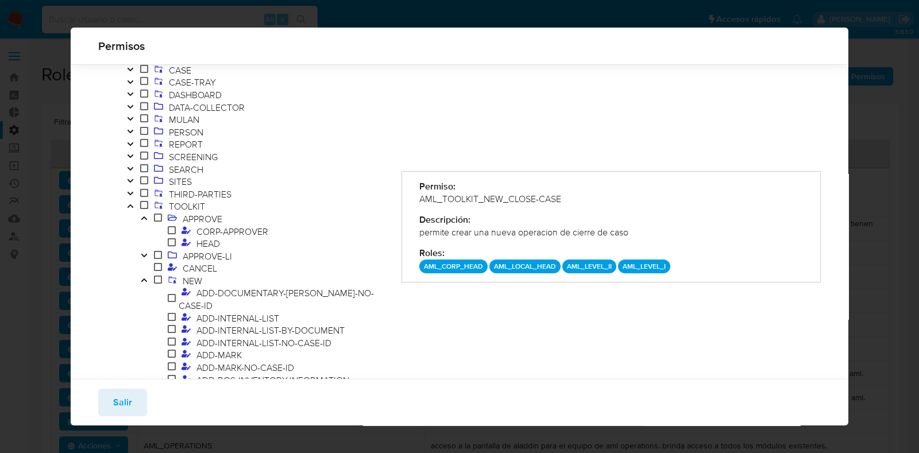
click at [149, 256] on button "Toggle" at bounding box center [144, 256] width 14 height 13
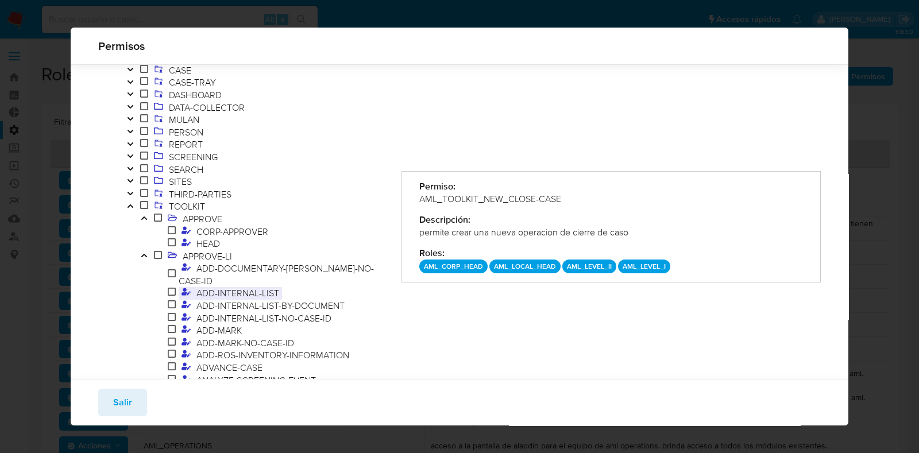
scroll to position [360, 0]
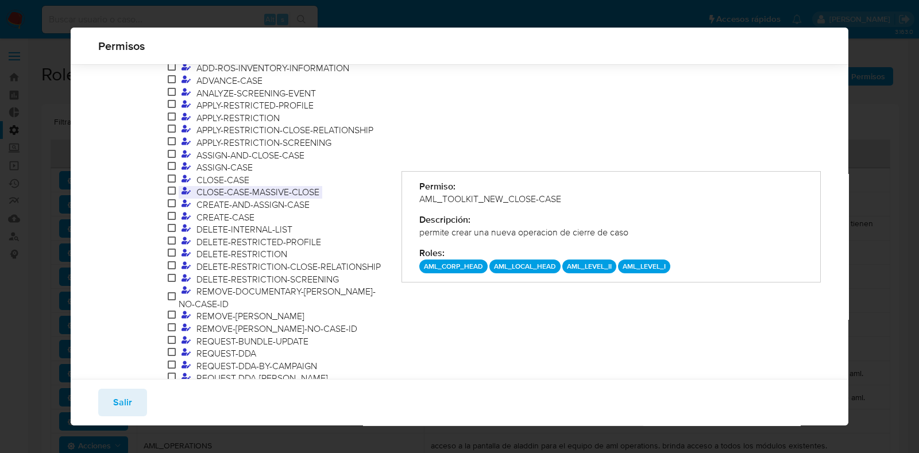
click at [219, 186] on span "CLOSE-CASE-MASSIVE-CLOSE" at bounding box center [258, 192] width 129 height 13
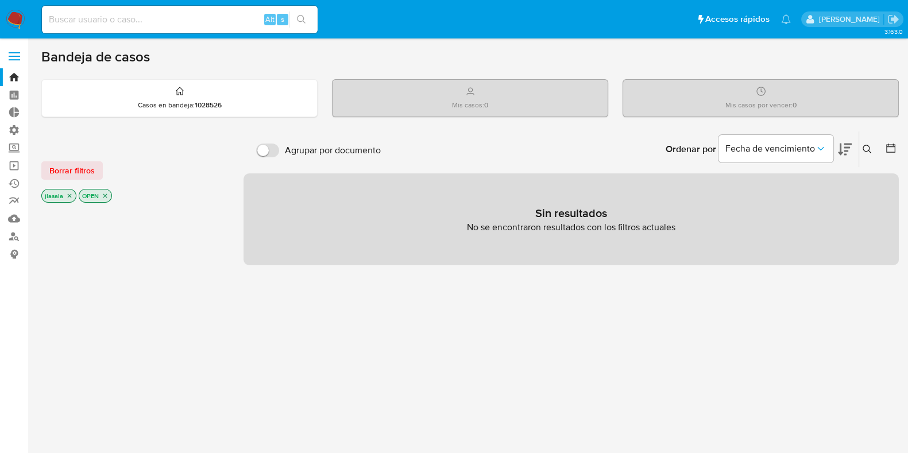
click at [16, 60] on span at bounding box center [14, 60] width 11 height 2
click at [0, 0] on input "checkbox" at bounding box center [0, 0] width 0 height 0
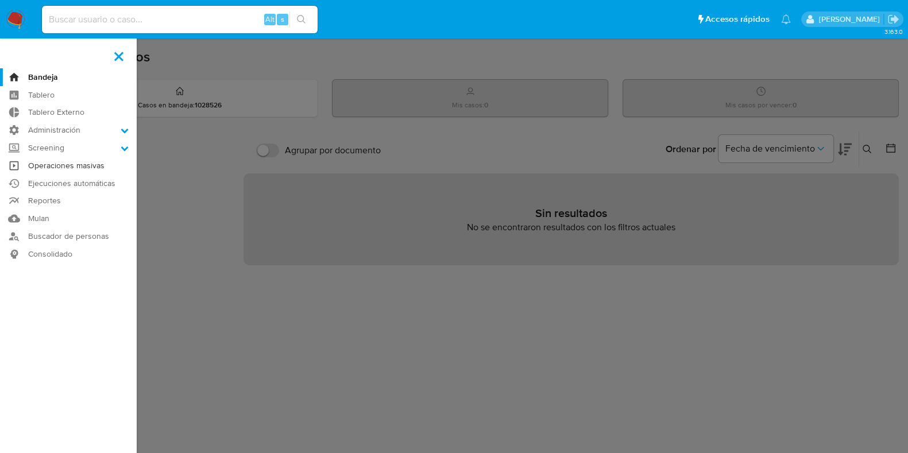
click at [90, 169] on link "Operaciones masivas" at bounding box center [68, 166] width 137 height 18
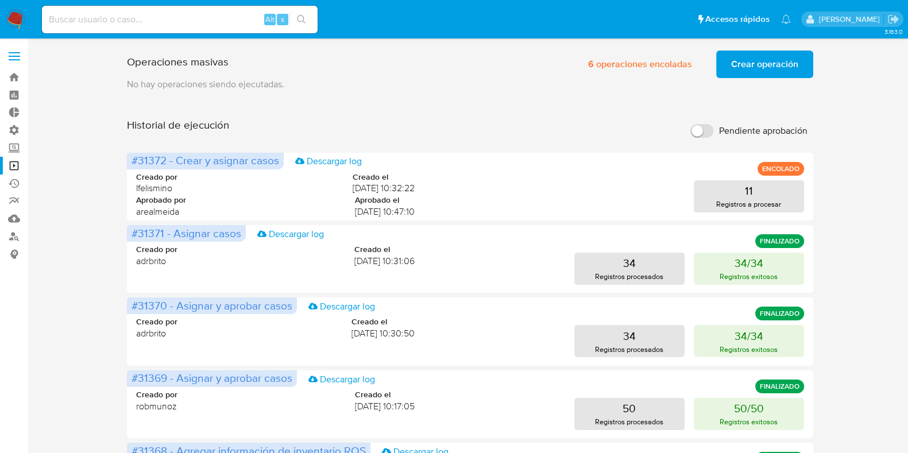
click at [761, 71] on span "Crear operación" at bounding box center [764, 64] width 67 height 25
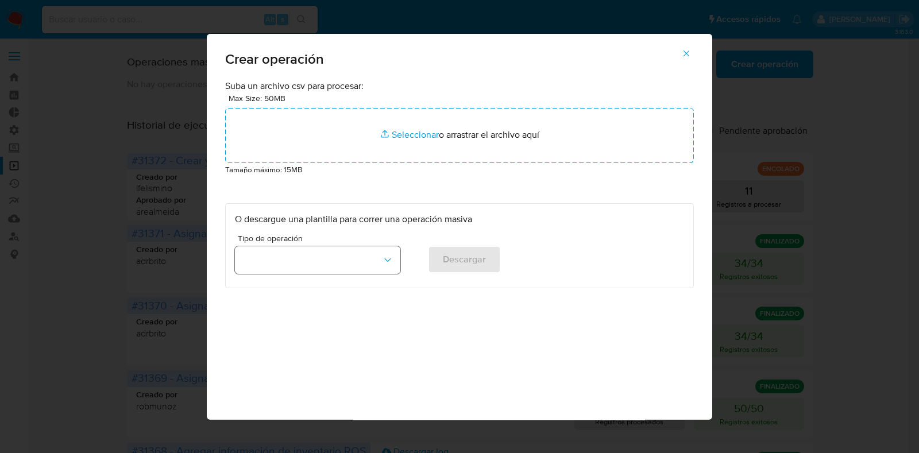
click at [338, 268] on button "button" at bounding box center [317, 260] width 165 height 28
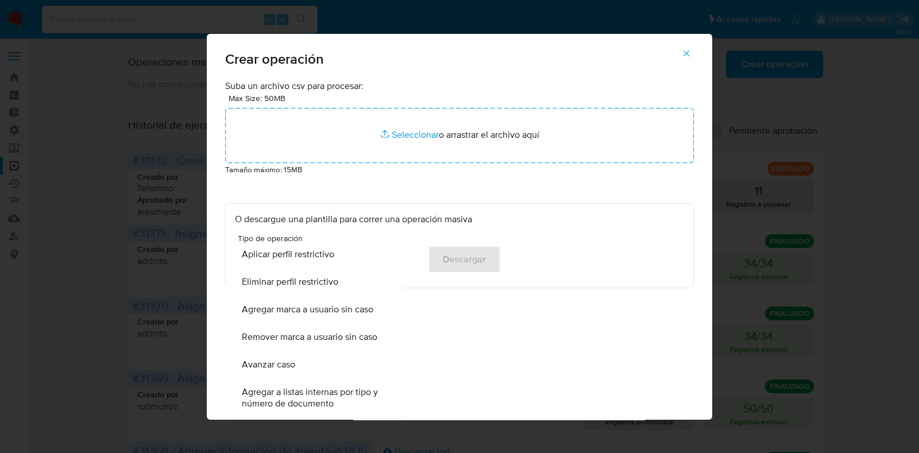
scroll to position [785, 0]
click at [689, 55] on icon "button" at bounding box center [686, 53] width 10 height 10
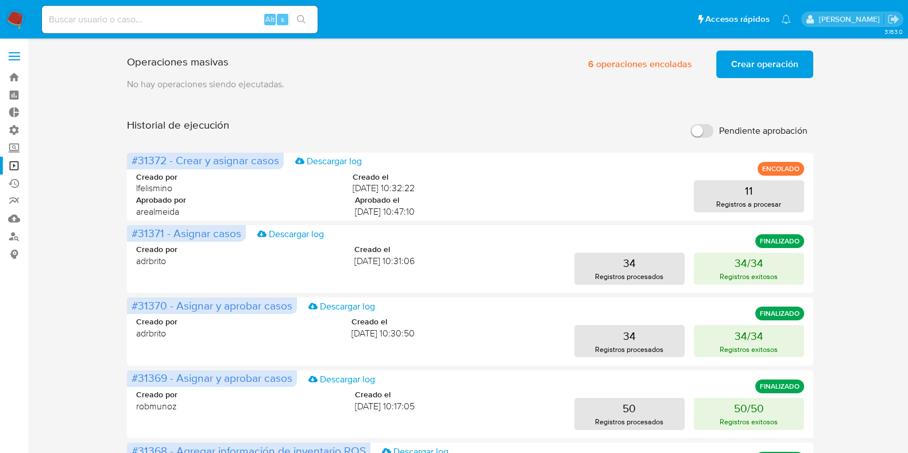
click at [742, 56] on span "Crear operación" at bounding box center [764, 64] width 67 height 25
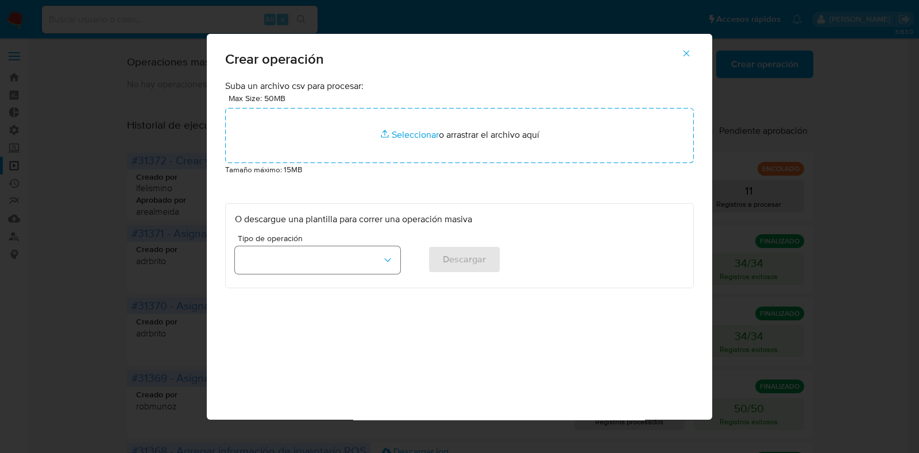
click at [377, 269] on button "button" at bounding box center [317, 260] width 165 height 28
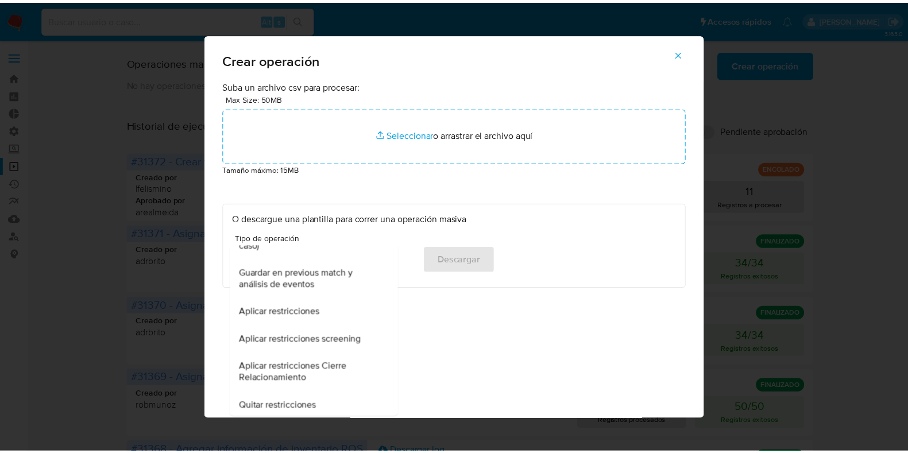
scroll to position [258, 0]
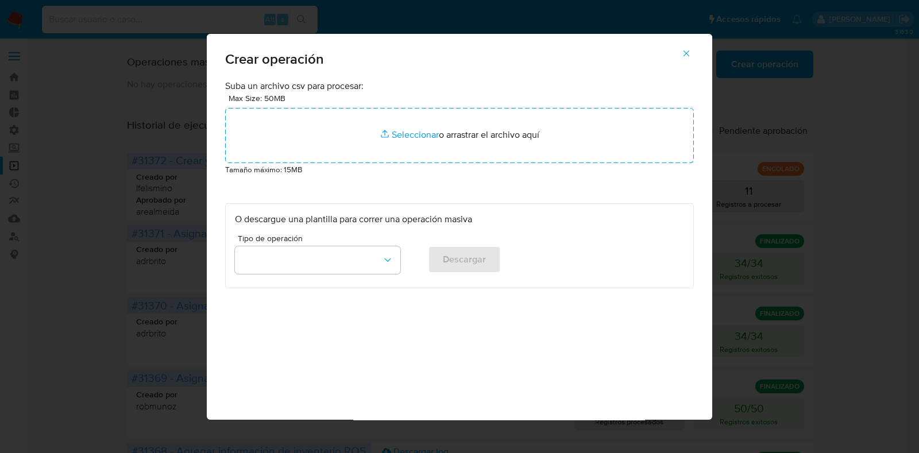
click at [689, 53] on icon "button" at bounding box center [686, 53] width 10 height 10
